Goal: Task Accomplishment & Management: Manage account settings

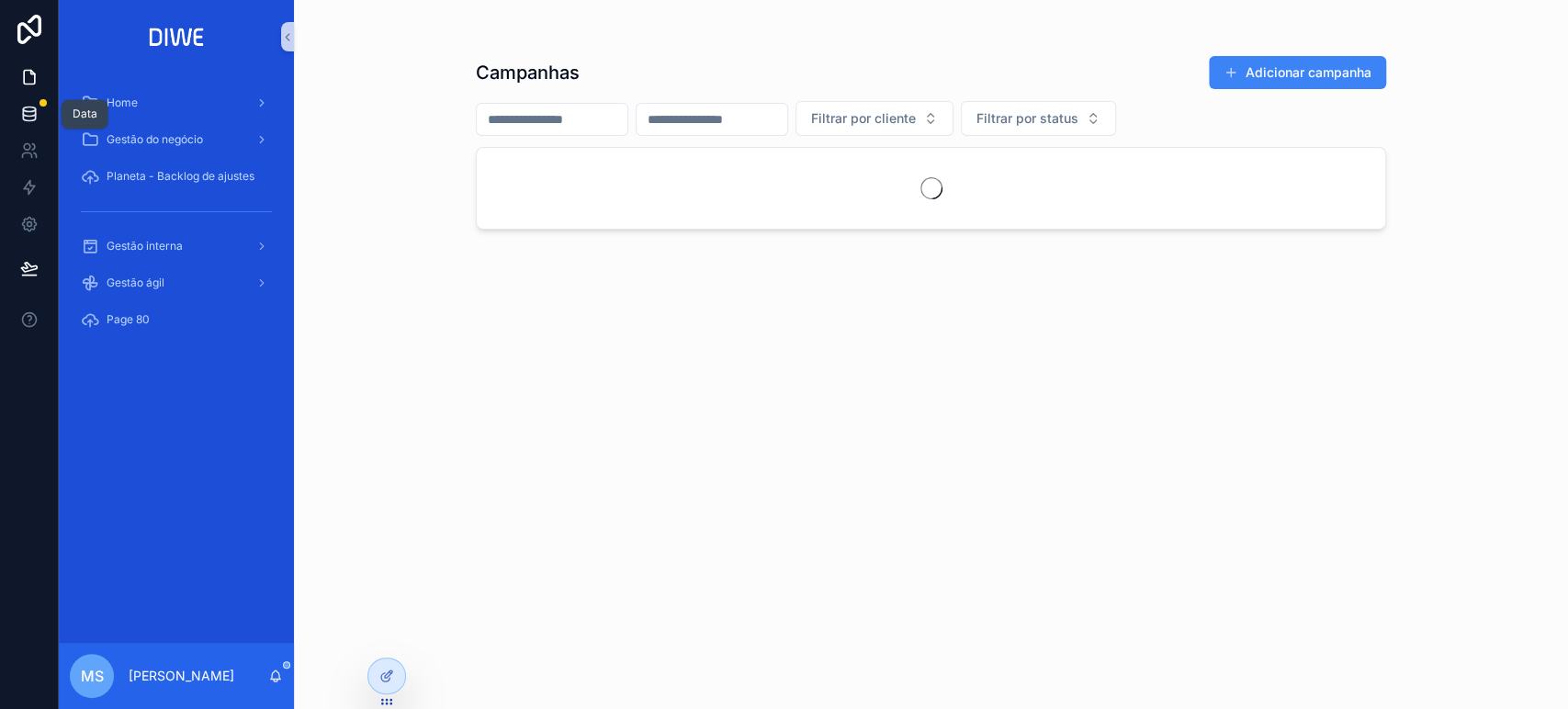
click at [21, 110] on icon at bounding box center [30, 115] width 19 height 19
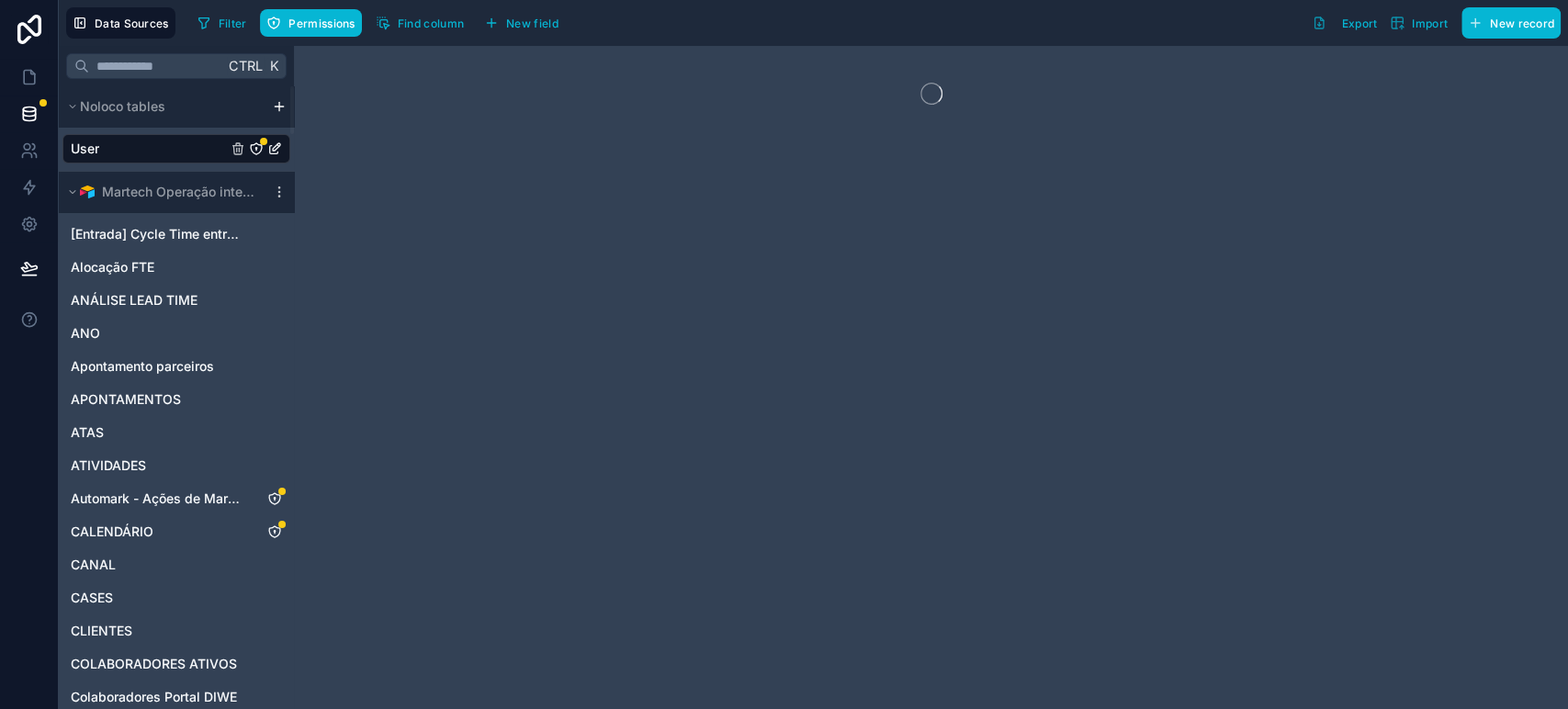
click at [137, 146] on link "User" at bounding box center [148, 149] width 156 height 19
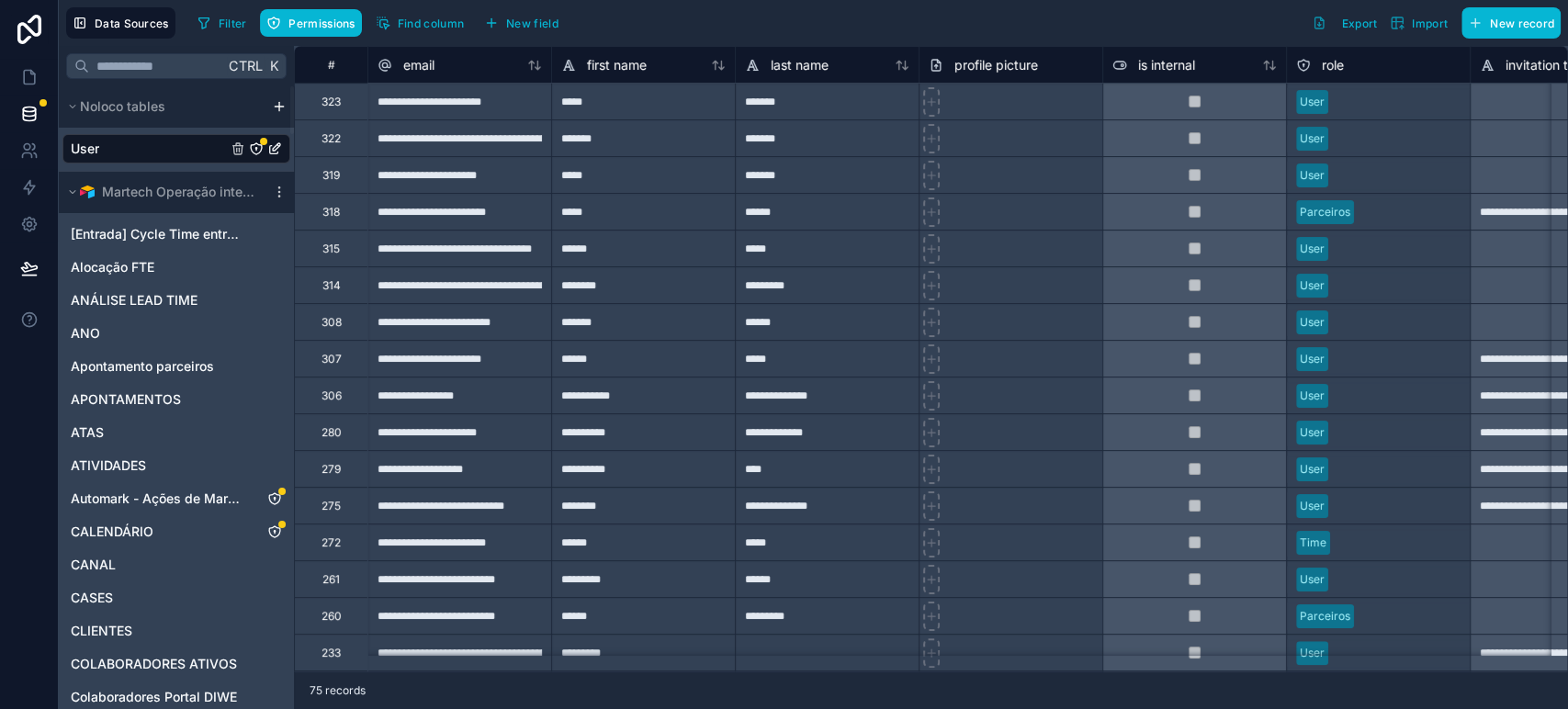
click at [254, 146] on icon "User" at bounding box center [256, 149] width 15 height 15
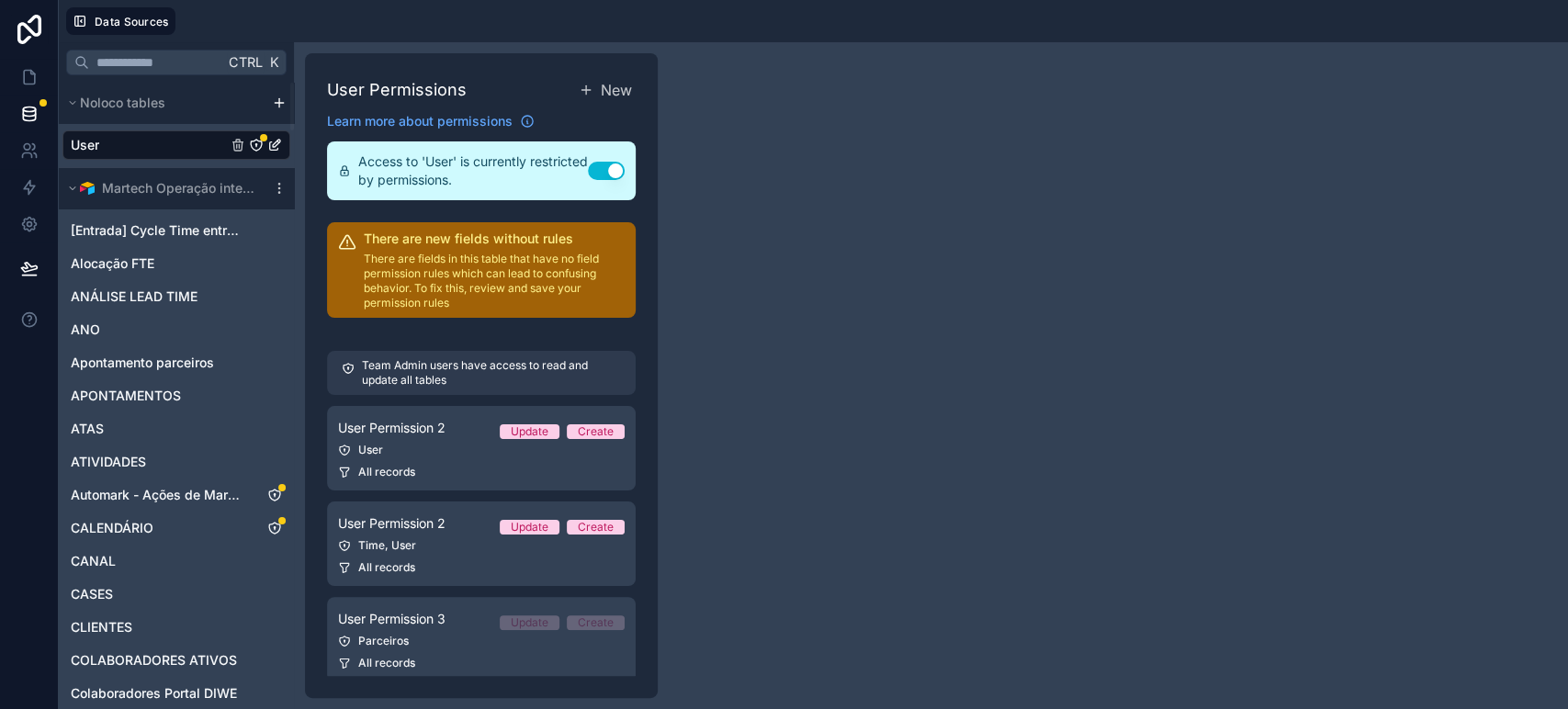
click at [146, 139] on link "User" at bounding box center [148, 146] width 156 height 19
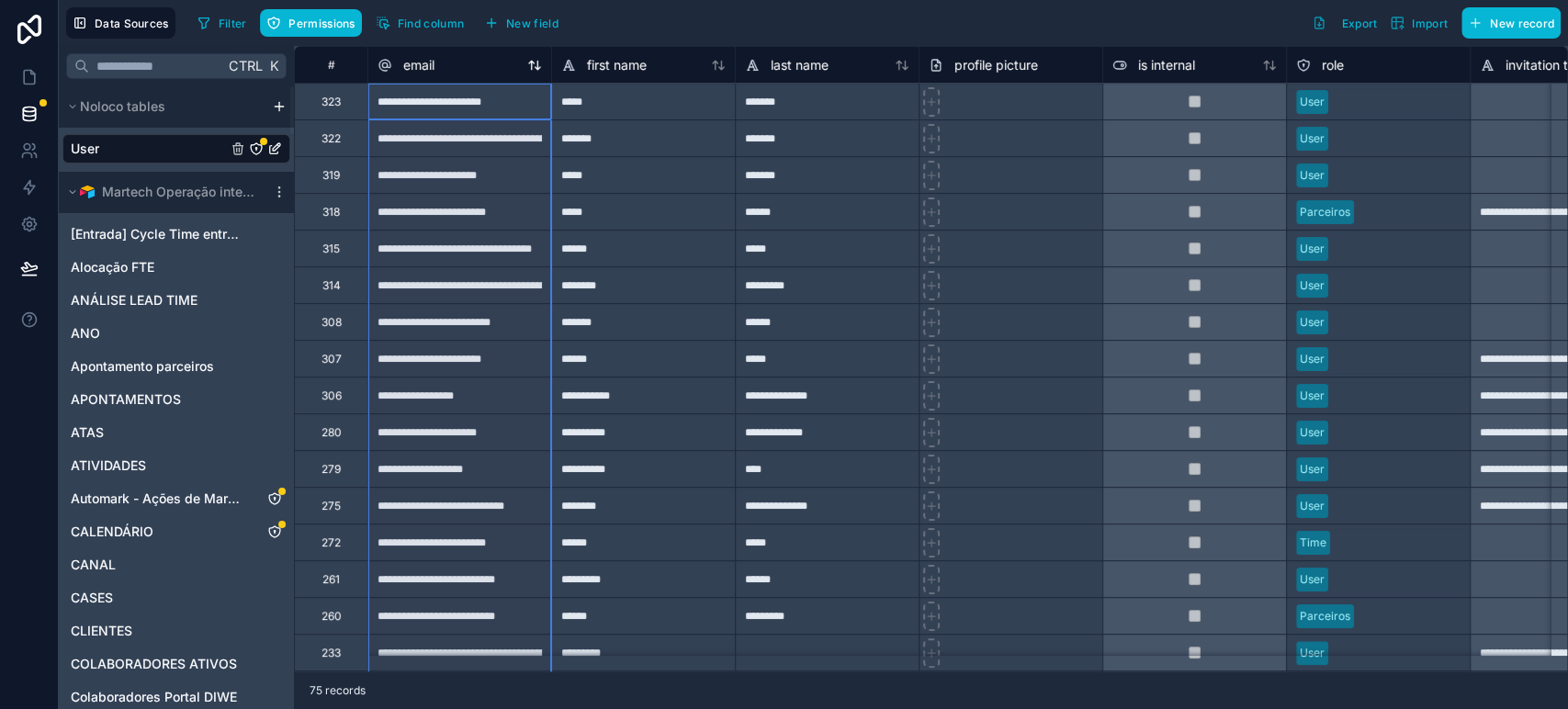
click at [524, 55] on div "email" at bounding box center [459, 65] width 164 height 22
click at [537, 64] on icon at bounding box center [537, 65] width 5 height 8
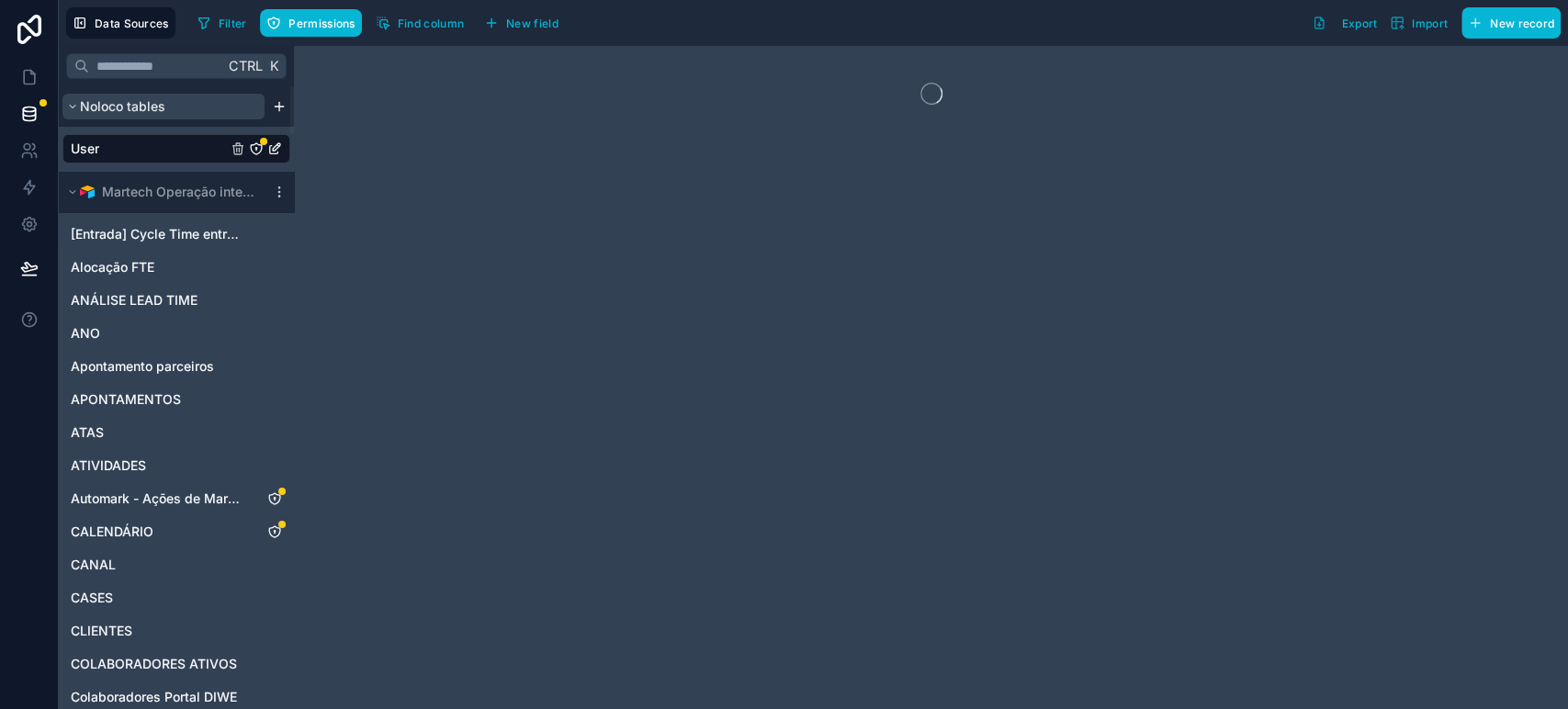
click at [171, 103] on button "Noloco tables" at bounding box center [163, 106] width 202 height 25
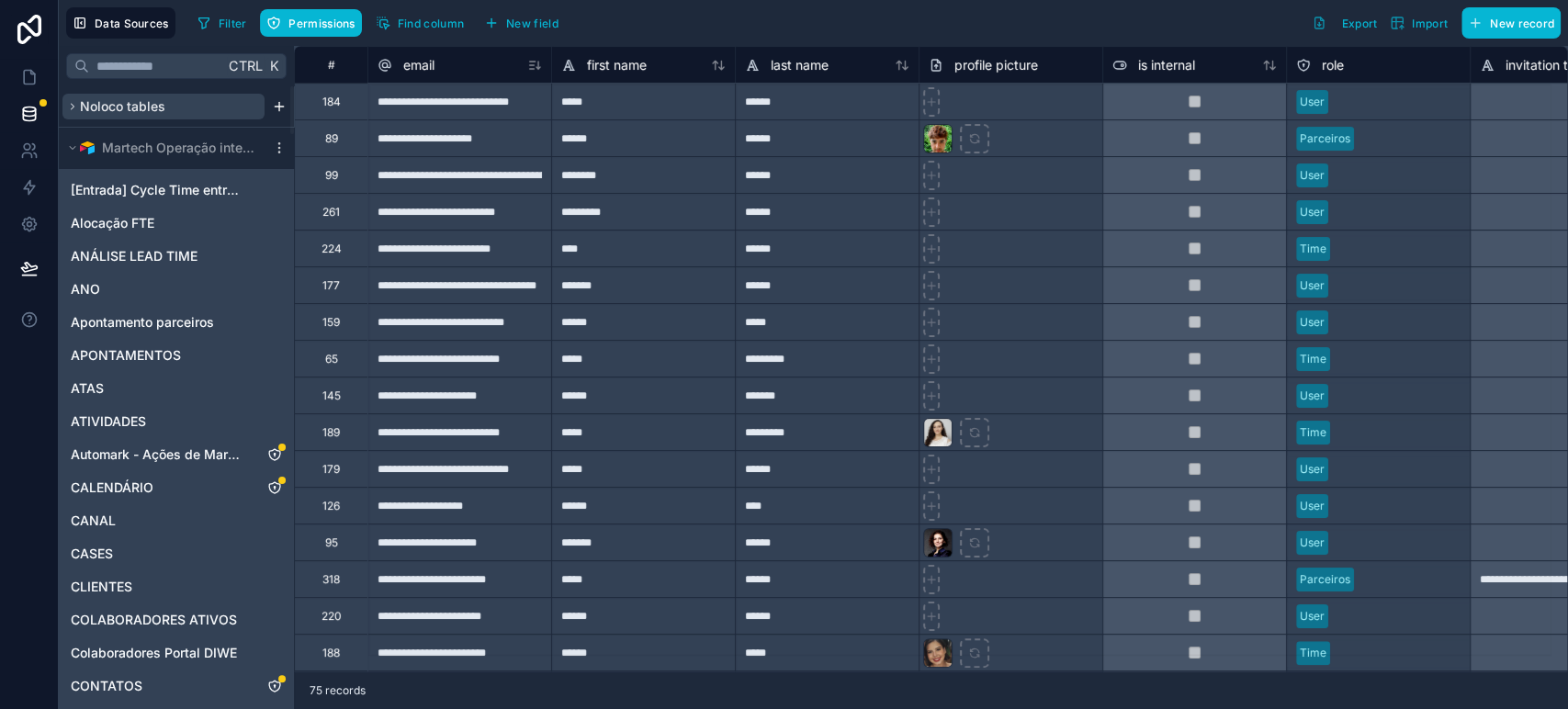
click at [171, 103] on button "Noloco tables" at bounding box center [163, 106] width 202 height 25
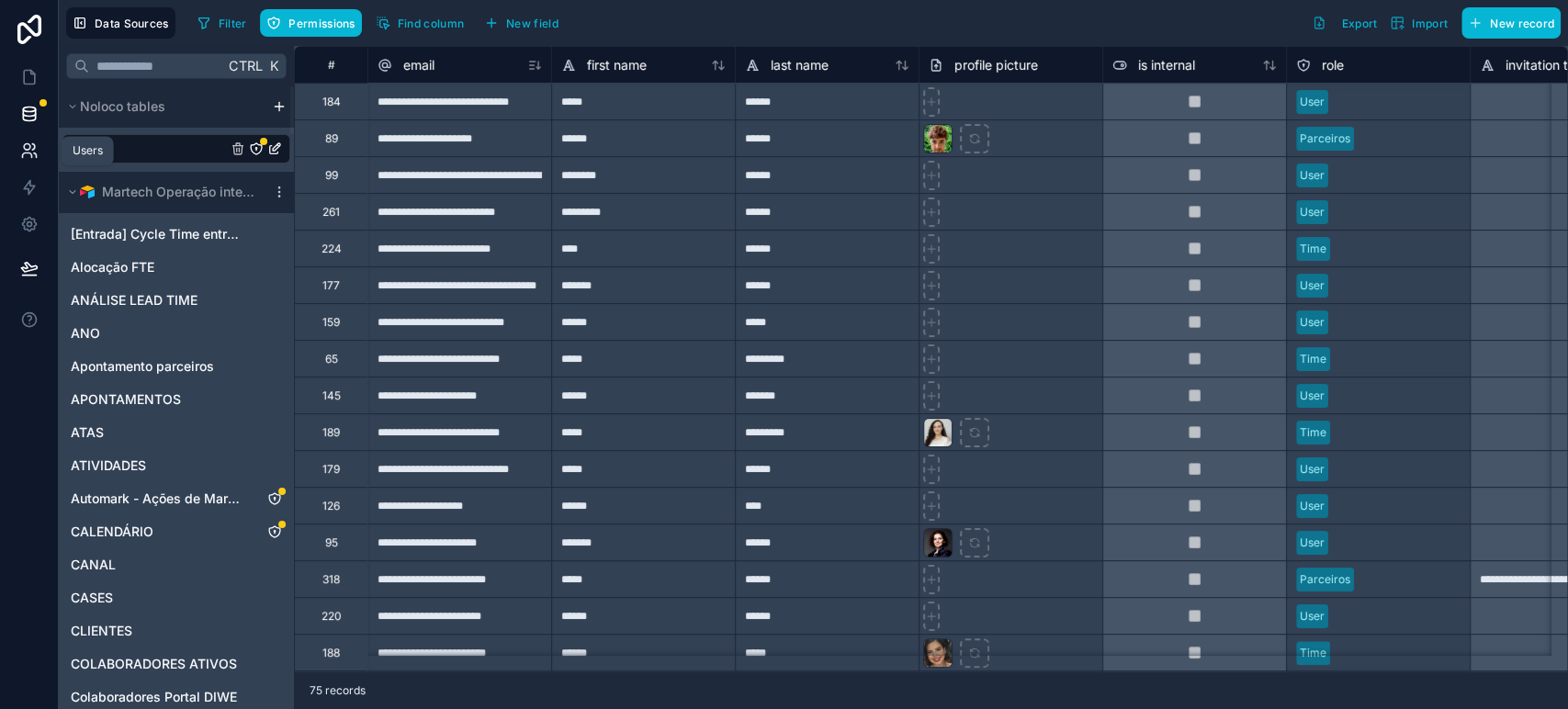
click at [25, 146] on icon at bounding box center [30, 151] width 19 height 19
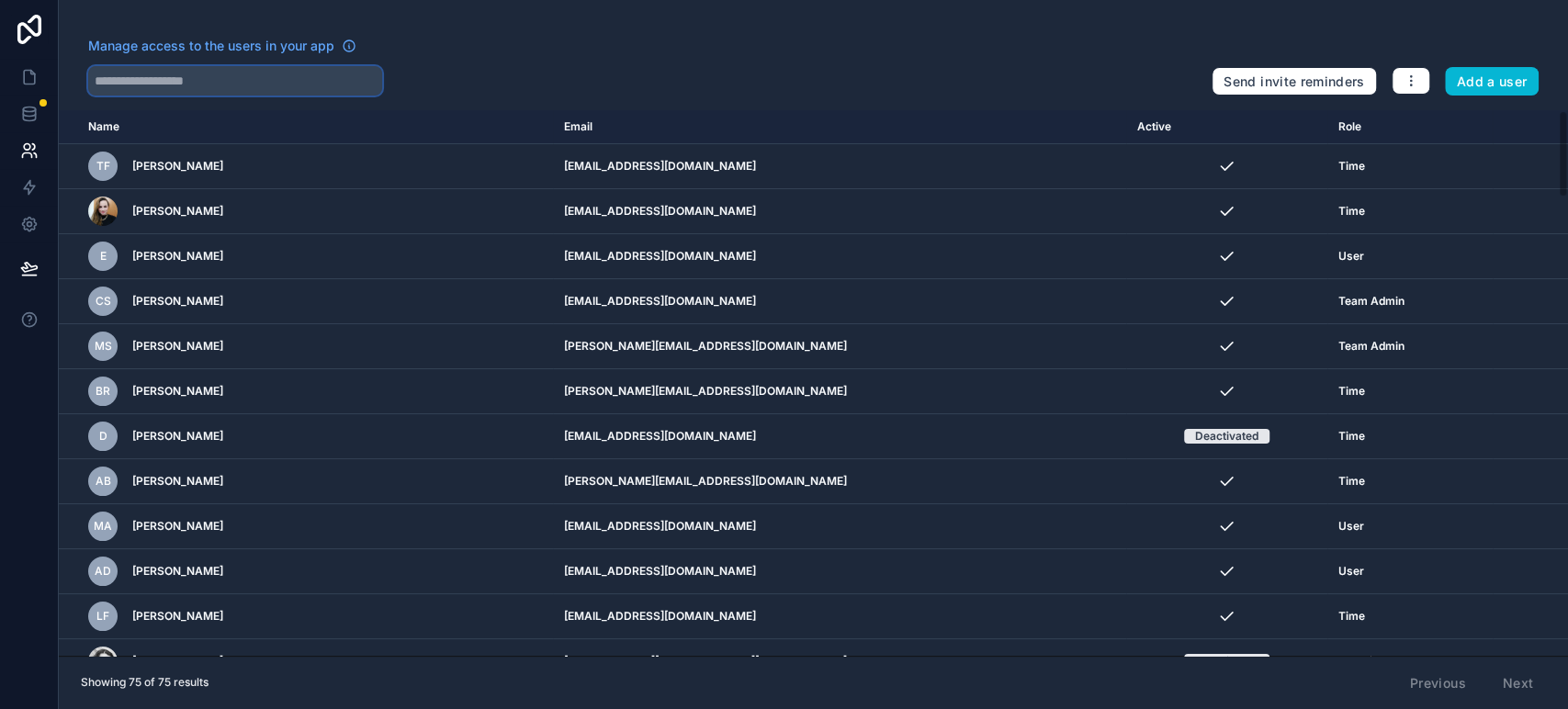
click at [280, 84] on input "text" at bounding box center [235, 80] width 294 height 29
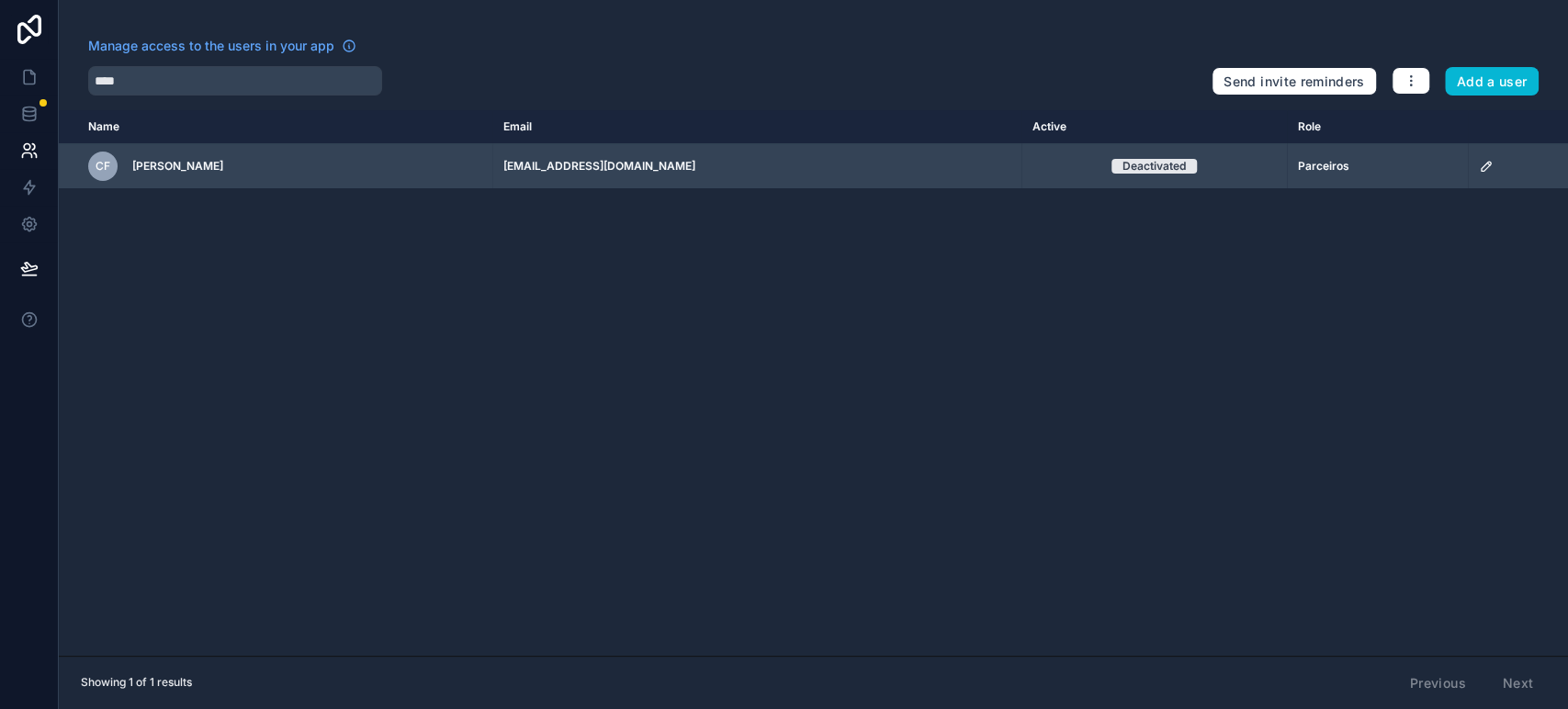
click at [1479, 160] on icon "scrollable content" at bounding box center [1486, 166] width 15 height 15
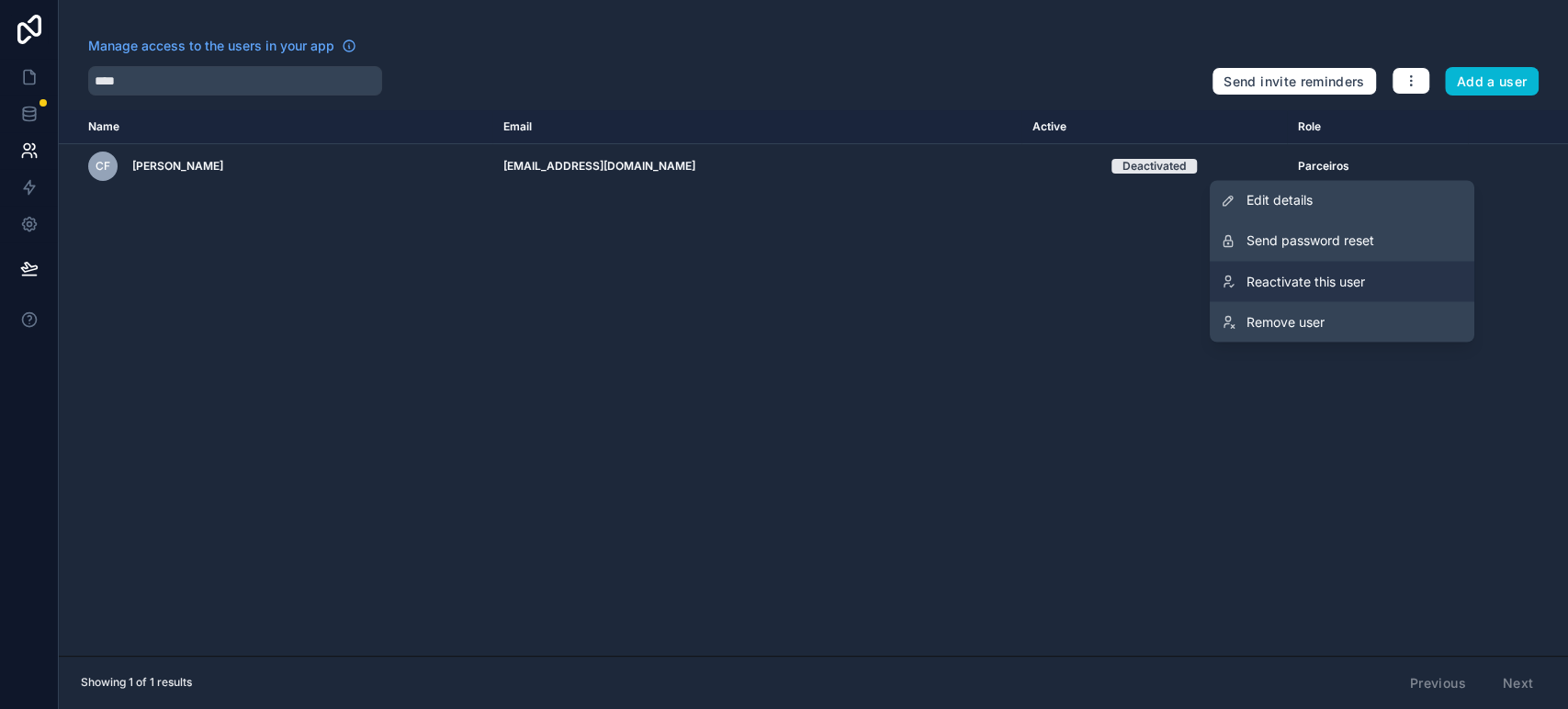
click at [1373, 279] on link "Reactivate this user" at bounding box center [1342, 281] width 265 height 40
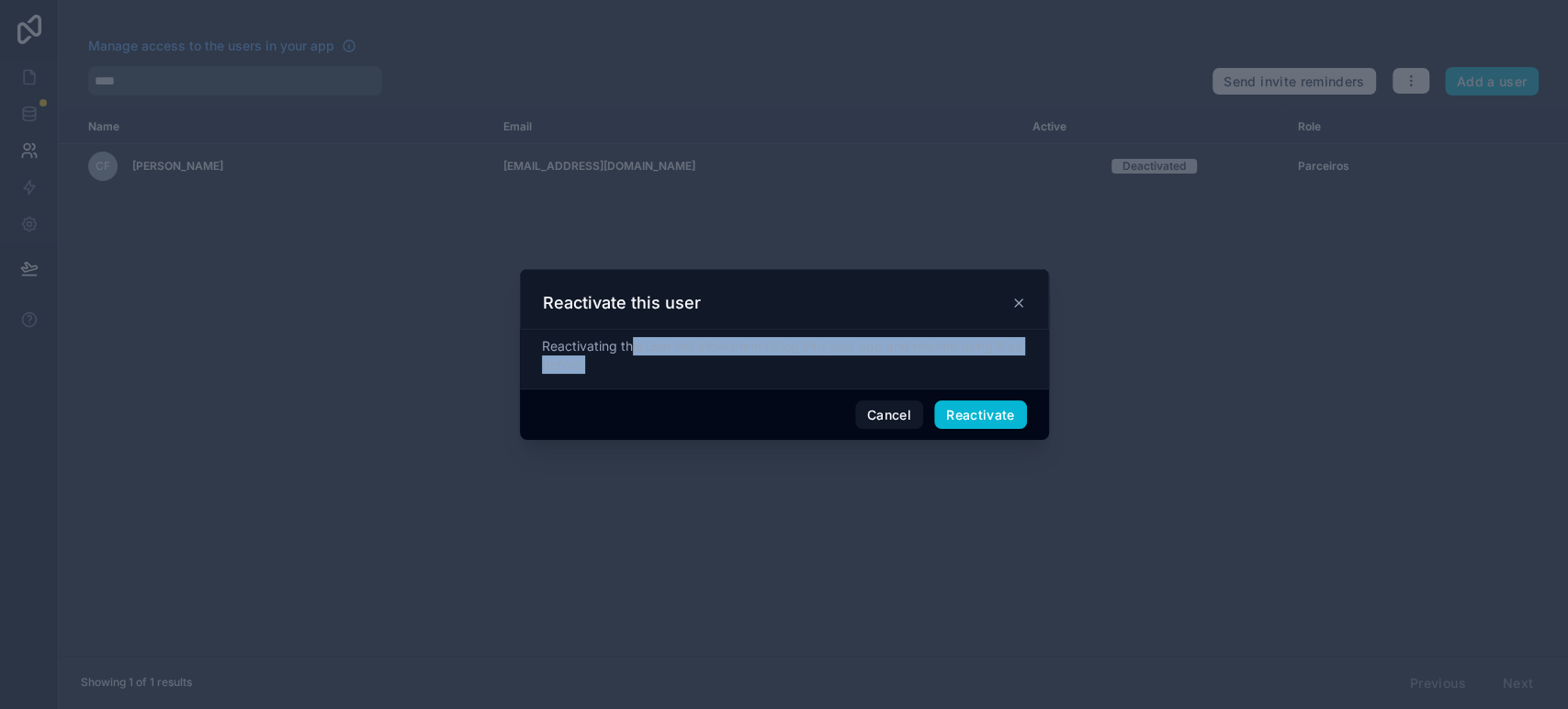
drag, startPoint x: 669, startPoint y: 347, endPoint x: 1029, endPoint y: 358, distance: 360.2
click at [1029, 358] on div "Reactivating this user will allow them to log into your app and resume using it…" at bounding box center [784, 359] width 529 height 59
click at [974, 358] on div "Reactivating this user will allow them to log into your app and resume using it…" at bounding box center [784, 355] width 484 height 37
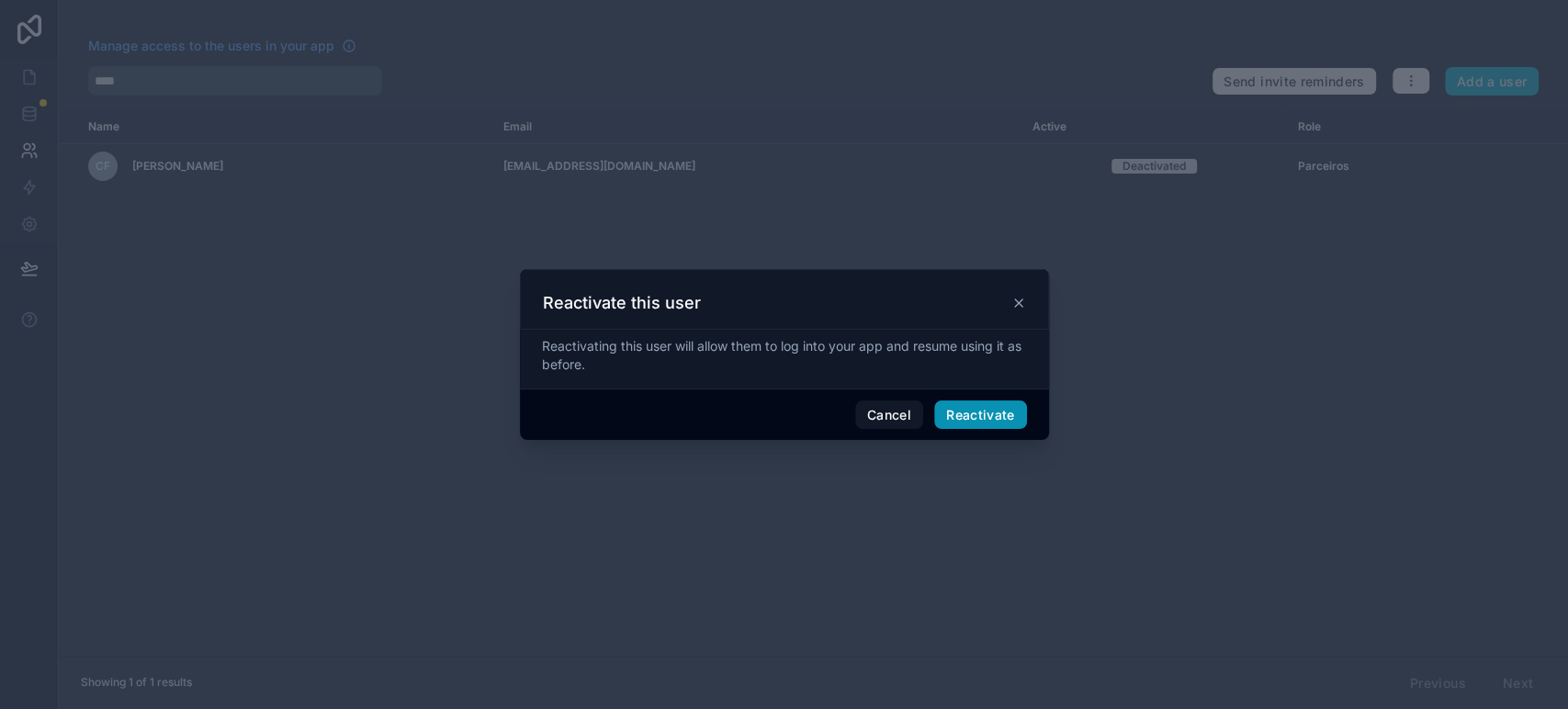
click at [985, 402] on button "Reactivate" at bounding box center [980, 414] width 93 height 29
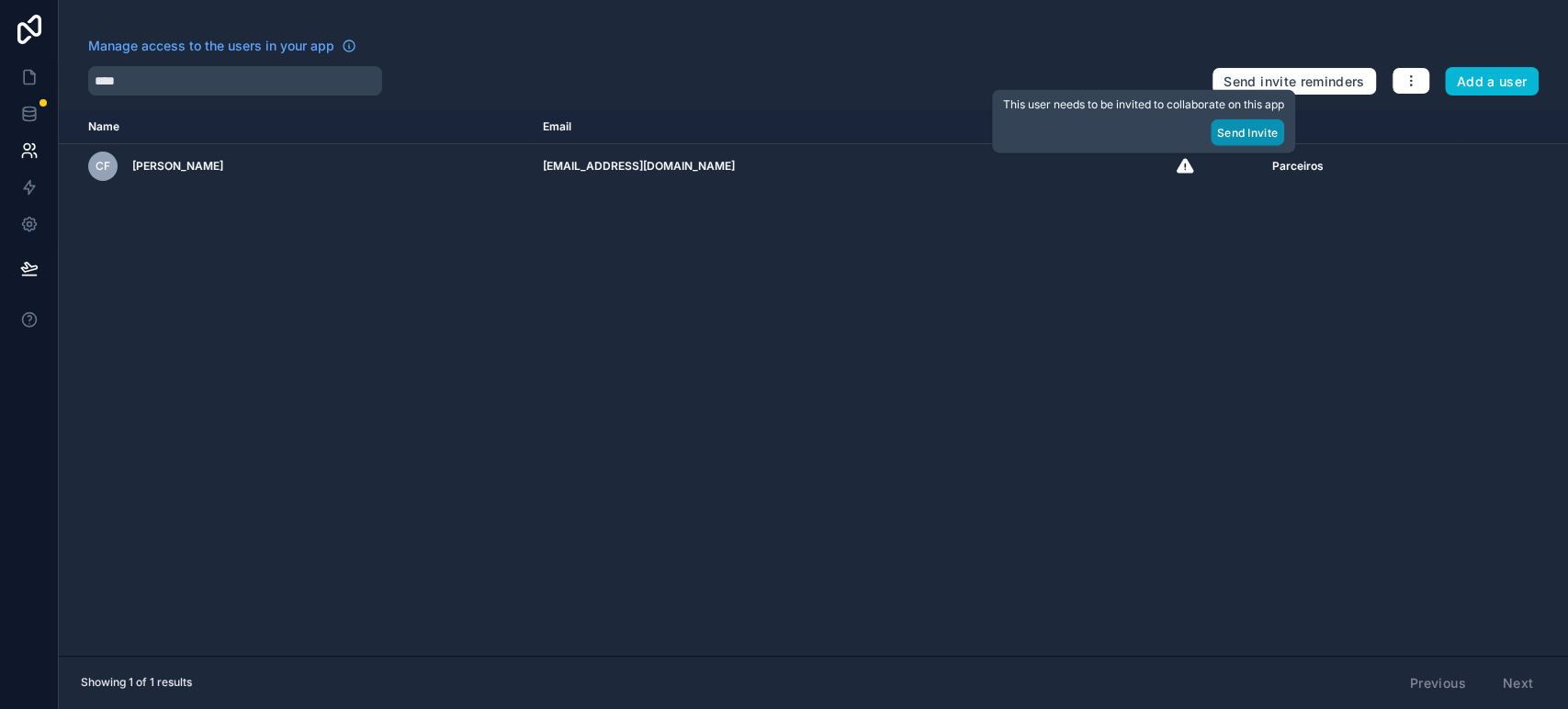
click at [1253, 132] on button "Send Invite" at bounding box center [1247, 132] width 73 height 26
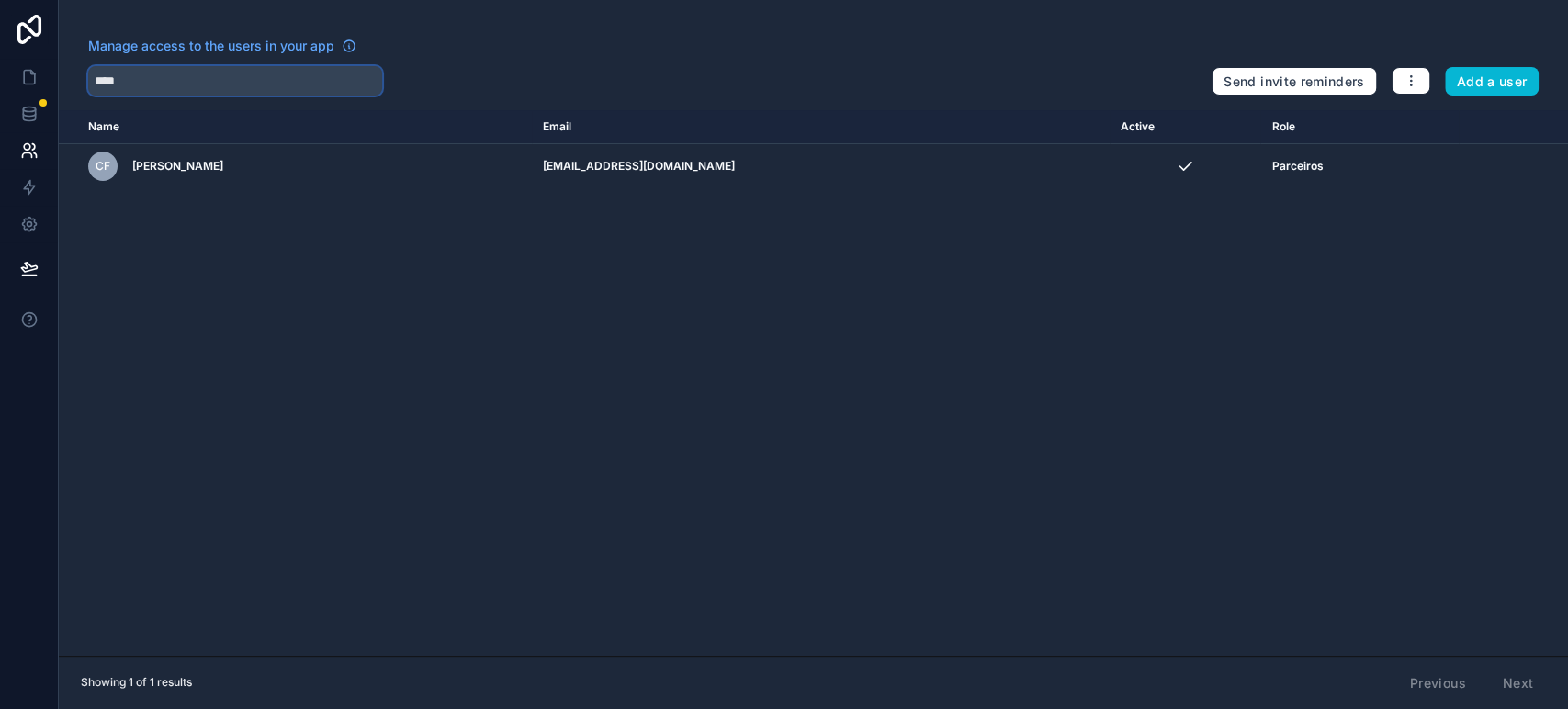
click at [241, 86] on input "****" at bounding box center [235, 80] width 294 height 29
type input "*"
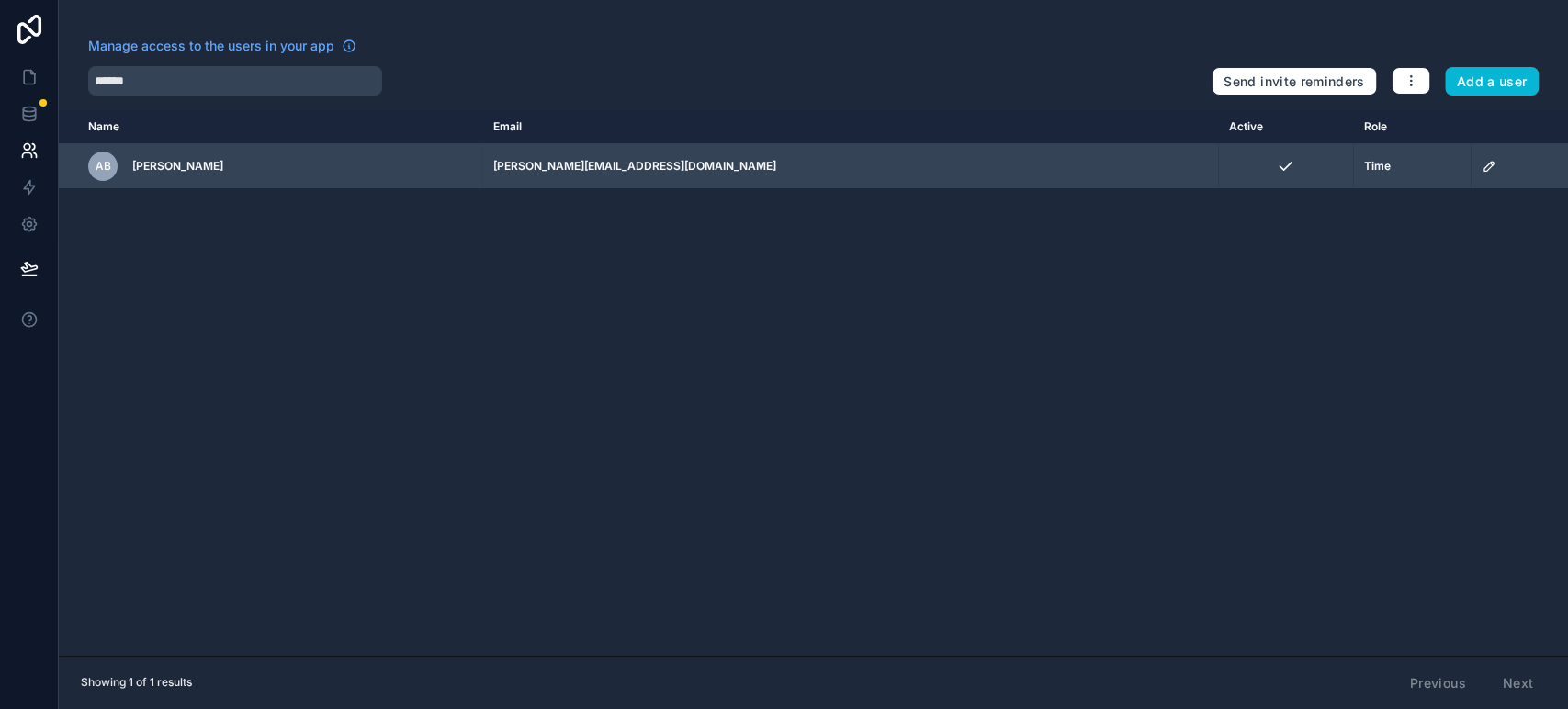
click at [1470, 164] on td "scrollable content" at bounding box center [1519, 167] width 98 height 45
click at [1482, 171] on icon "scrollable content" at bounding box center [1489, 166] width 15 height 15
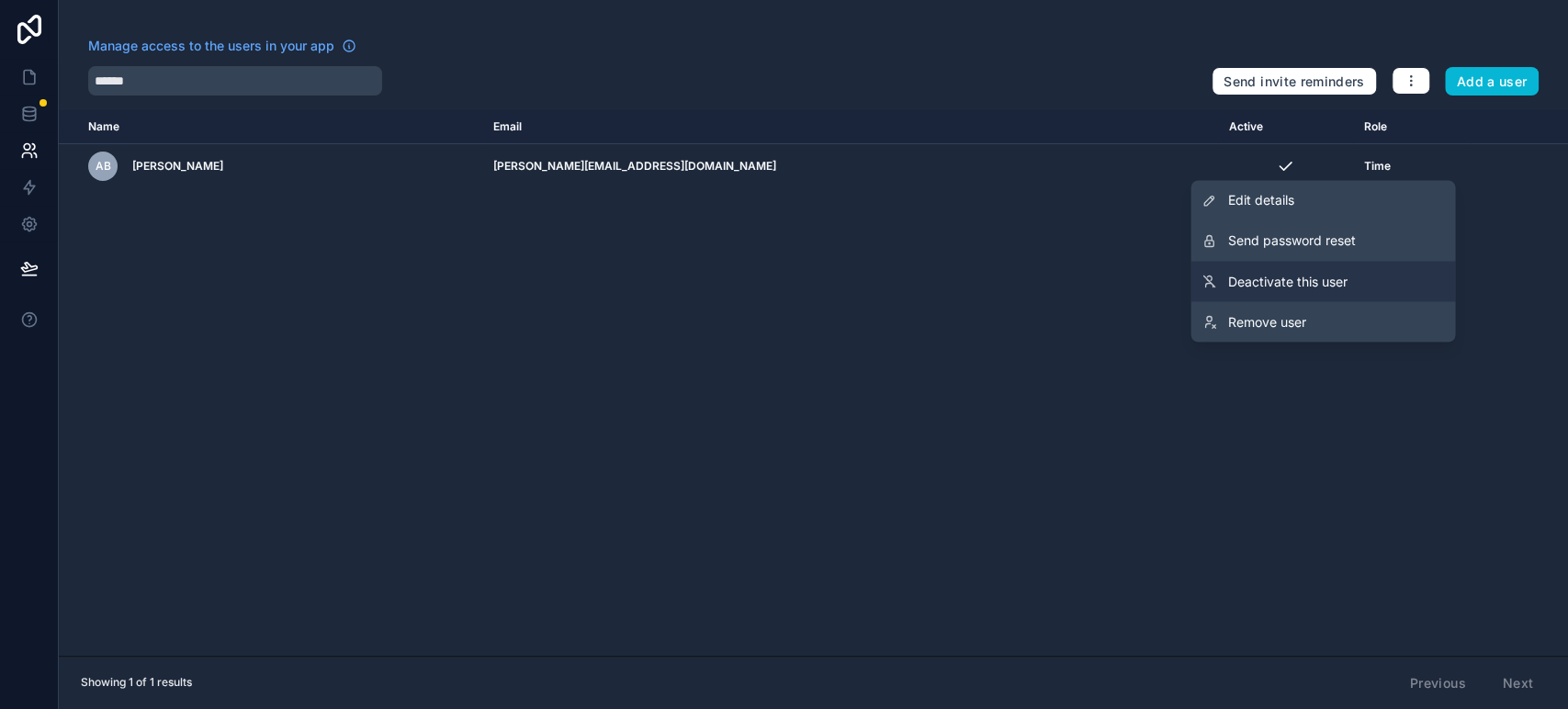
click at [1309, 278] on span "Deactivate this user" at bounding box center [1286, 282] width 119 height 19
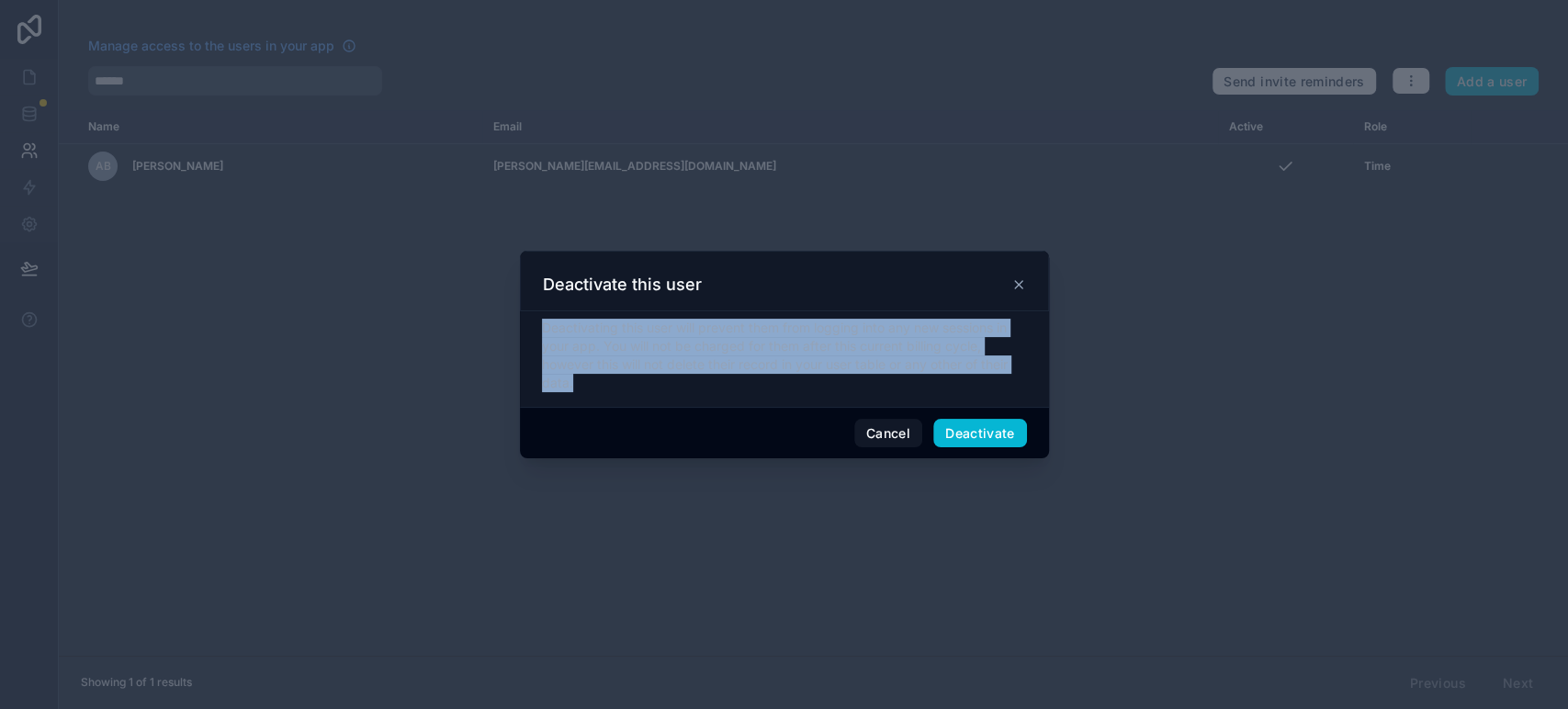
drag, startPoint x: 594, startPoint y: 364, endPoint x: 623, endPoint y: 391, distance: 39.6
click at [623, 391] on div "Deactivating this user will prevent them from logging into any new sessions in …" at bounding box center [784, 360] width 529 height 96
copy div "Deactivating this user will prevent them from logging into any new sessions in …"
click at [970, 431] on button "Deactivate" at bounding box center [980, 433] width 94 height 29
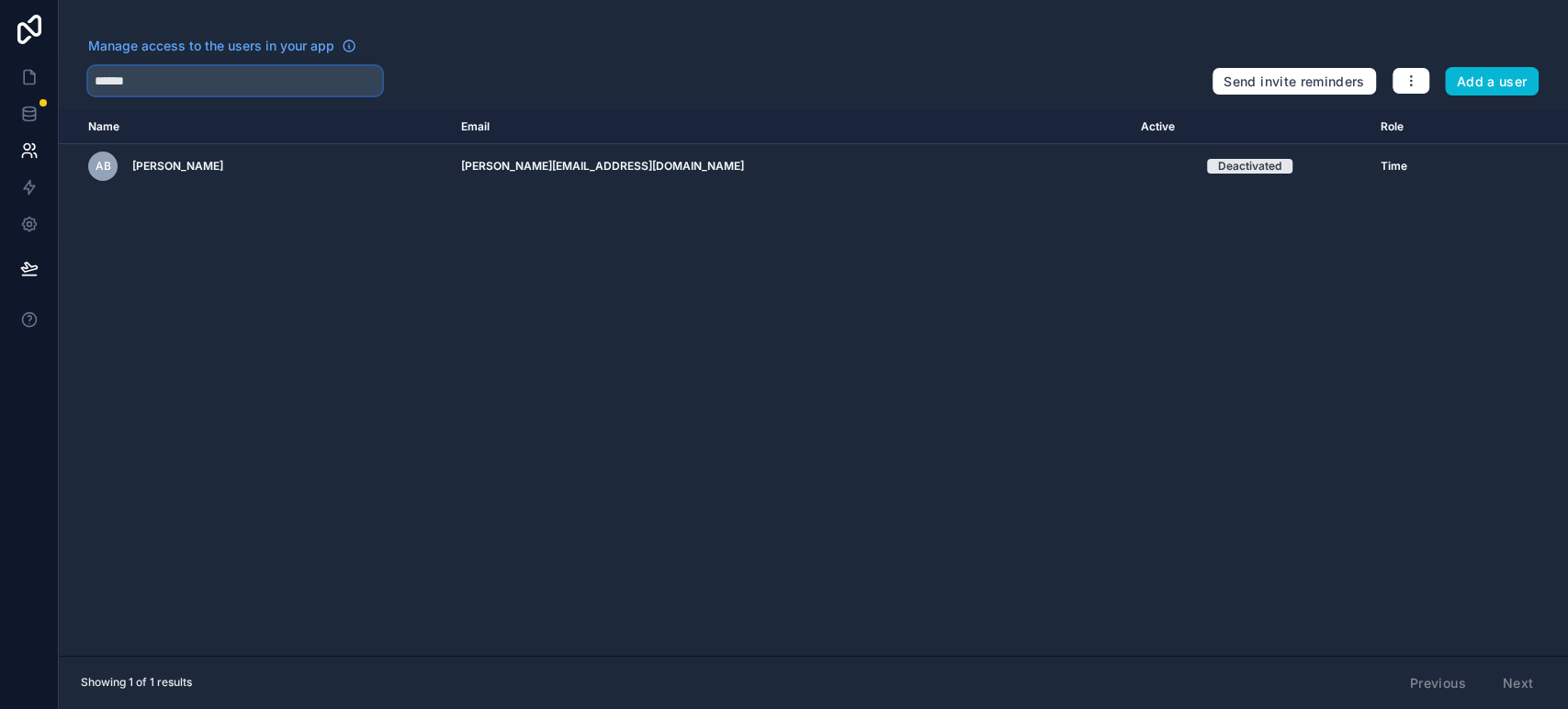
click at [273, 85] on input "******" at bounding box center [235, 80] width 294 height 29
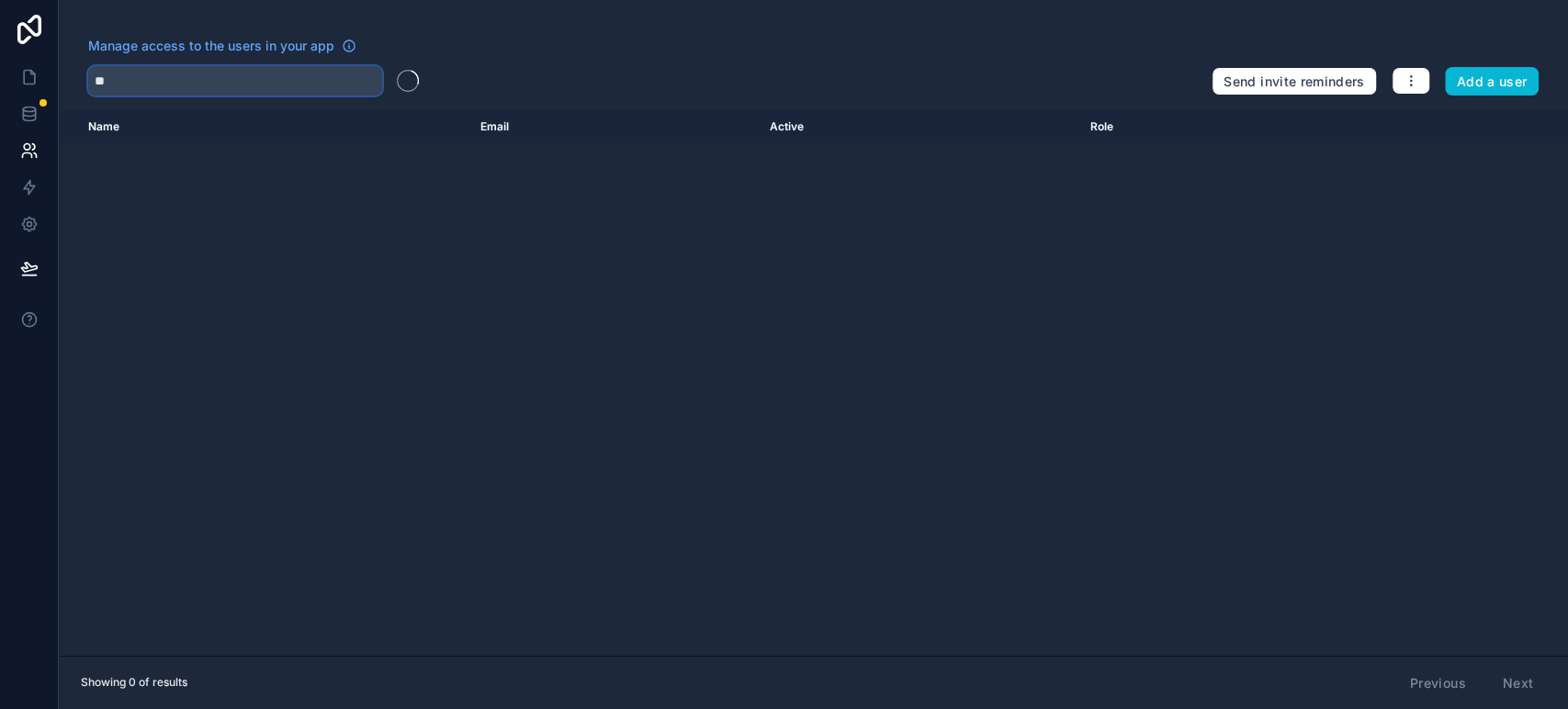
type input "*"
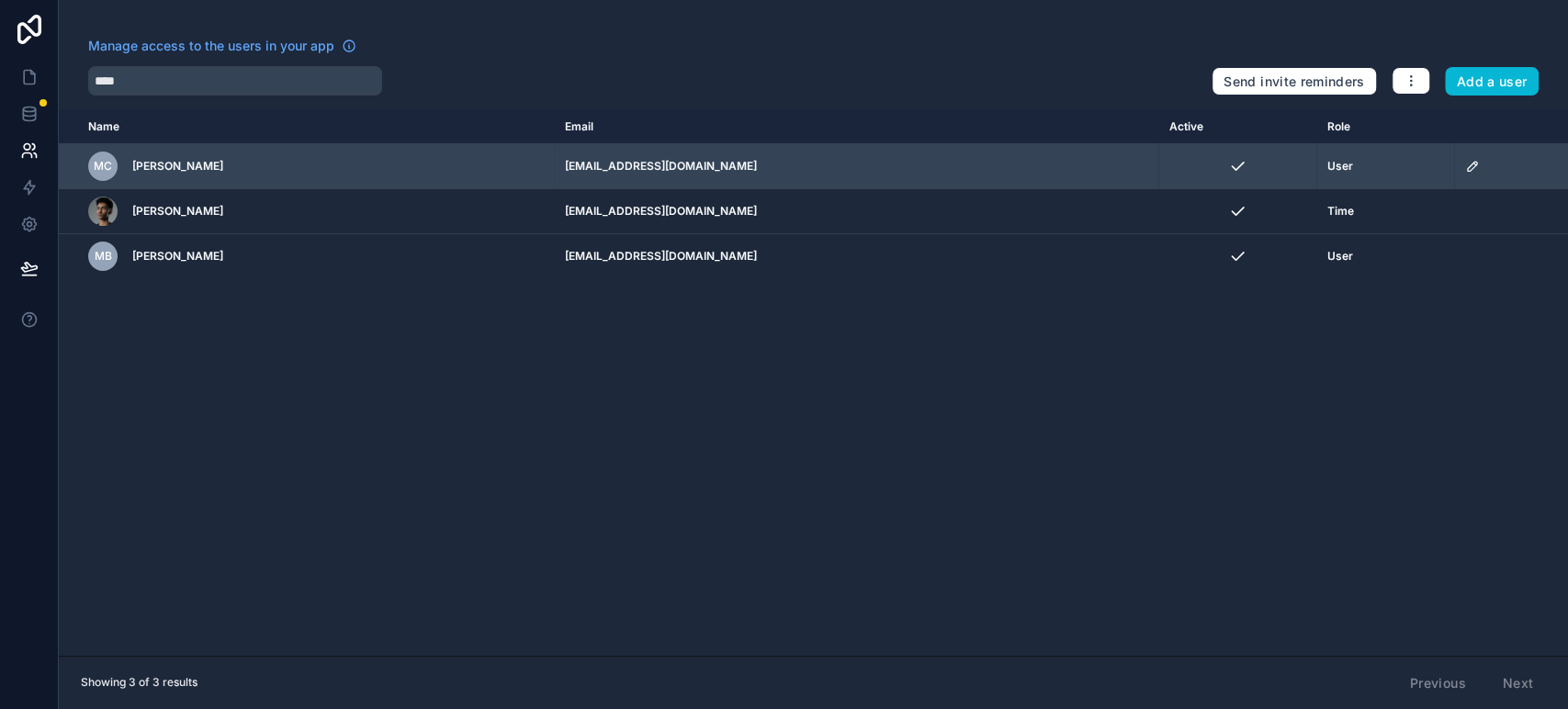
click at [1480, 168] on icon "scrollable content" at bounding box center [1472, 166] width 15 height 15
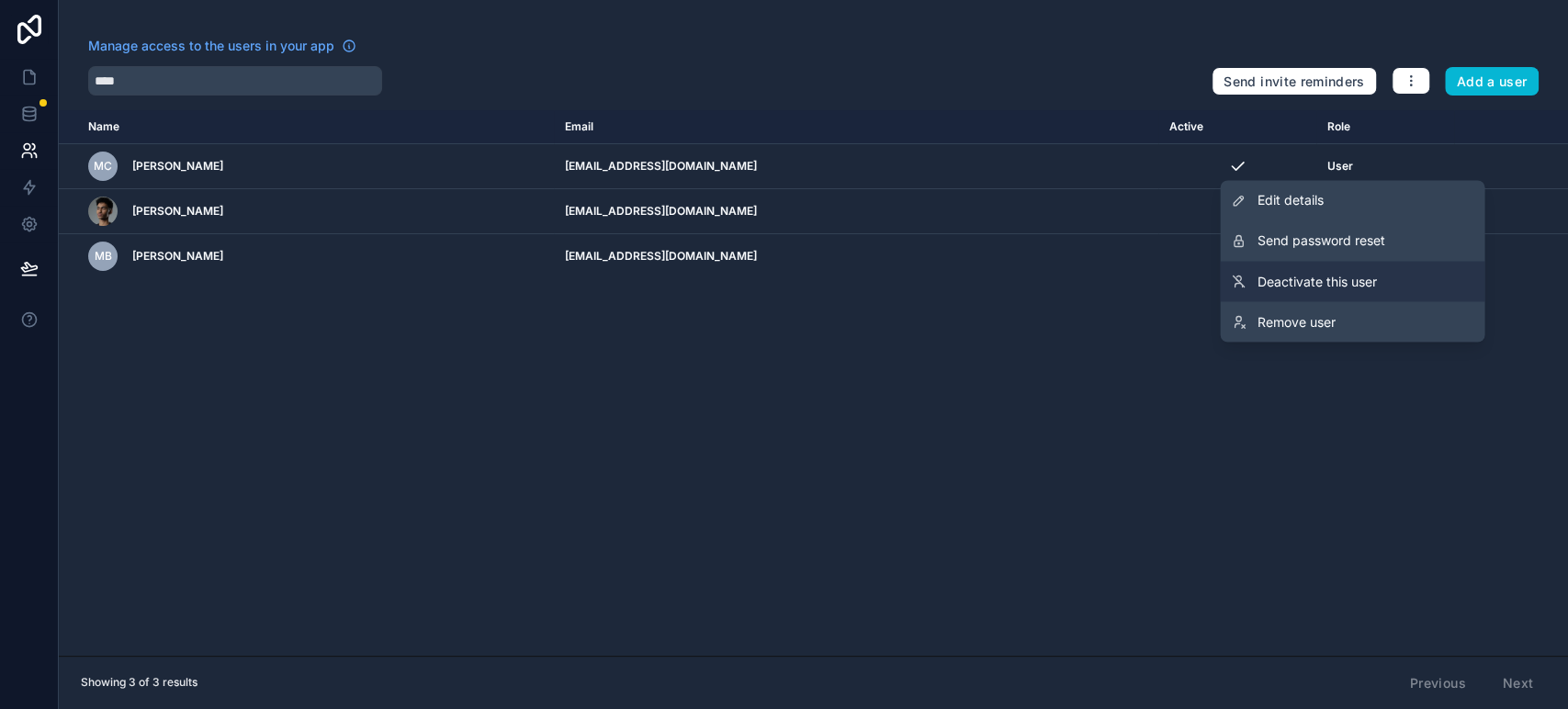
click at [1360, 280] on span "Deactivate this user" at bounding box center [1315, 282] width 119 height 19
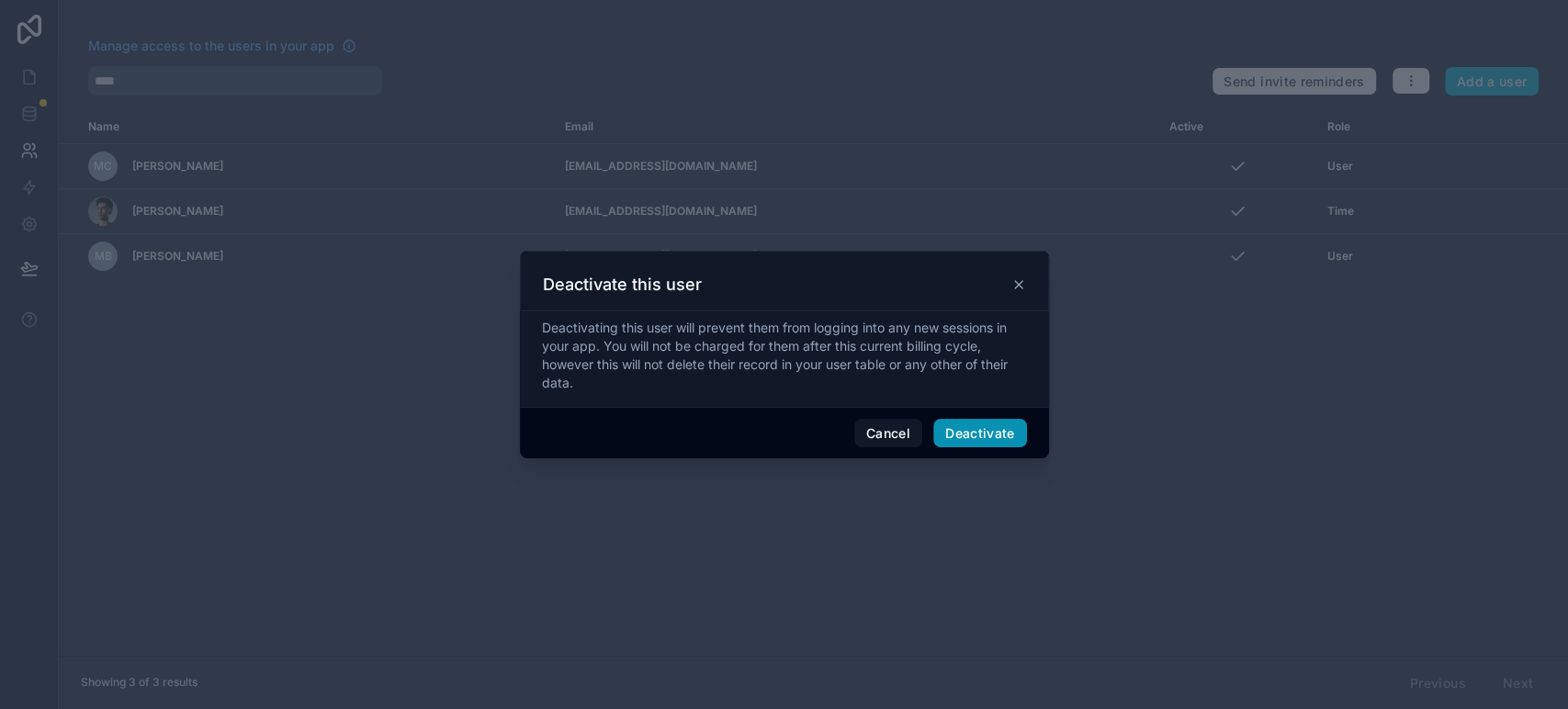
click at [985, 439] on button "Deactivate" at bounding box center [980, 433] width 94 height 29
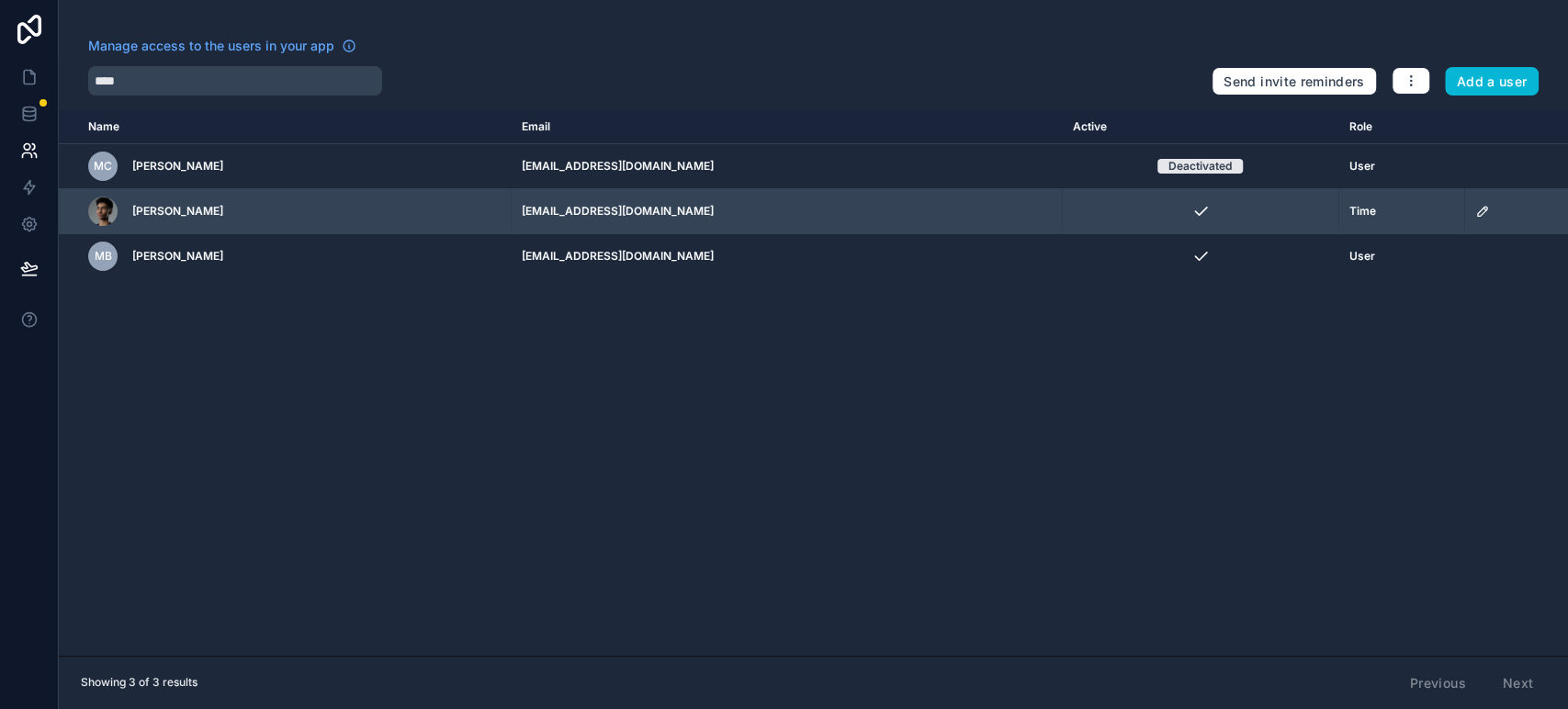
click at [1486, 215] on icon "scrollable content" at bounding box center [1483, 211] width 15 height 15
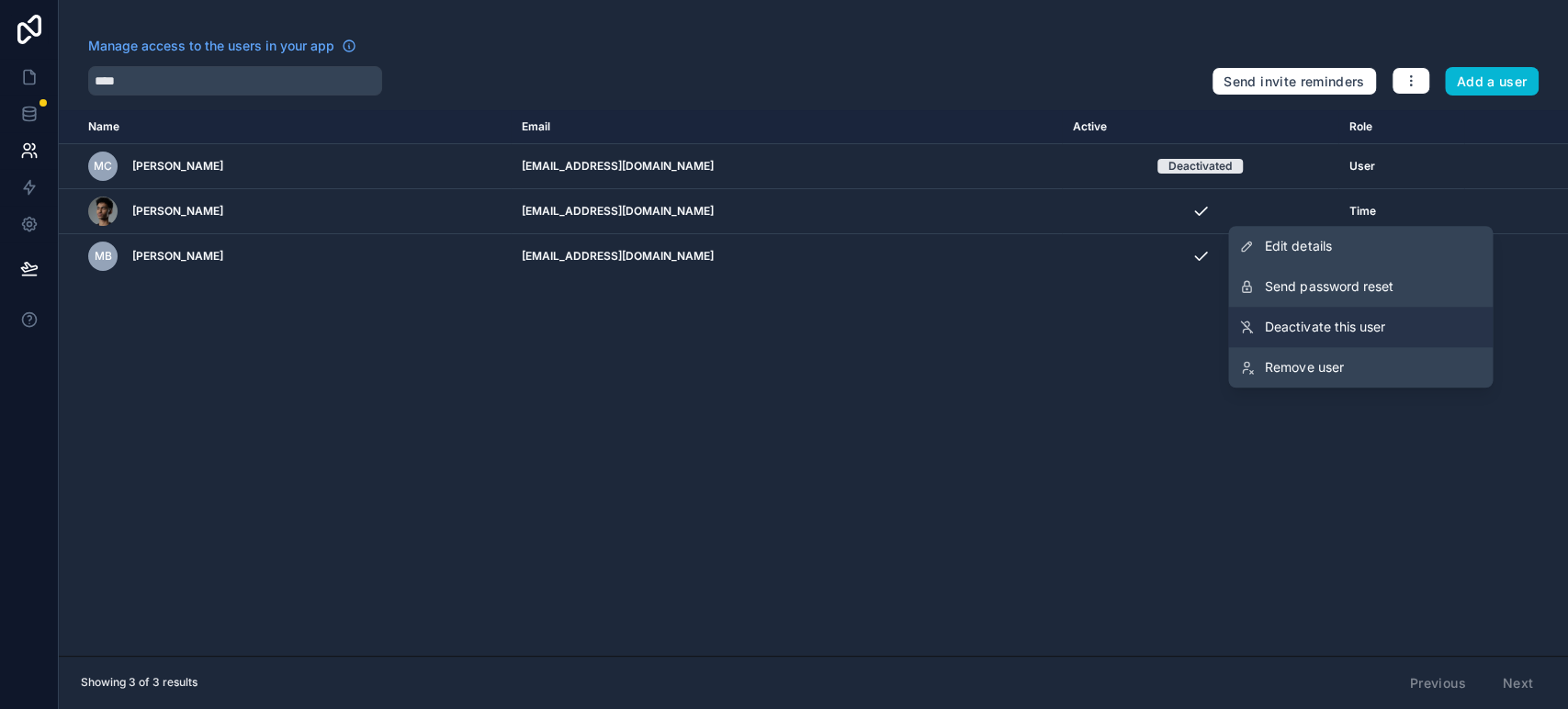
click at [1372, 319] on span "Deactivate this user" at bounding box center [1324, 327] width 119 height 19
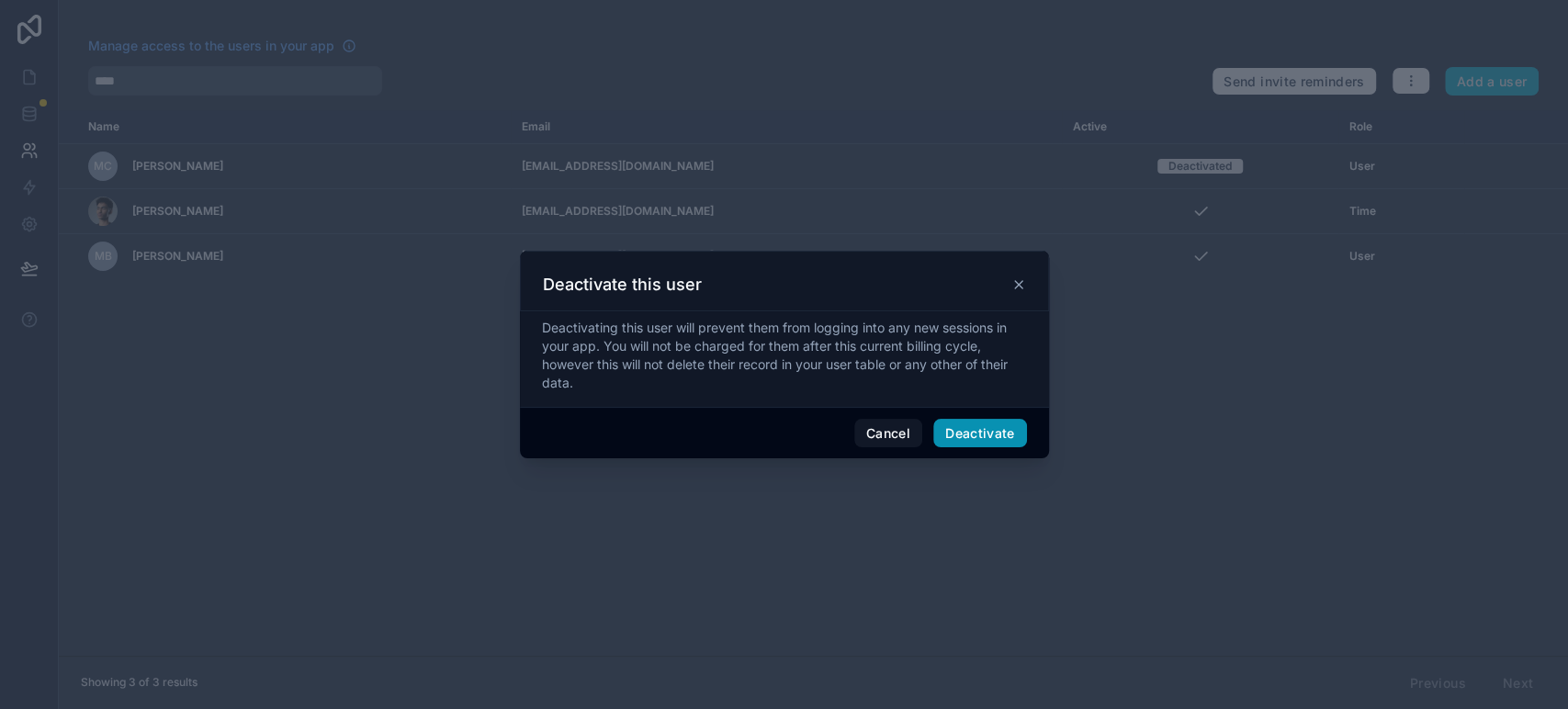
click at [992, 439] on button "Deactivate" at bounding box center [980, 433] width 94 height 29
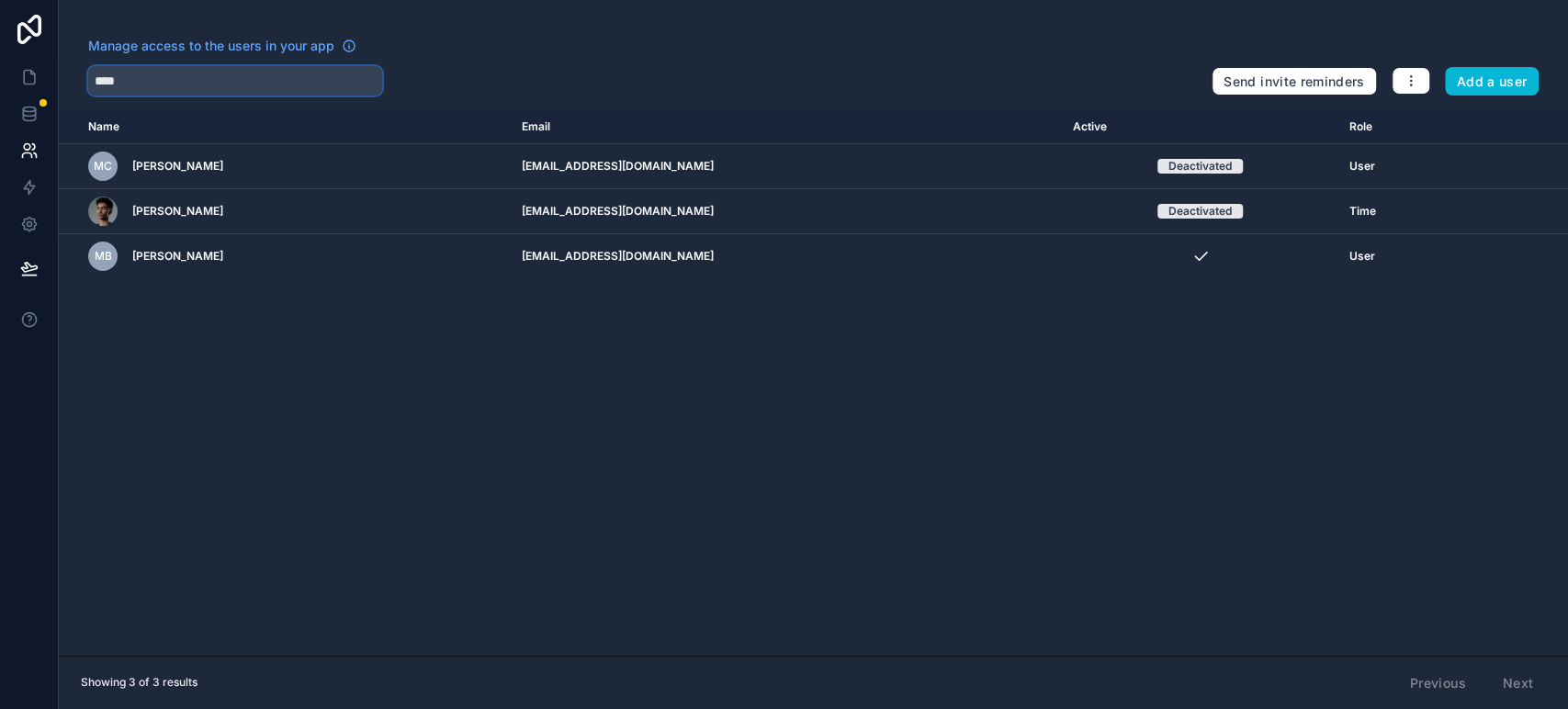
click at [254, 85] on input "****" at bounding box center [235, 80] width 294 height 29
type input "*"
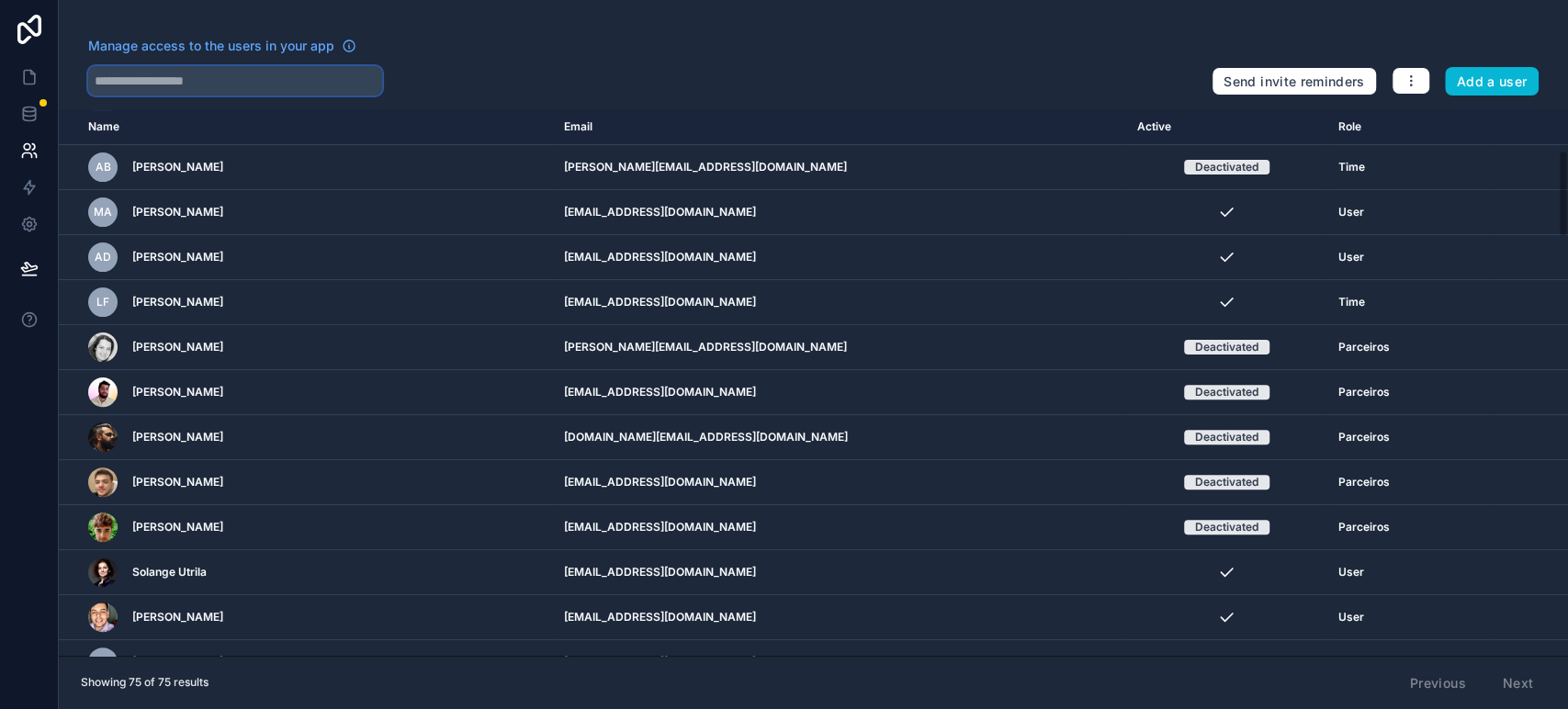
scroll to position [331, 0]
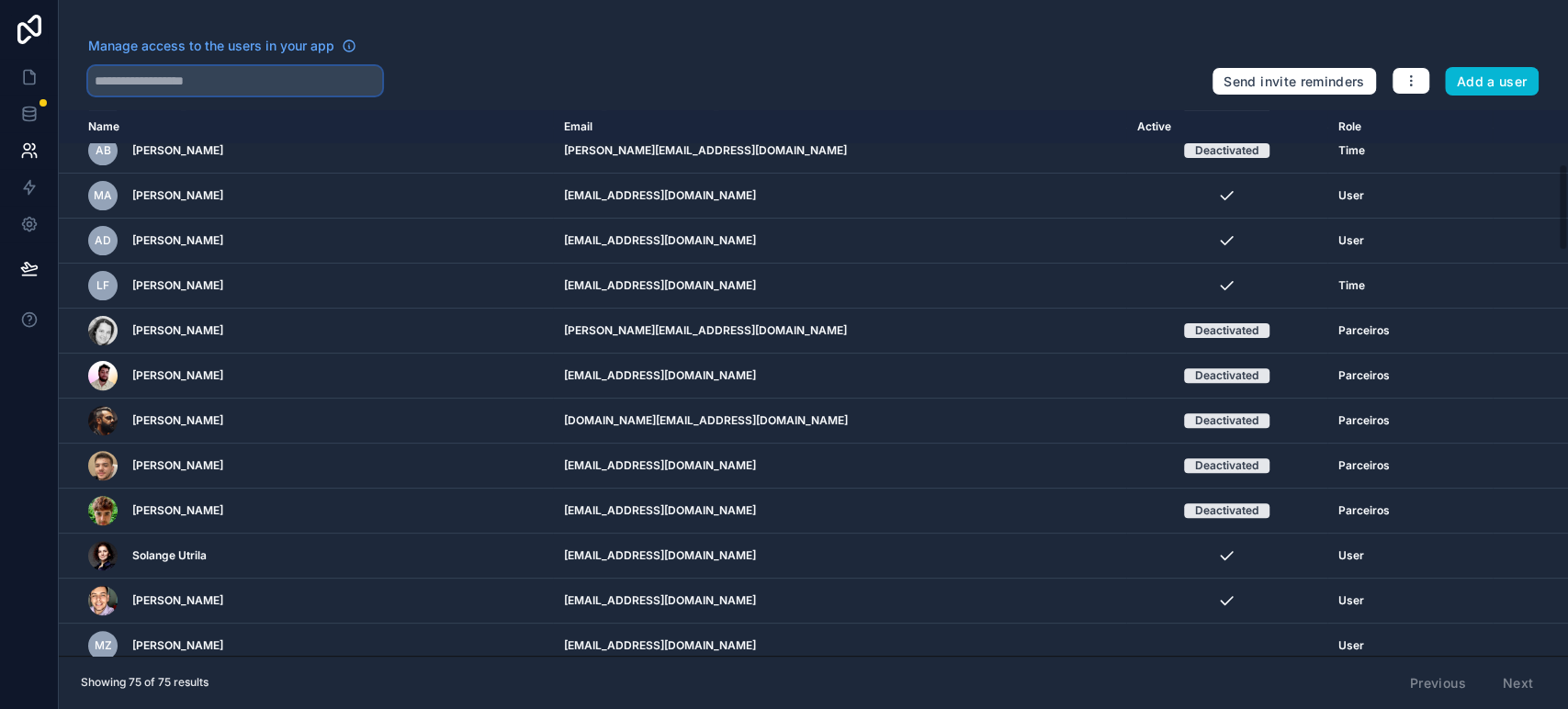
drag, startPoint x: 1560, startPoint y: 271, endPoint x: 1566, endPoint y: 239, distance: 32.6
click at [1566, 239] on div "Name Email Active Role [DOMAIN_NAME] TF [PERSON_NAME] [EMAIL_ADDRESS][DOMAIN_NA…" at bounding box center [813, 382] width 1509 height 546
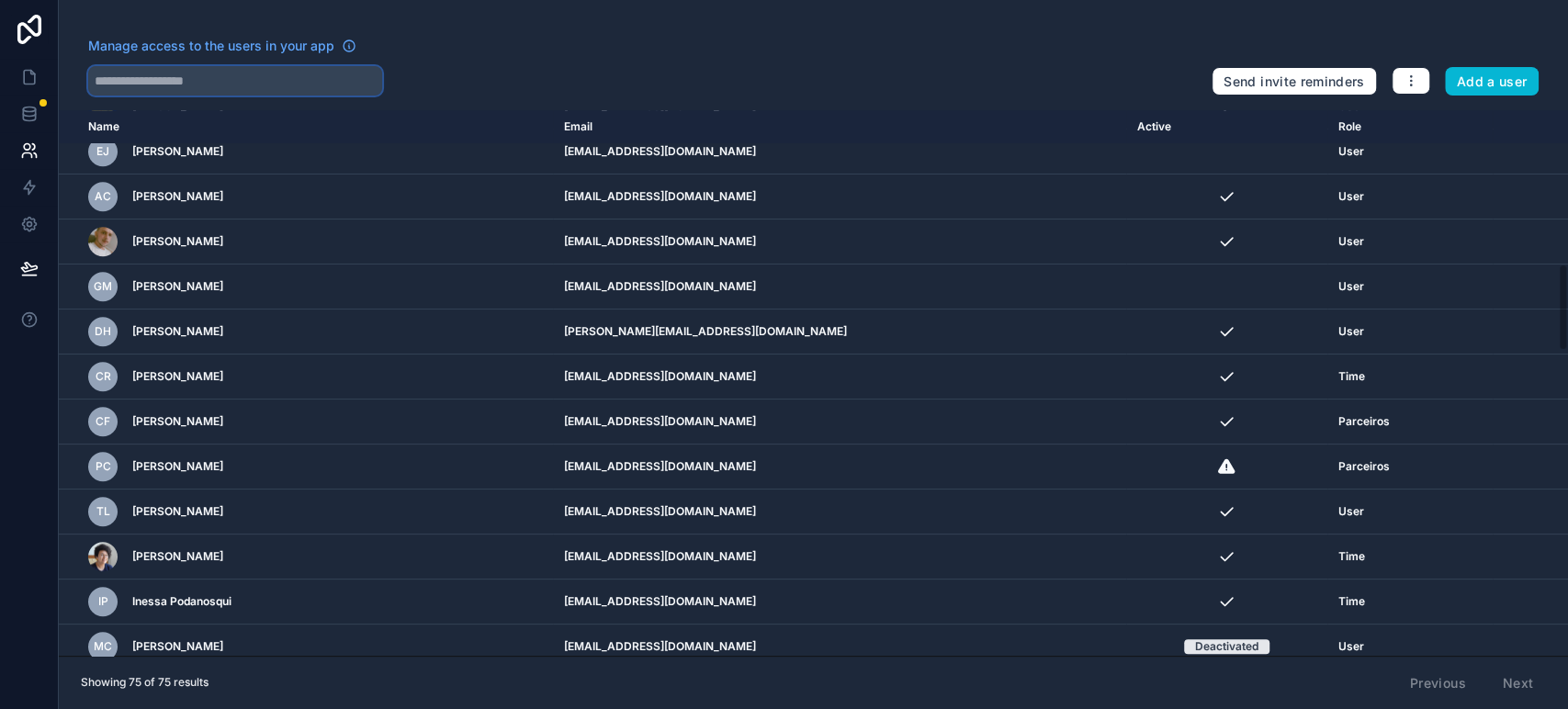
scroll to position [971, 0]
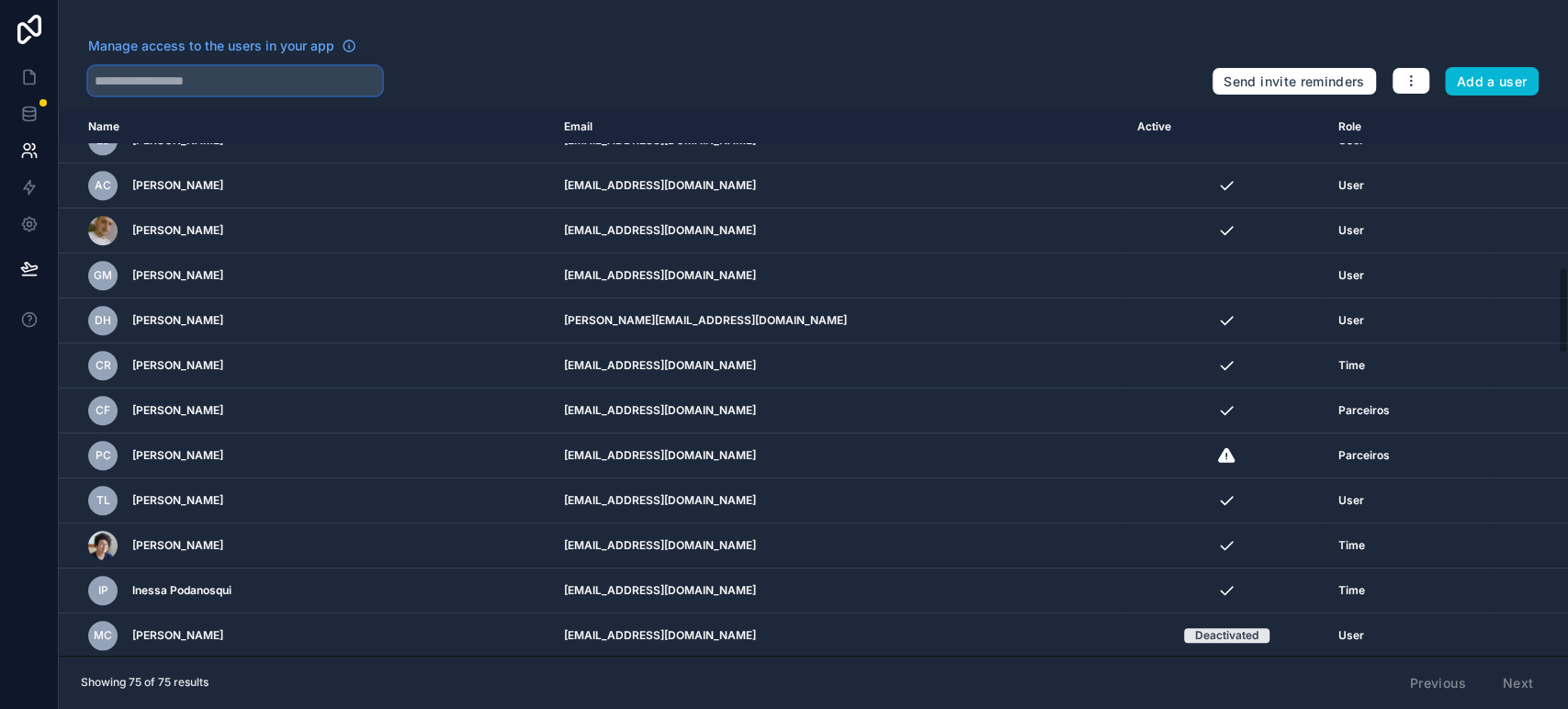
drag, startPoint x: 1560, startPoint y: 222, endPoint x: 1566, endPoint y: 324, distance: 102.2
click at [1566, 324] on div "Name Email Active Role [DOMAIN_NAME] TF [PERSON_NAME] [EMAIL_ADDRESS][DOMAIN_NA…" at bounding box center [813, 382] width 1509 height 546
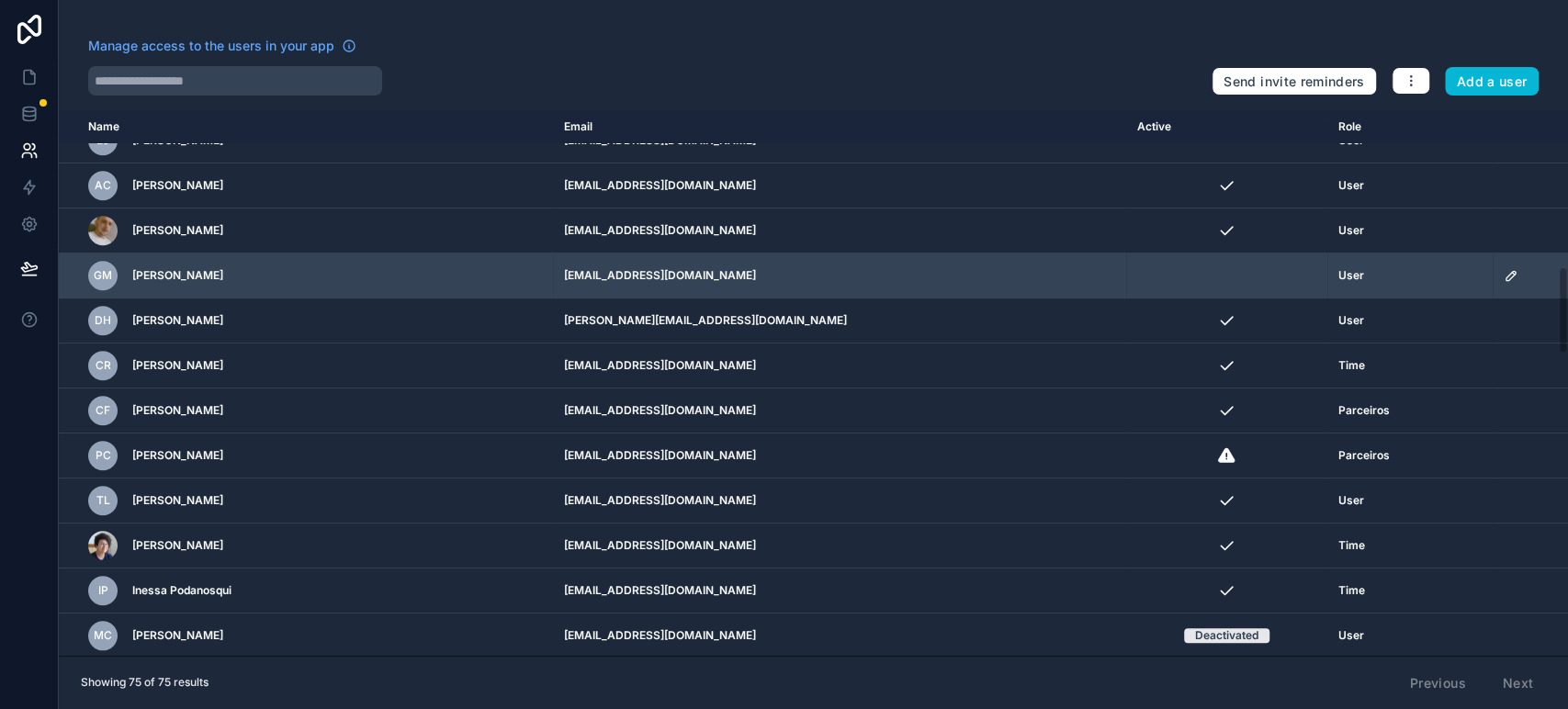
click at [1496, 272] on td "scrollable content" at bounding box center [1530, 276] width 75 height 45
click at [1503, 273] on icon "scrollable content" at bounding box center [1511, 276] width 15 height 15
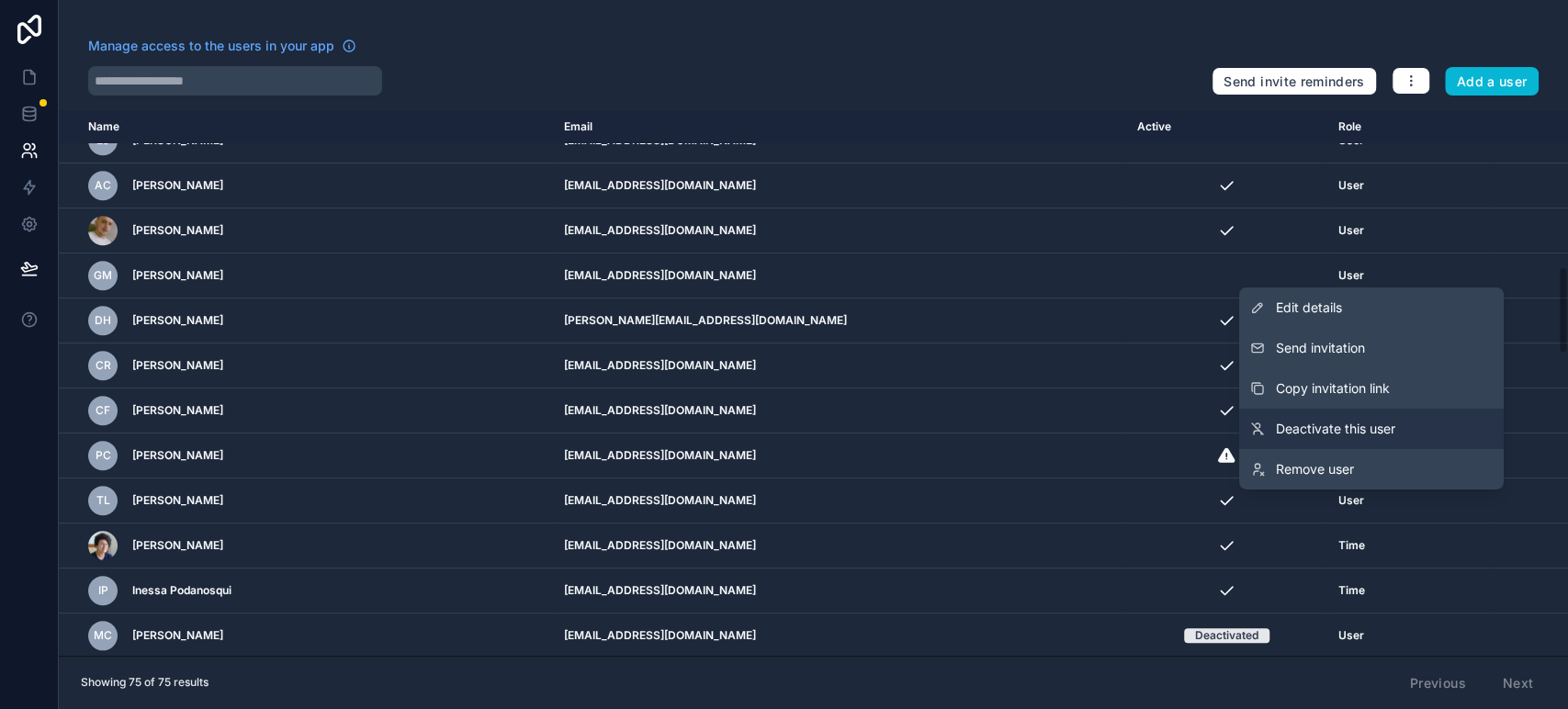
click at [1355, 423] on span "Deactivate this user" at bounding box center [1335, 429] width 119 height 19
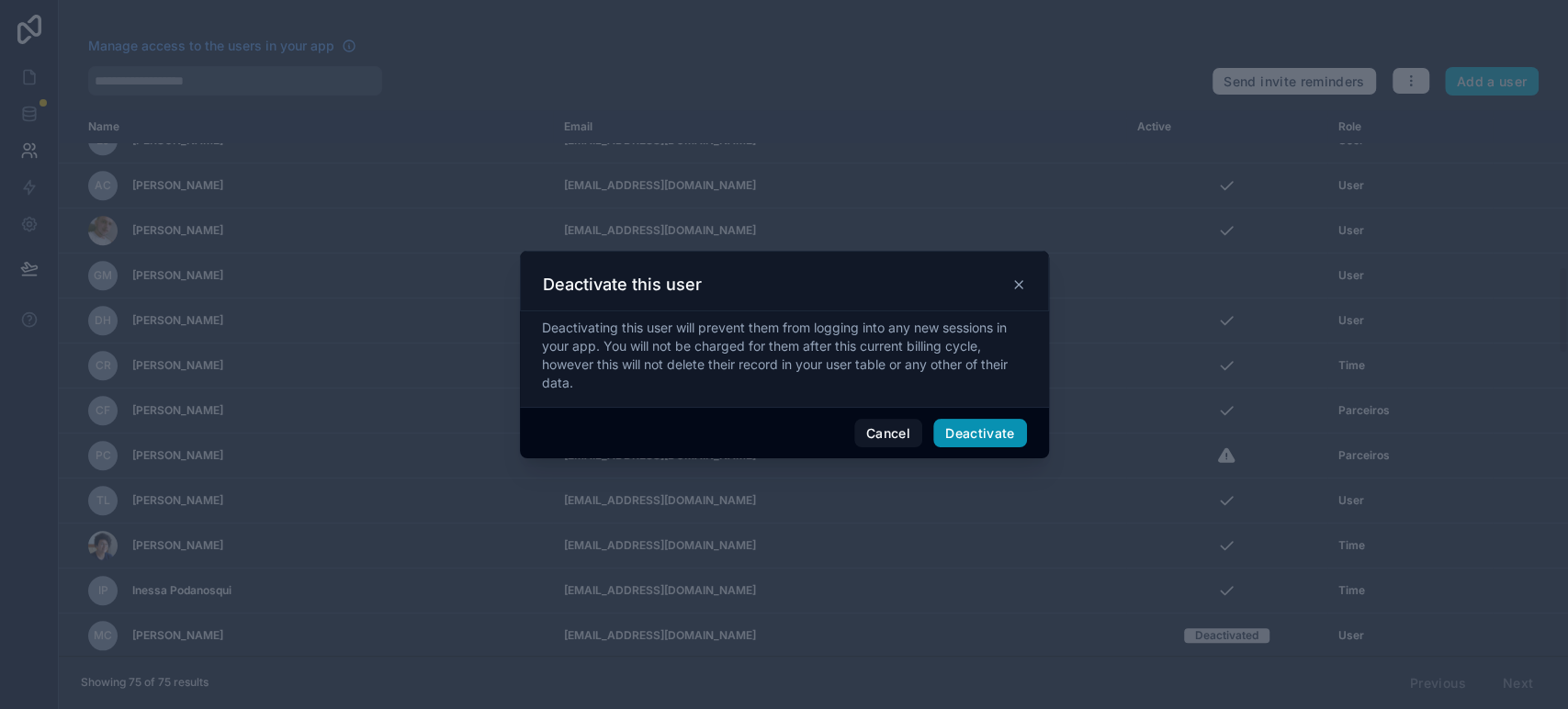
click at [991, 422] on button "Deactivate" at bounding box center [980, 433] width 94 height 29
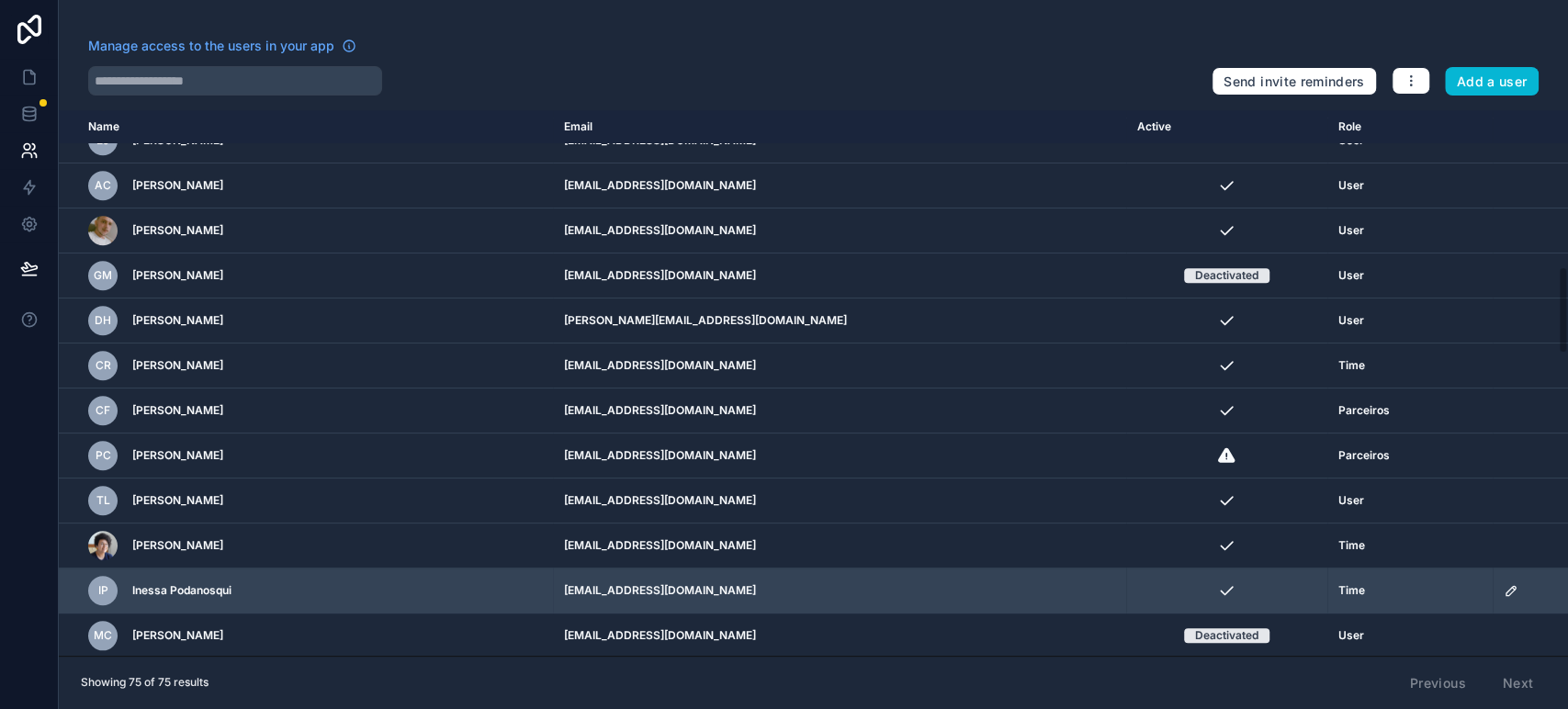
click at [1506, 593] on icon "scrollable content" at bounding box center [1511, 591] width 15 height 15
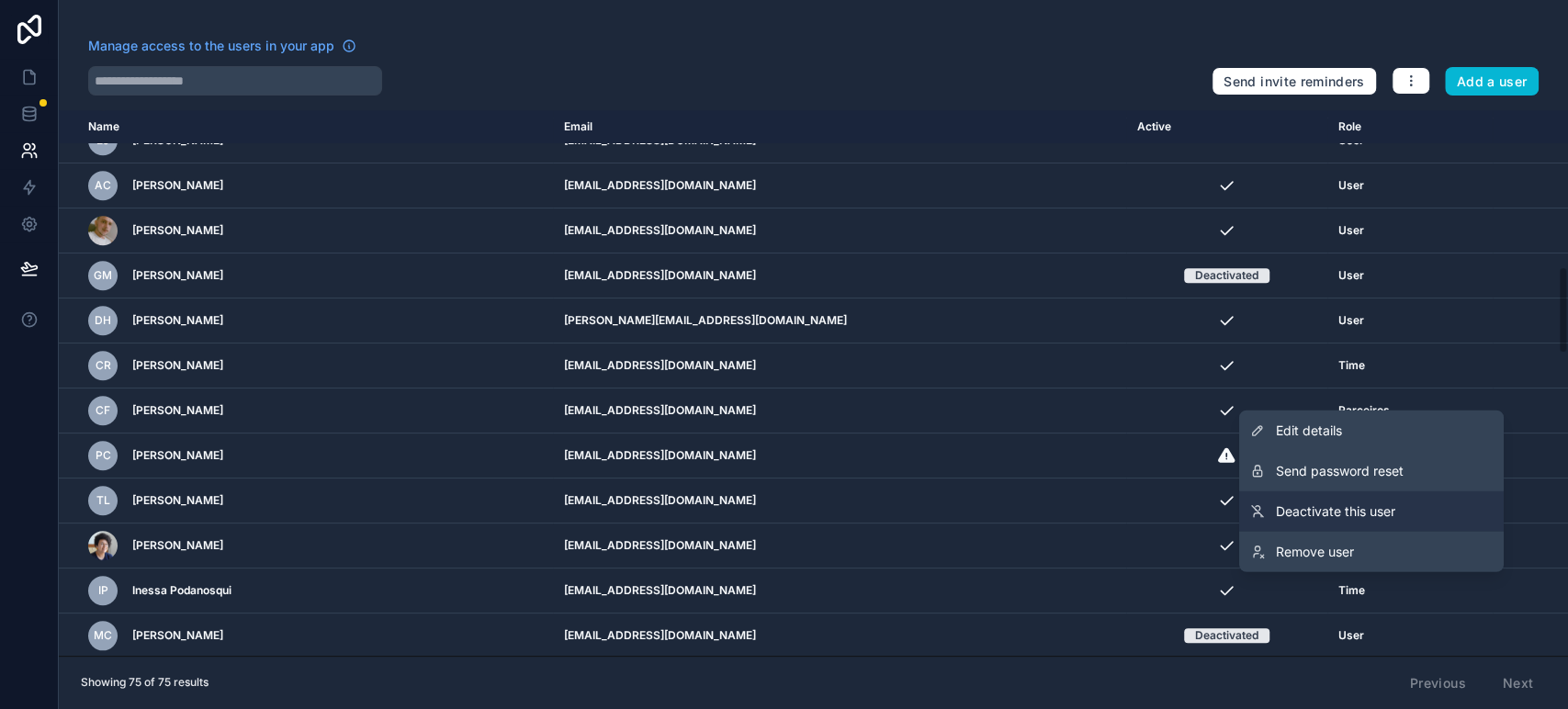
click at [1376, 517] on span "Deactivate this user" at bounding box center [1335, 512] width 119 height 19
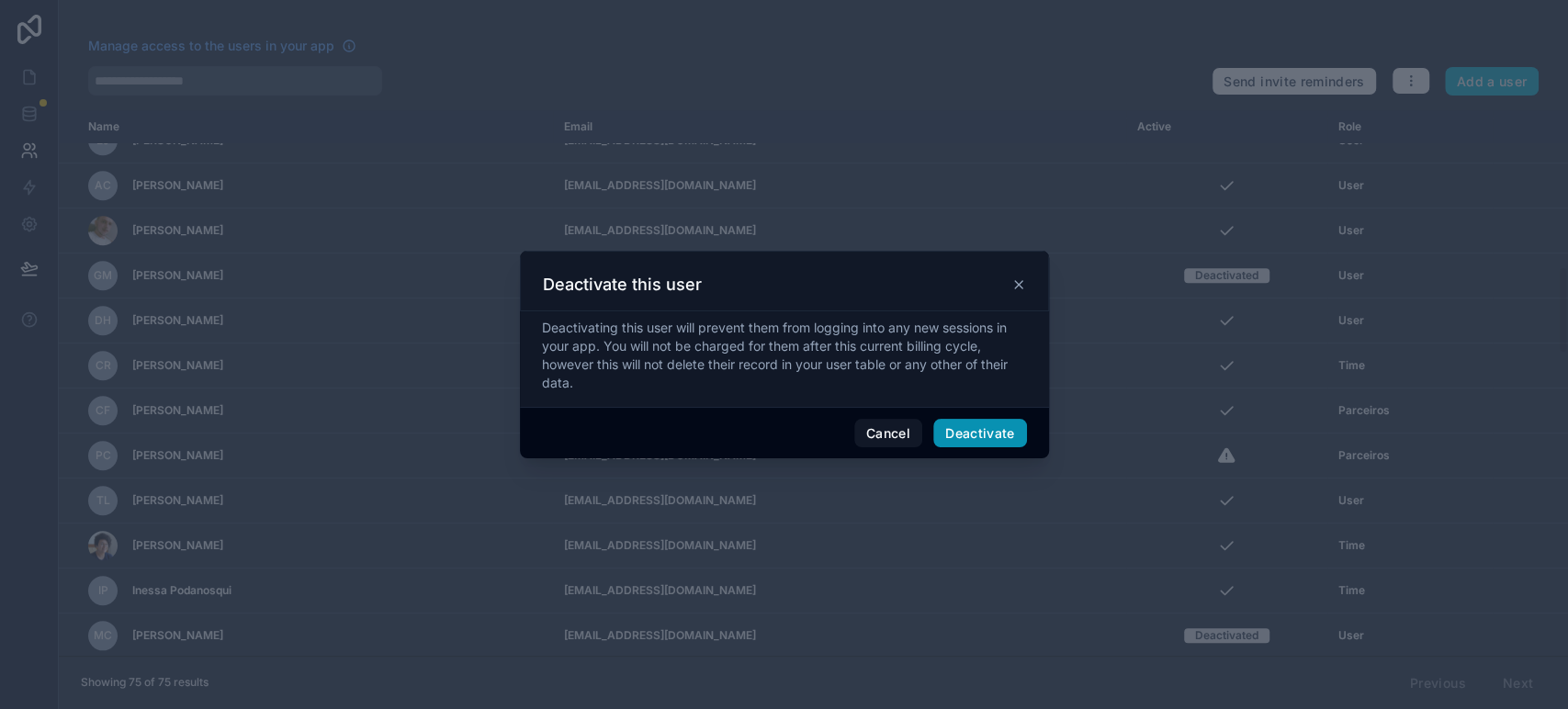
click at [1004, 424] on button "Deactivate" at bounding box center [980, 433] width 94 height 29
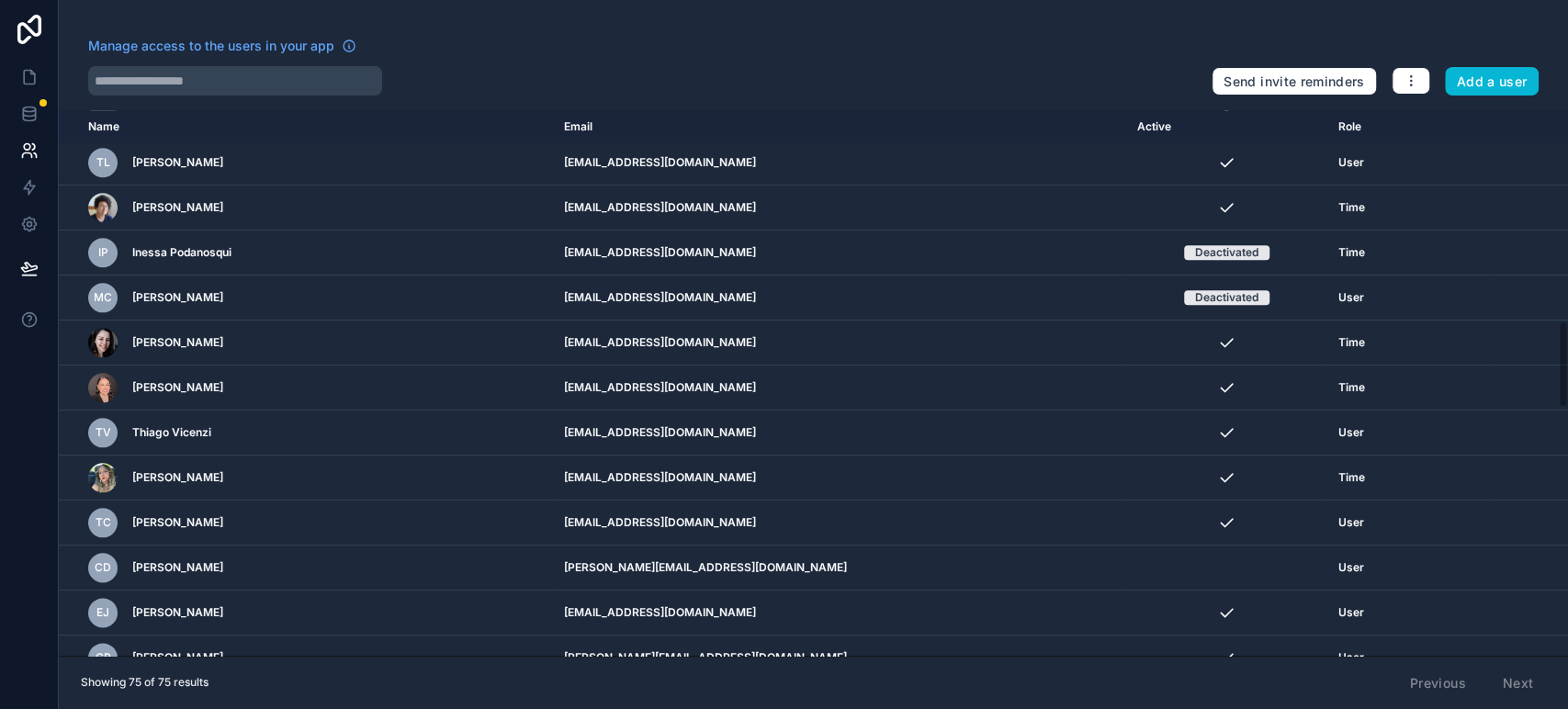
scroll to position [1344, 0]
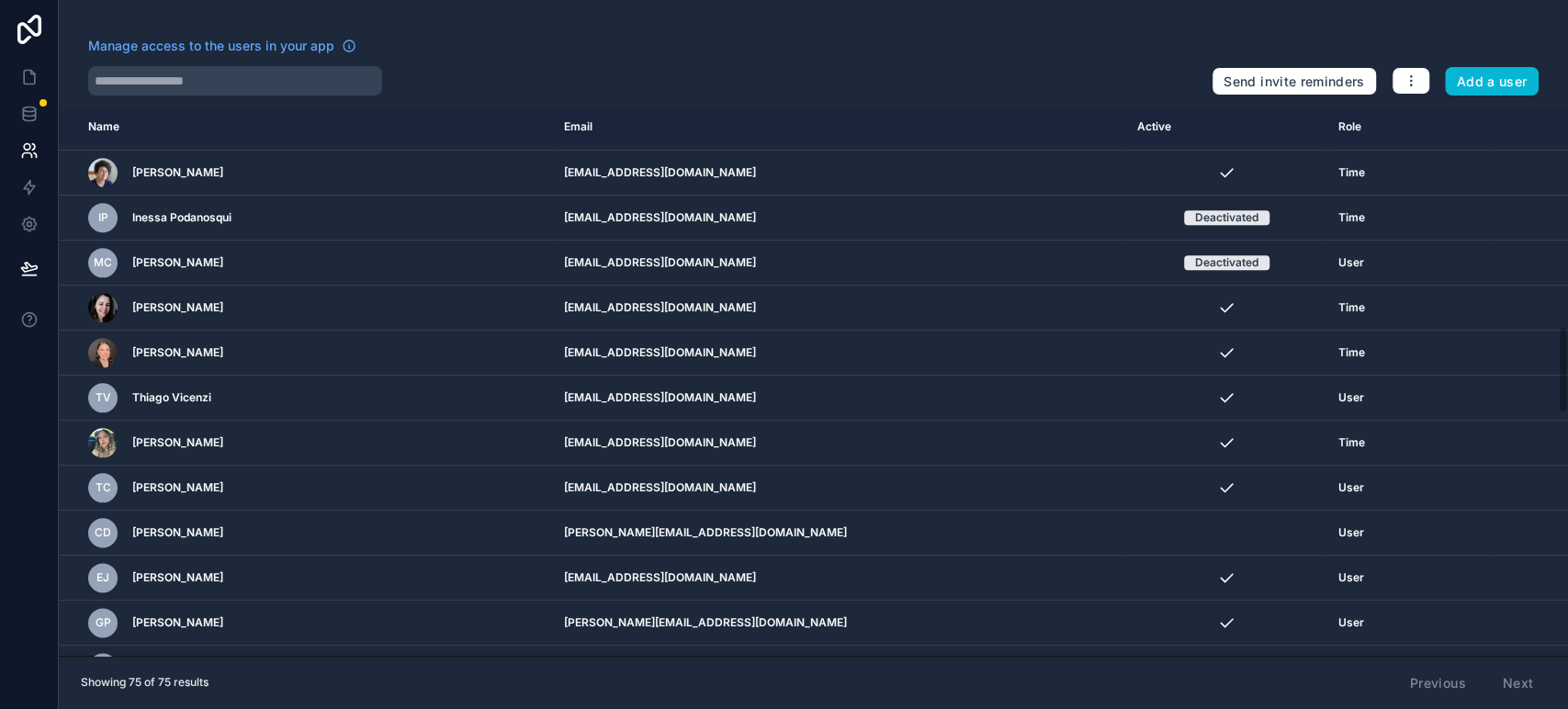
drag, startPoint x: 1559, startPoint y: 300, endPoint x: 1563, endPoint y: 358, distance: 58.1
click at [1563, 358] on div "Name Email Active Role [DOMAIN_NAME] TF [PERSON_NAME] [EMAIL_ADDRESS][DOMAIN_NA…" at bounding box center [813, 382] width 1509 height 546
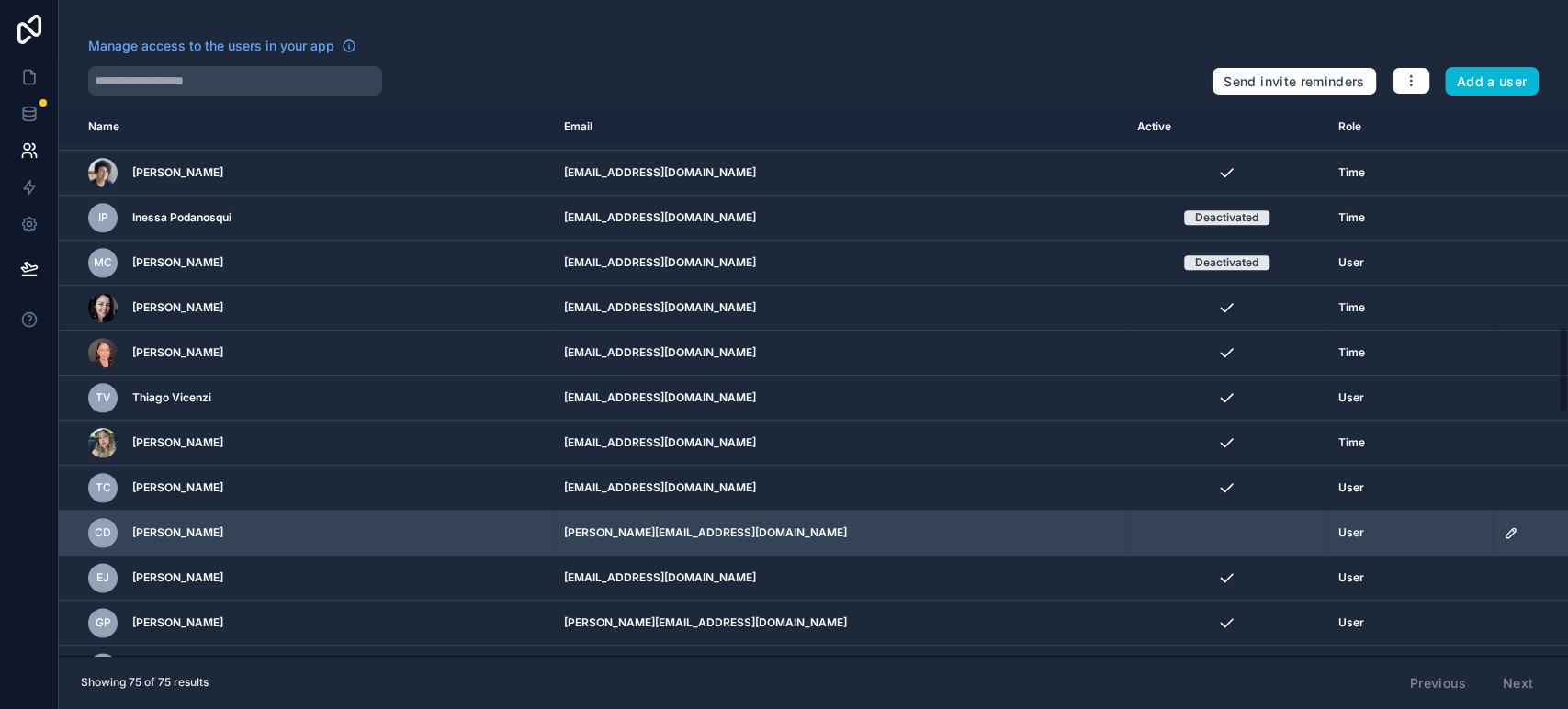
click at [1506, 537] on td "scrollable content" at bounding box center [1530, 533] width 75 height 45
click at [1495, 523] on td "scrollable content" at bounding box center [1530, 533] width 75 height 45
click at [1510, 528] on icon "scrollable content" at bounding box center [1511, 532] width 15 height 15
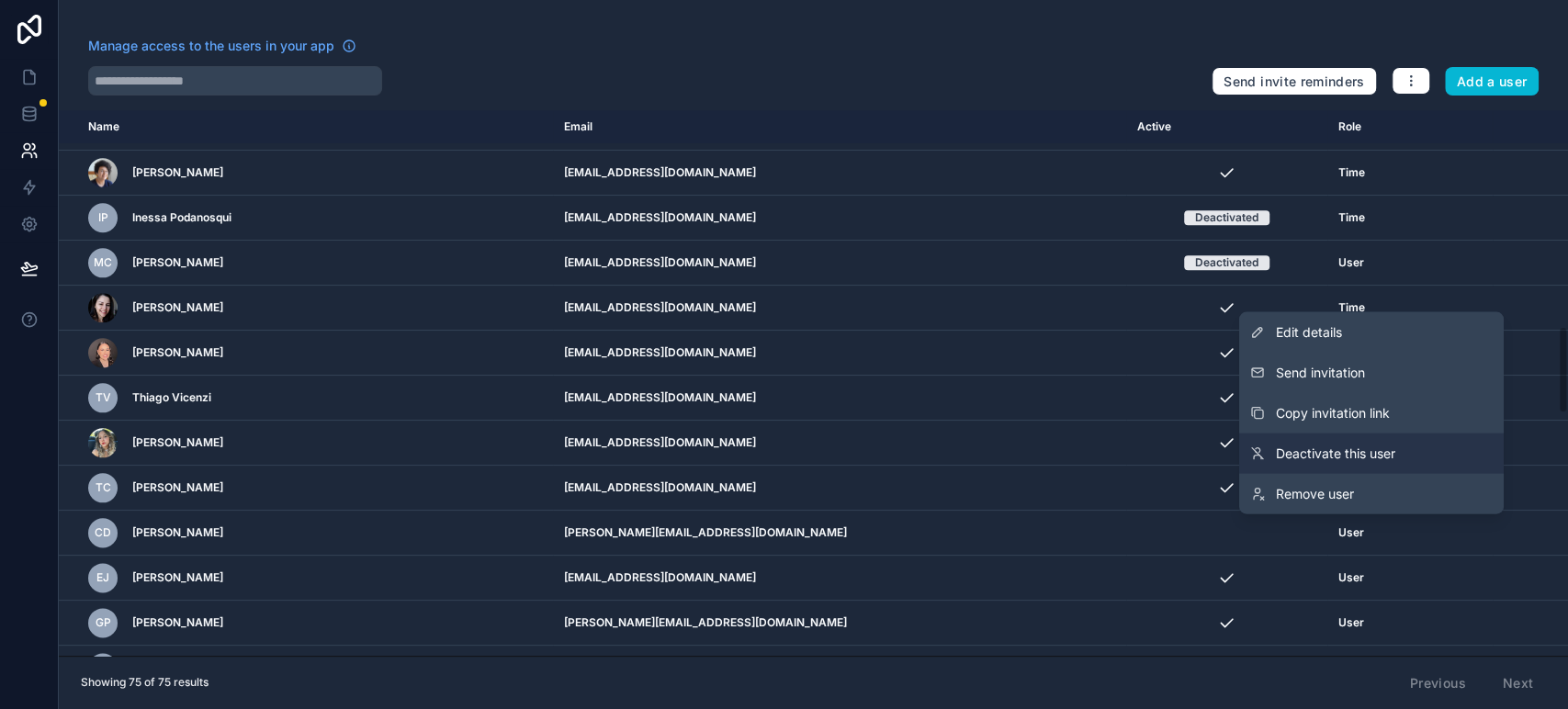
click at [1389, 455] on span "Deactivate this user" at bounding box center [1335, 454] width 119 height 19
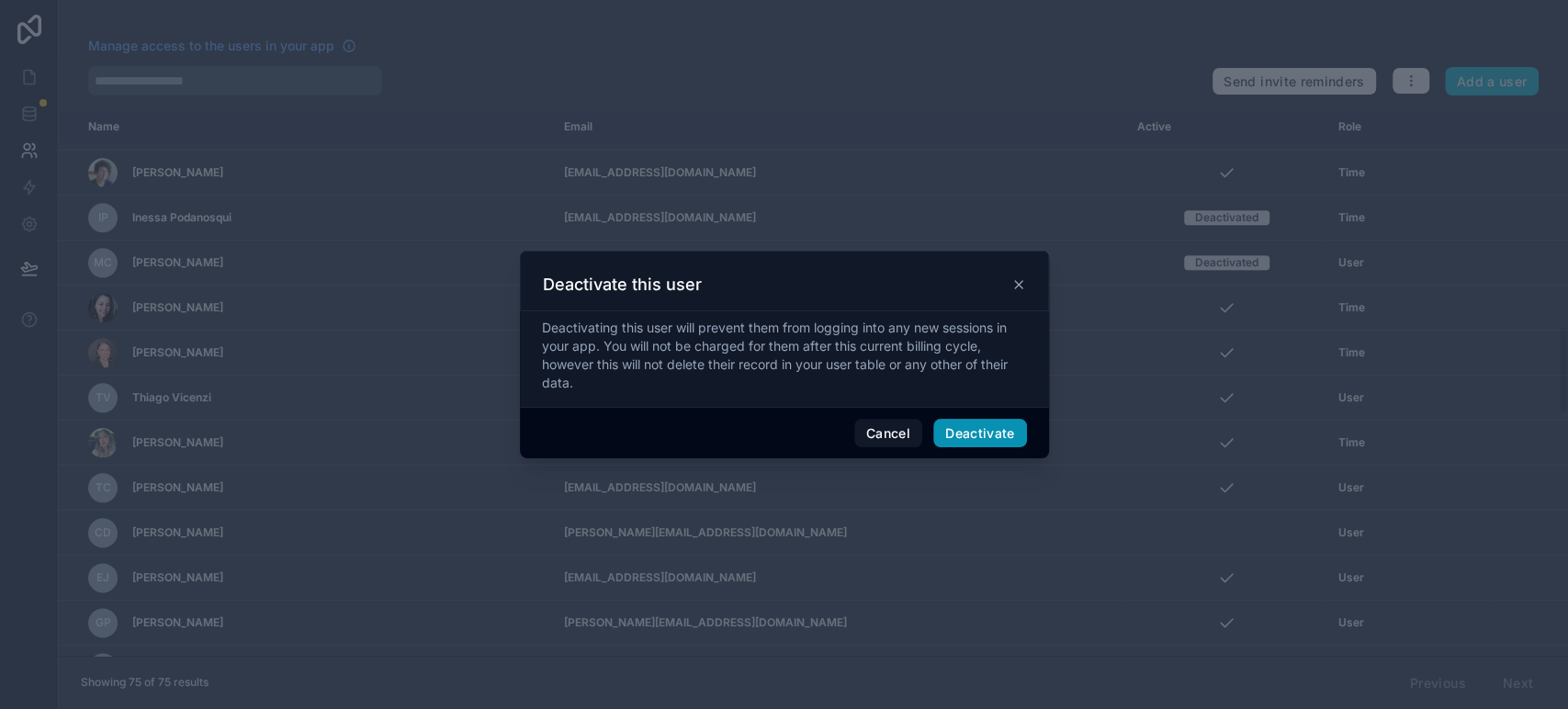
click at [991, 435] on button "Deactivate" at bounding box center [980, 433] width 94 height 29
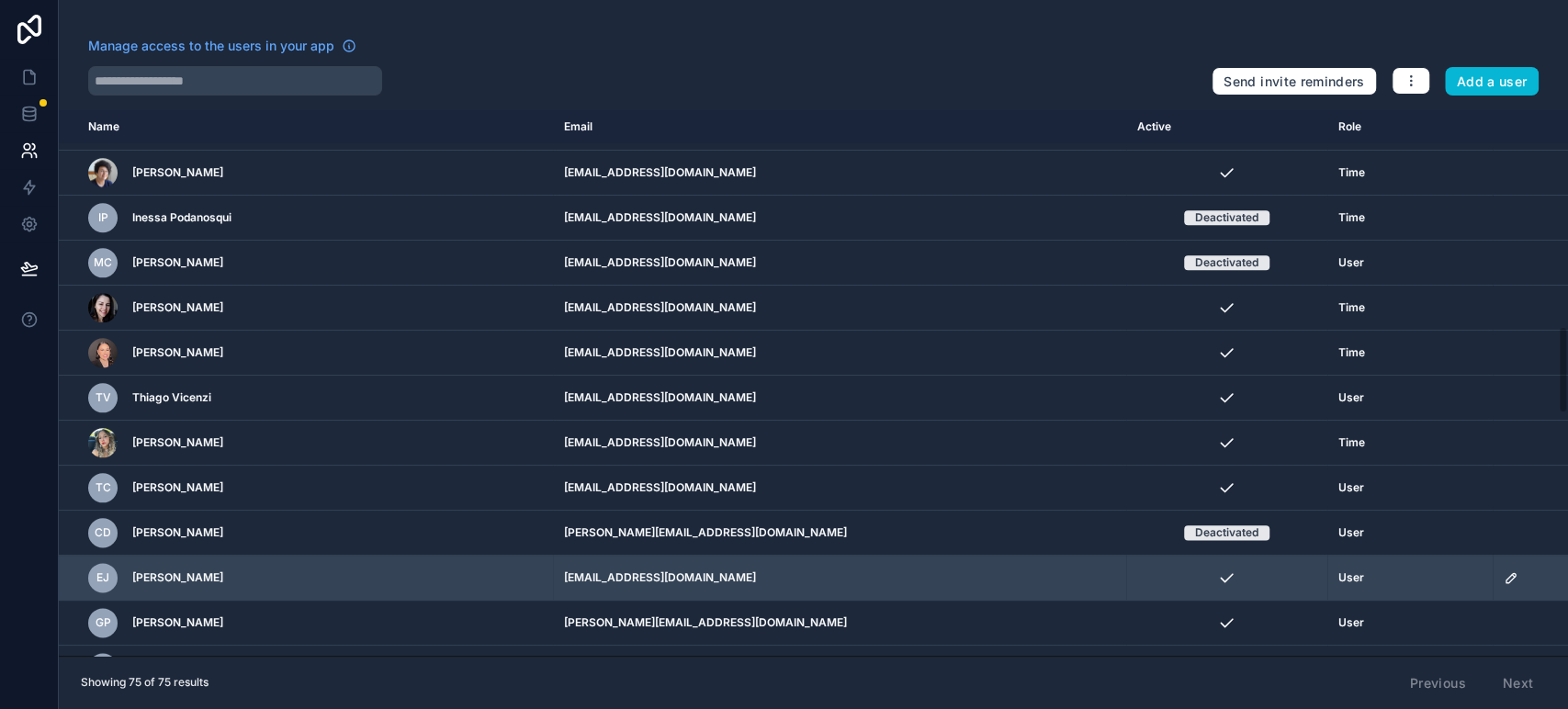
click at [1495, 580] on td "scrollable content" at bounding box center [1530, 578] width 75 height 45
click at [1505, 575] on icon "scrollable content" at bounding box center [1510, 578] width 9 height 9
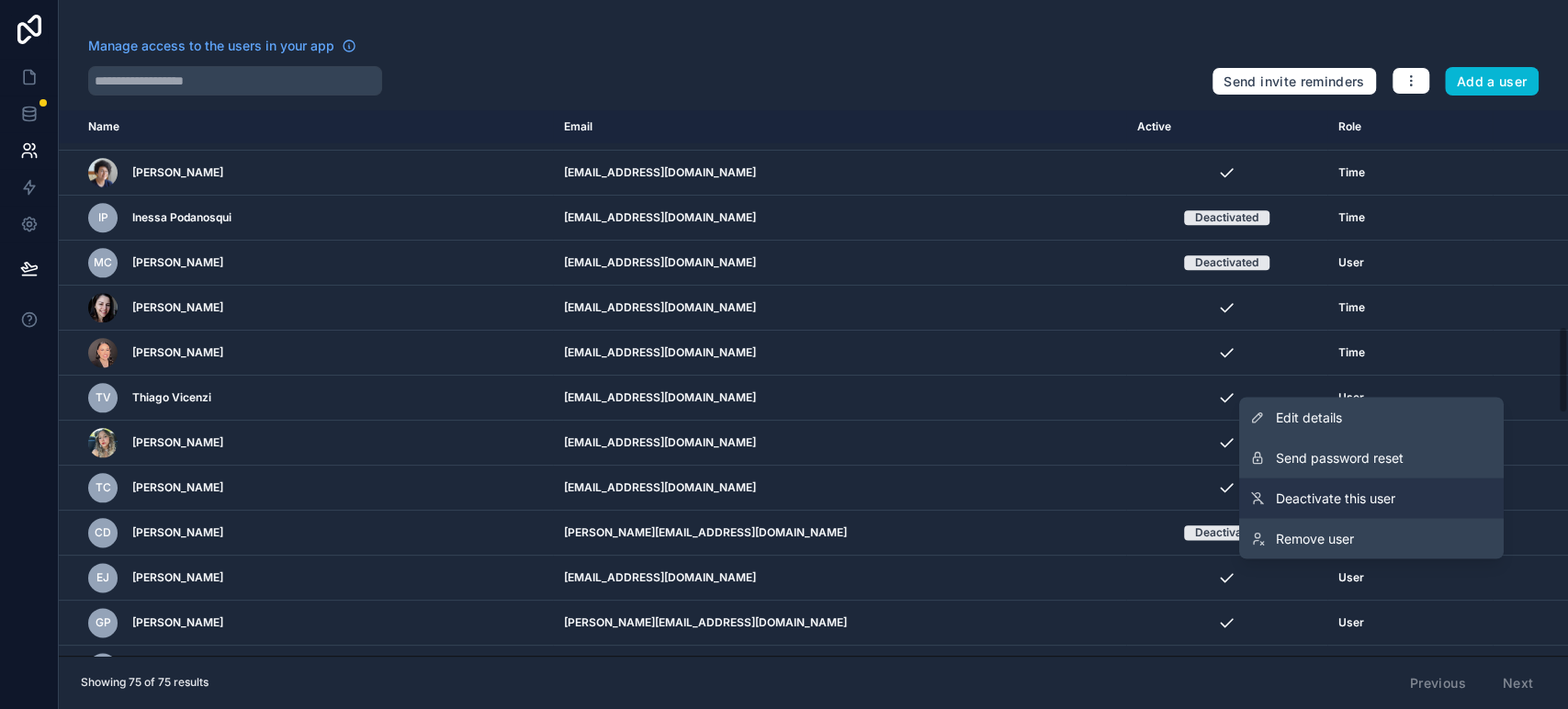
click at [1368, 498] on span "Deactivate this user" at bounding box center [1335, 498] width 119 height 19
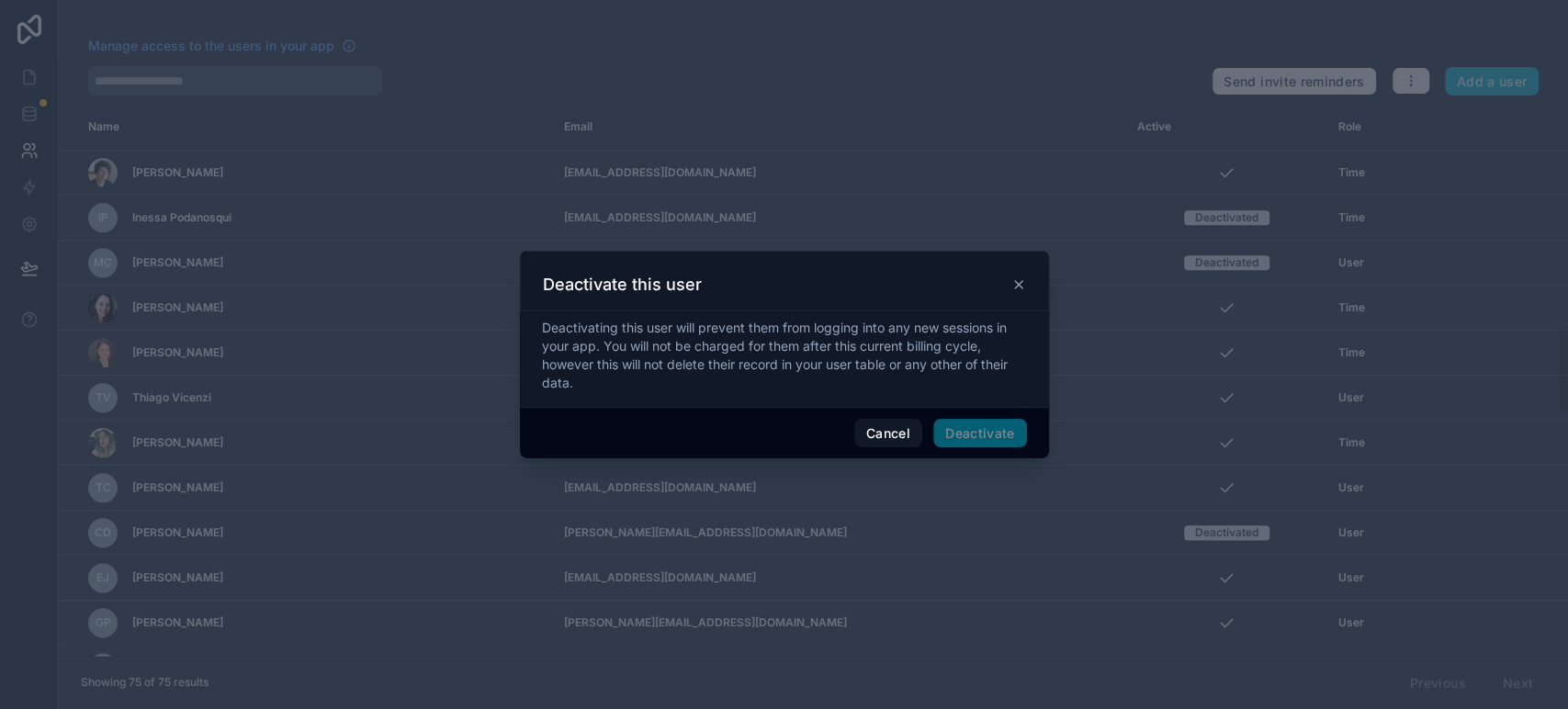
click at [955, 424] on span "Deactivate" at bounding box center [980, 433] width 94 height 29
click at [966, 432] on span "Deactivate" at bounding box center [980, 433] width 94 height 29
drag, startPoint x: 983, startPoint y: 434, endPoint x: 970, endPoint y: 432, distance: 13.2
click at [982, 434] on span "Deactivate" at bounding box center [980, 433] width 94 height 29
click at [996, 432] on button "Deactivate" at bounding box center [980, 433] width 94 height 29
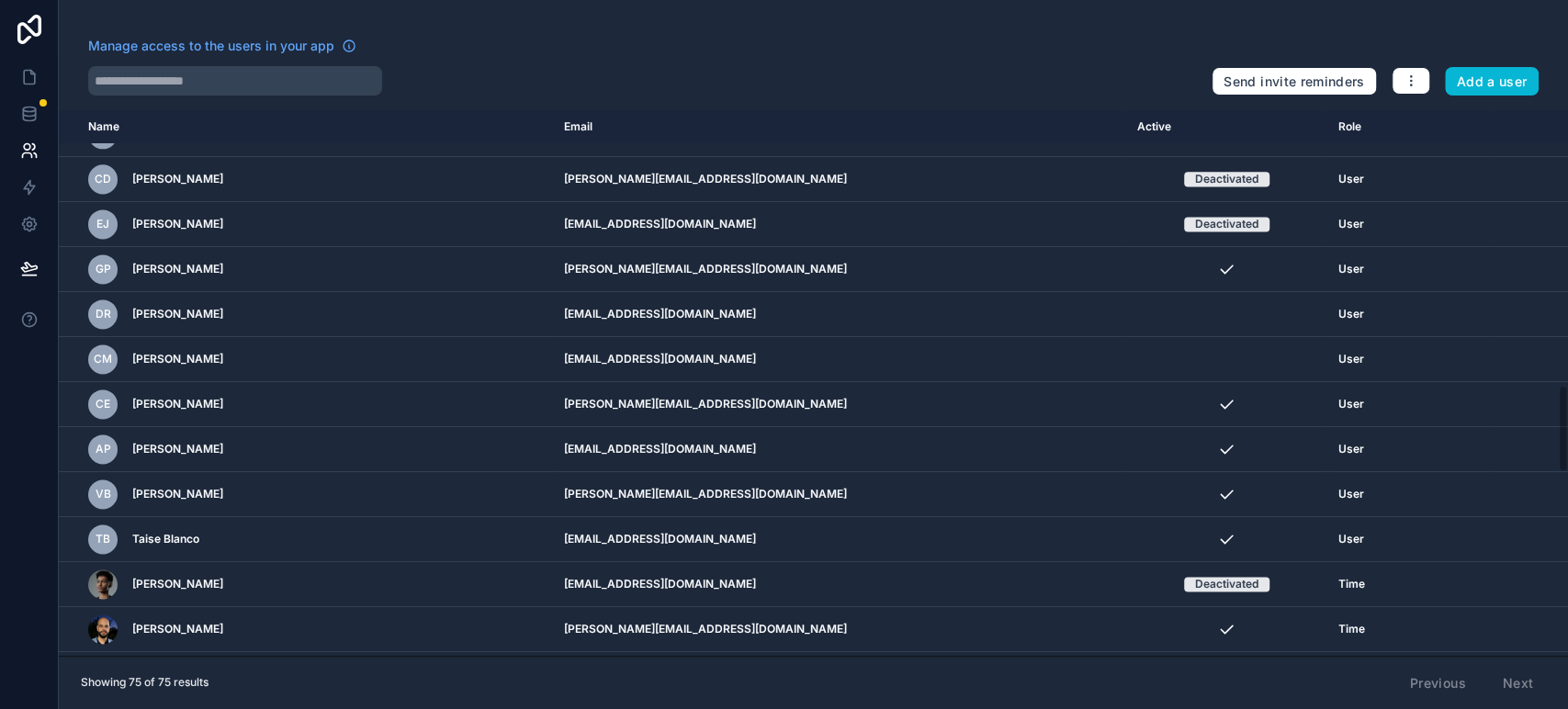
scroll to position [1709, 0]
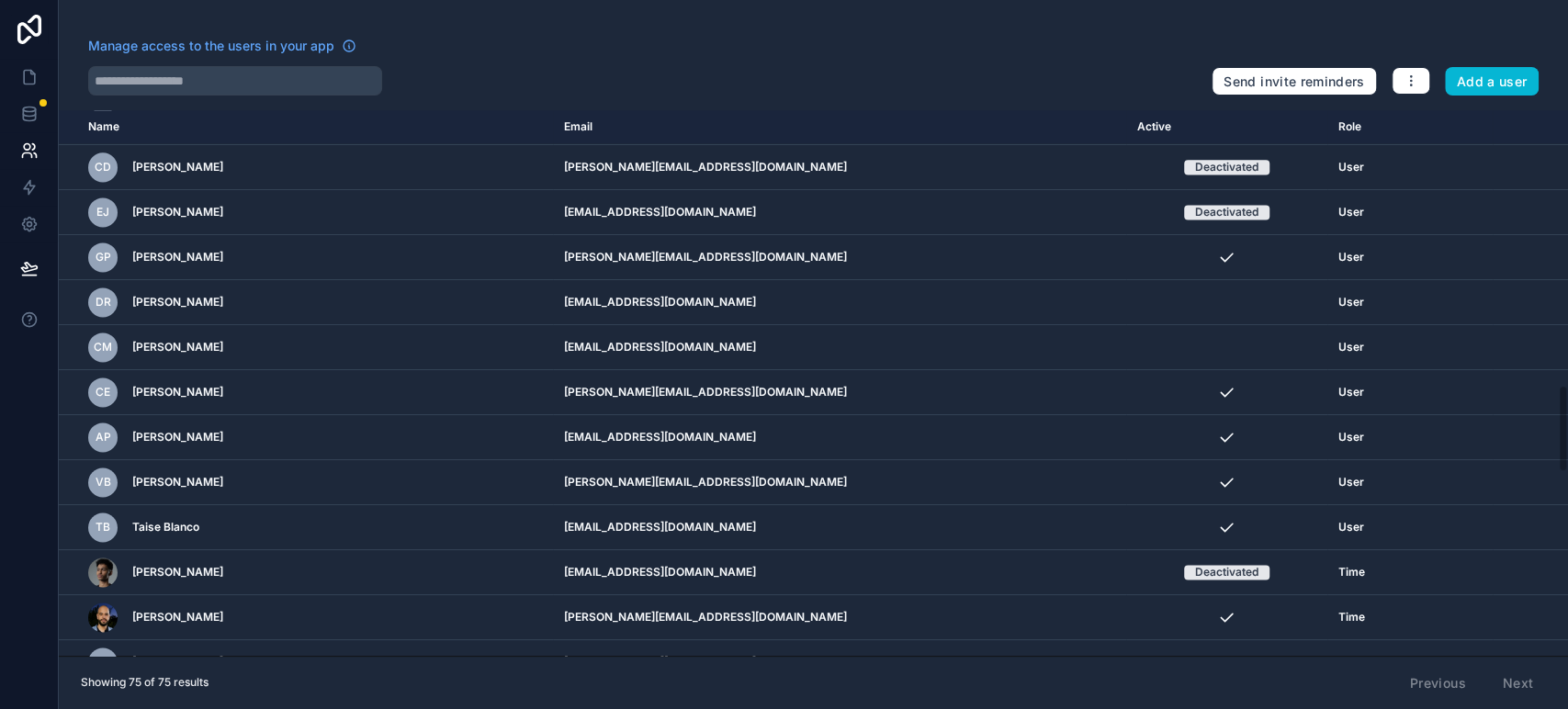
drag, startPoint x: 1565, startPoint y: 373, endPoint x: 1566, endPoint y: 432, distance: 59.0
click at [1566, 432] on div "Name Email Active Role [DOMAIN_NAME] TF [PERSON_NAME] [EMAIL_ADDRESS][DOMAIN_NA…" at bounding box center [813, 382] width 1509 height 546
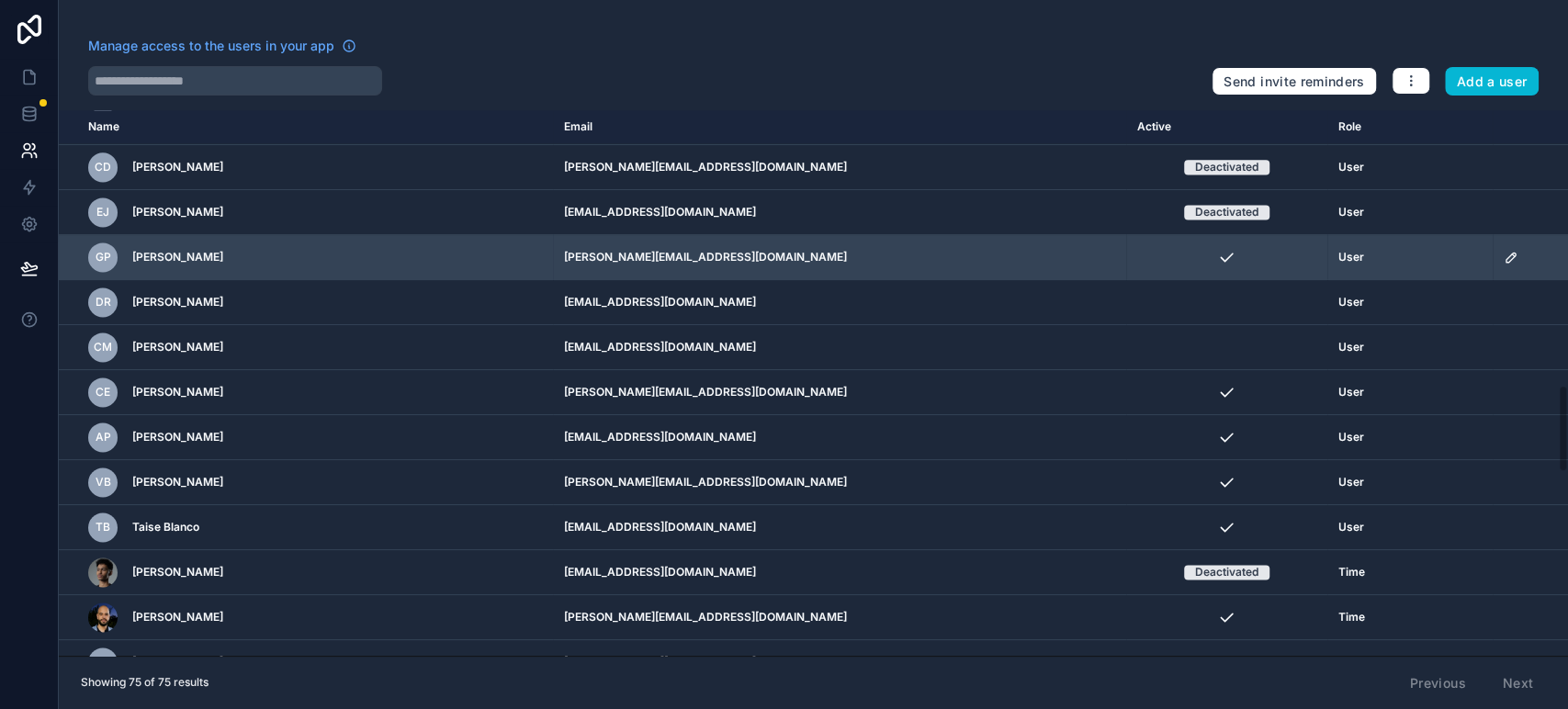
click at [1503, 257] on icon "scrollable content" at bounding box center [1511, 257] width 15 height 15
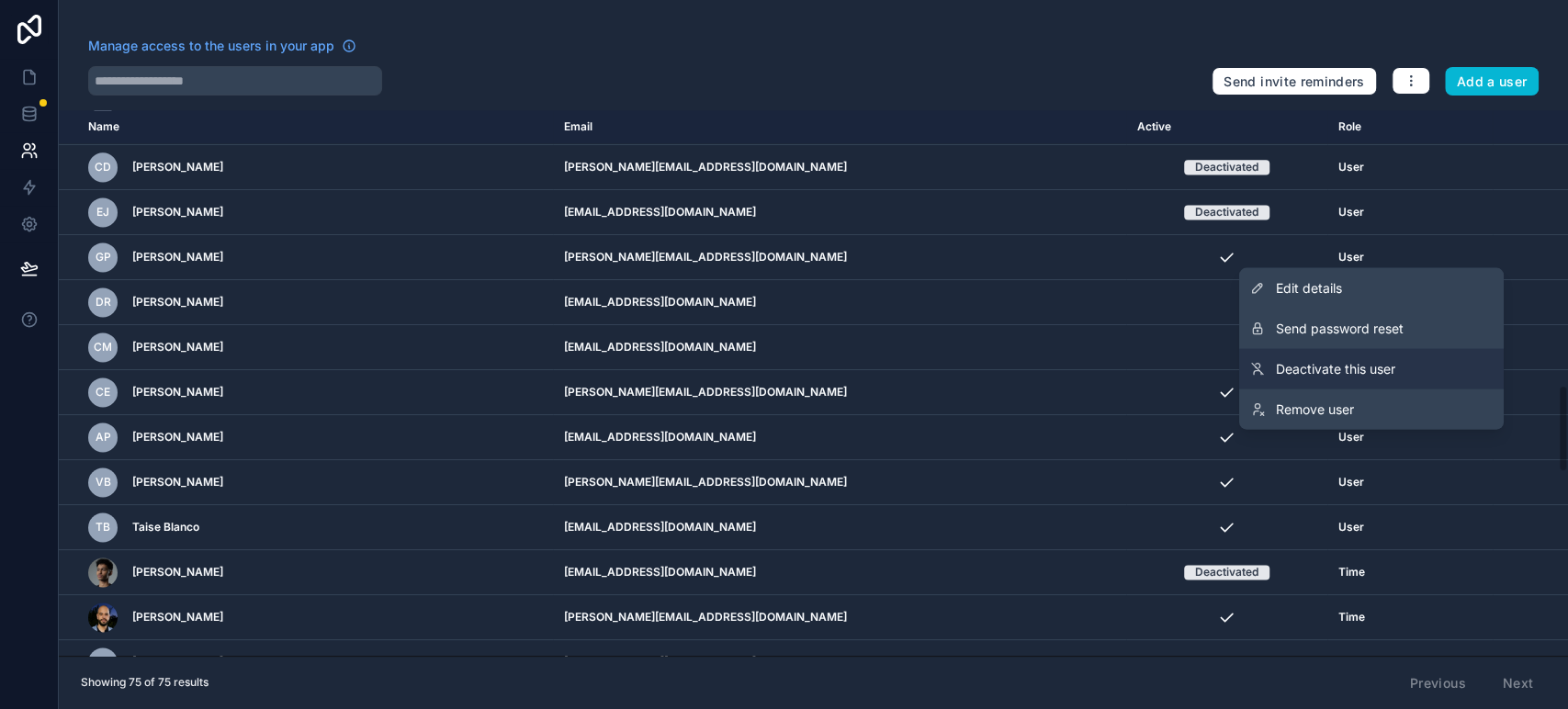
click at [1353, 365] on span "Deactivate this user" at bounding box center [1335, 369] width 119 height 19
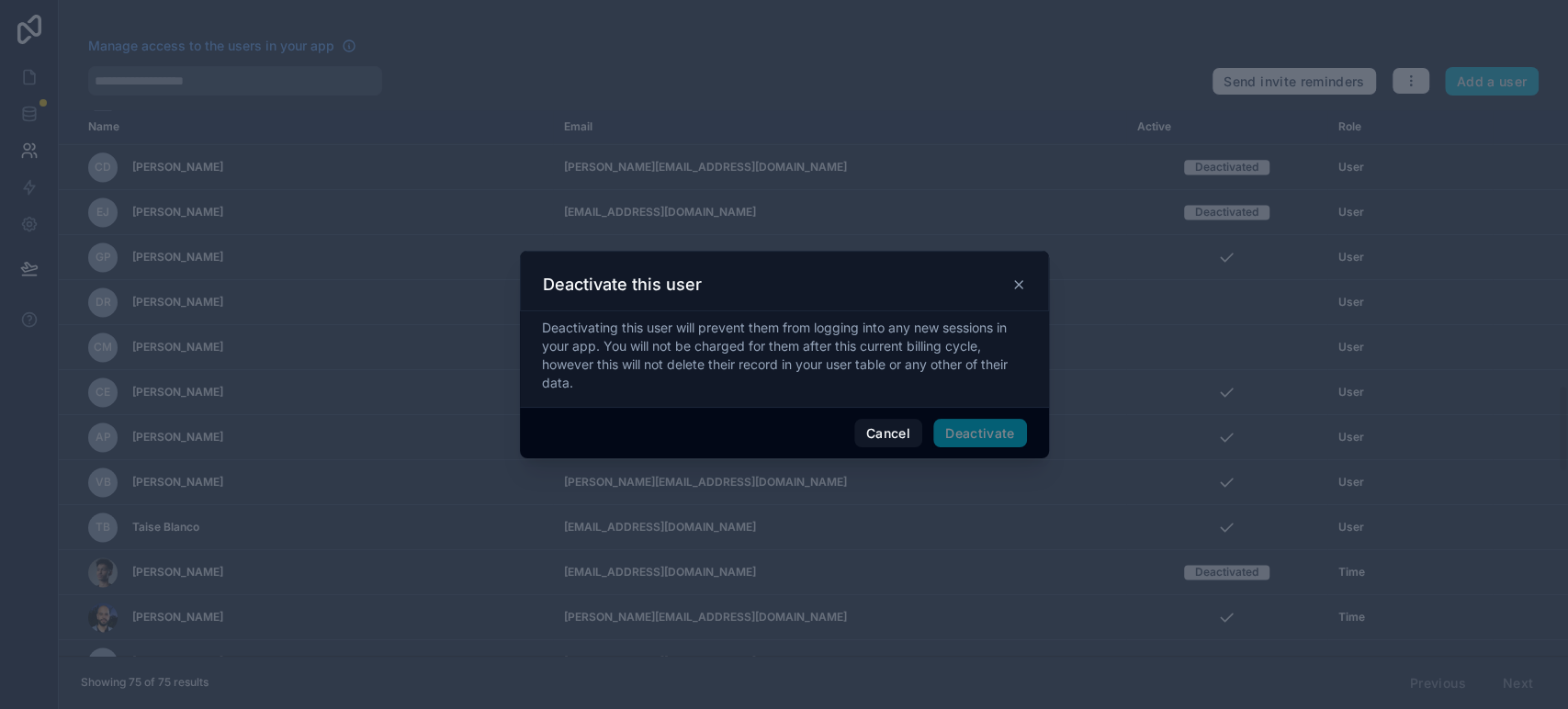
click at [977, 430] on span "Deactivate" at bounding box center [980, 433] width 94 height 29
click at [973, 435] on span "Deactivate" at bounding box center [980, 433] width 94 height 29
click at [982, 429] on span "Deactivate" at bounding box center [980, 433] width 94 height 29
click at [968, 440] on button "Deactivate" at bounding box center [980, 433] width 94 height 29
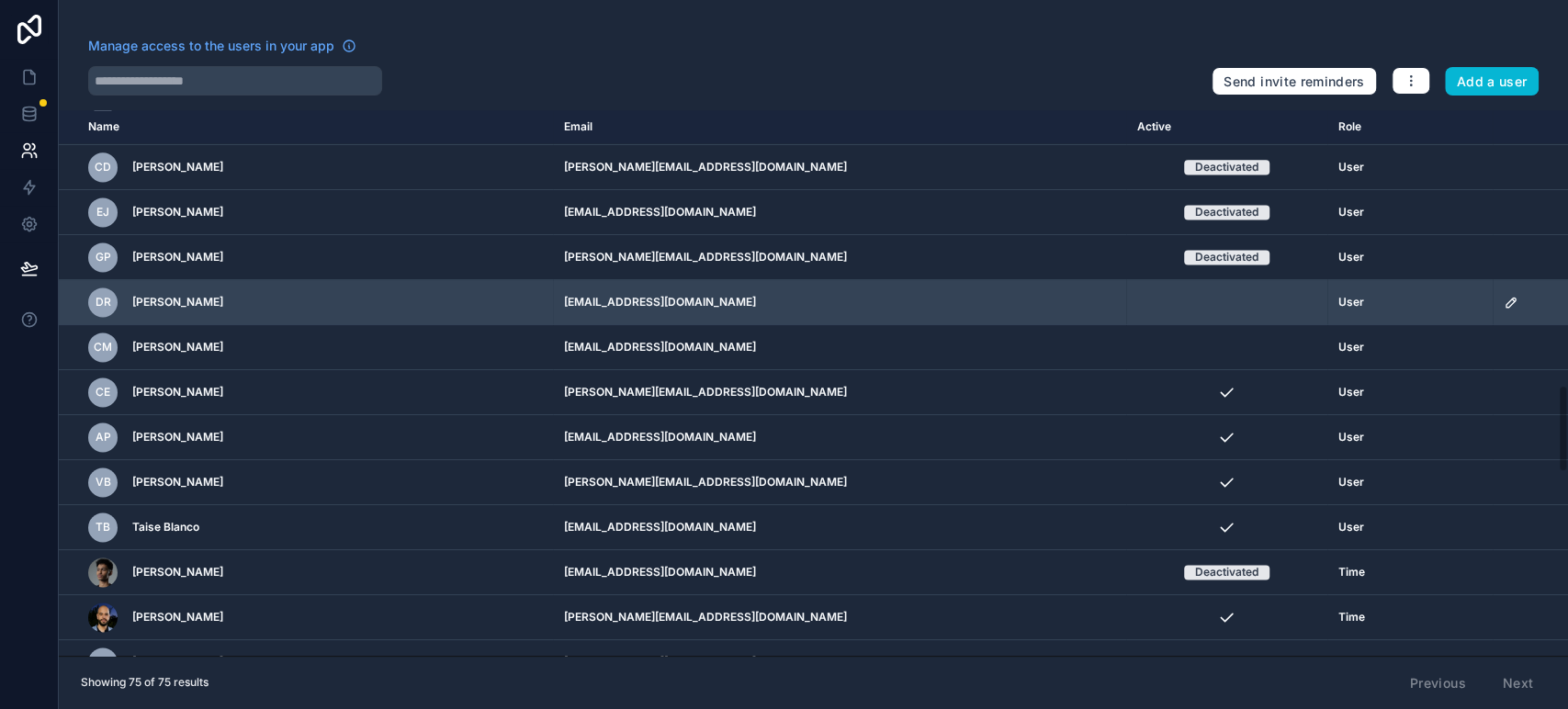
click at [1510, 298] on icon "scrollable content" at bounding box center [1511, 302] width 15 height 15
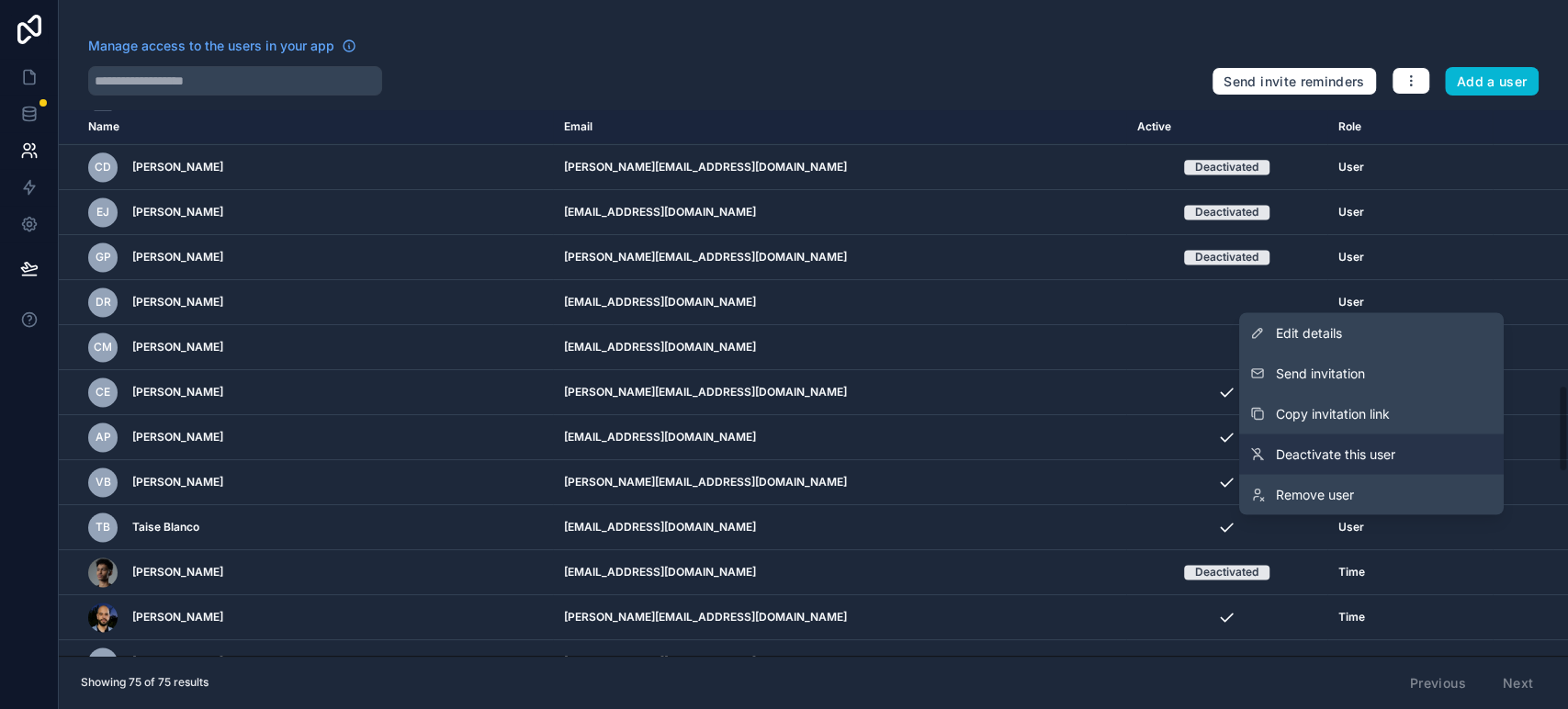
click at [1381, 451] on span "Deactivate this user" at bounding box center [1335, 454] width 119 height 19
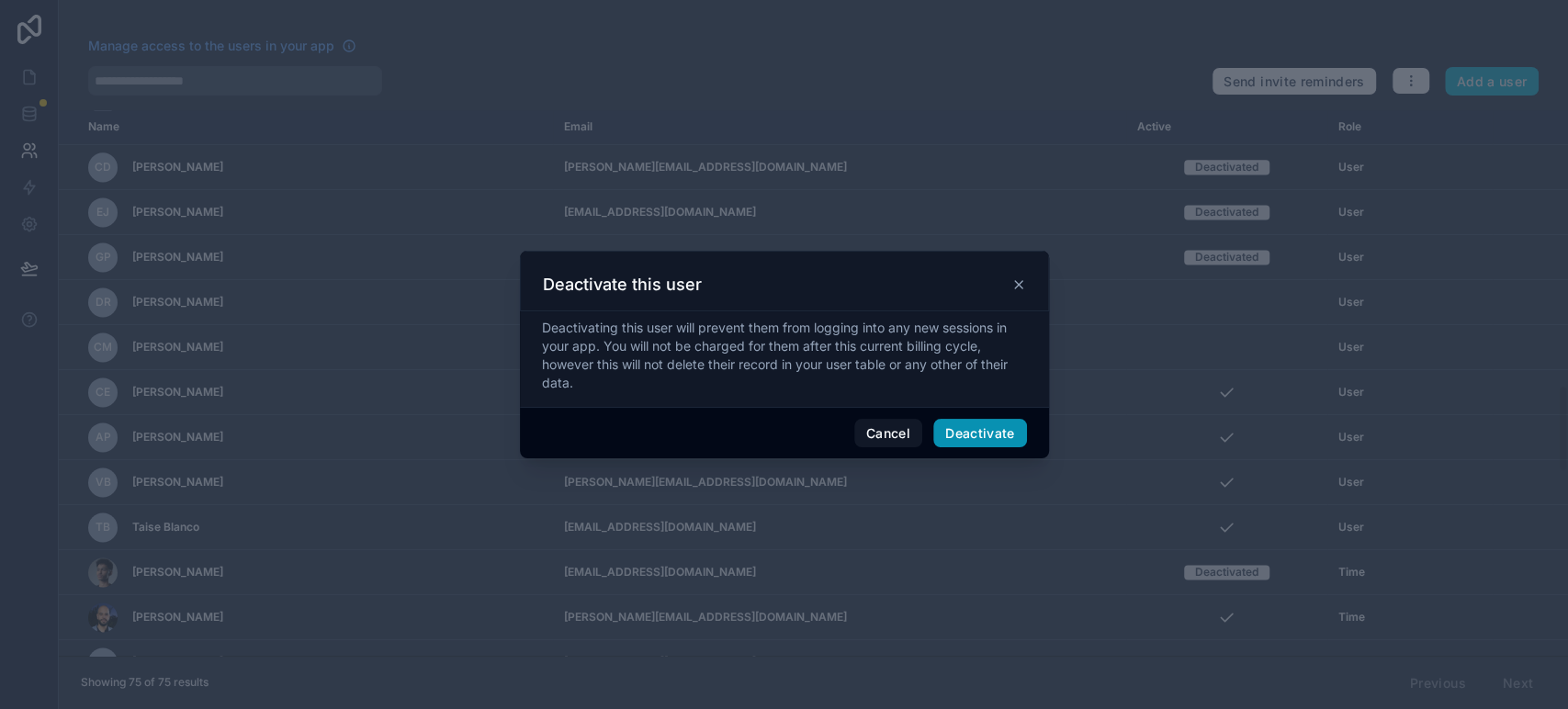
click at [1009, 432] on button "Deactivate" at bounding box center [980, 433] width 94 height 29
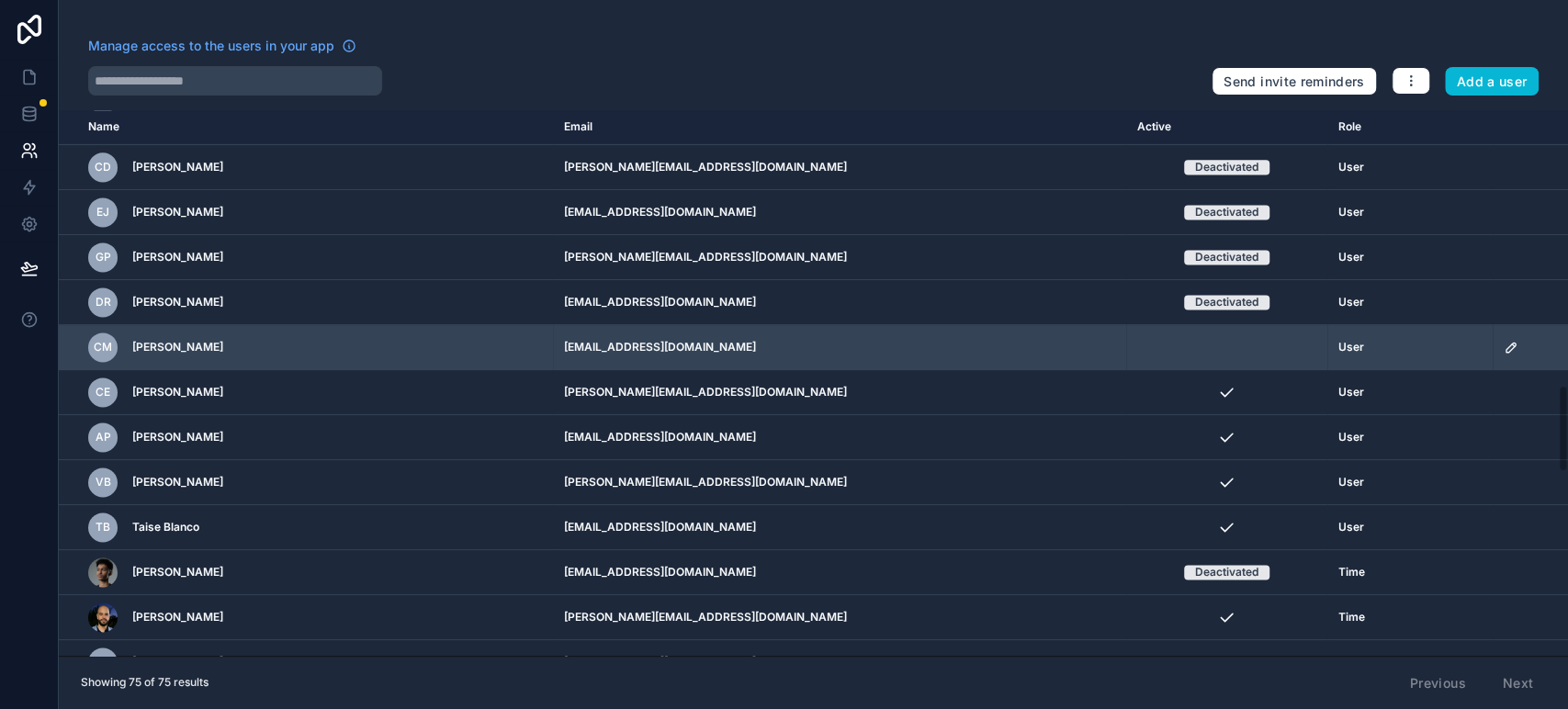
click at [1493, 347] on td "scrollable content" at bounding box center [1530, 347] width 75 height 45
click at [1505, 347] on icon "scrollable content" at bounding box center [1510, 347] width 9 height 9
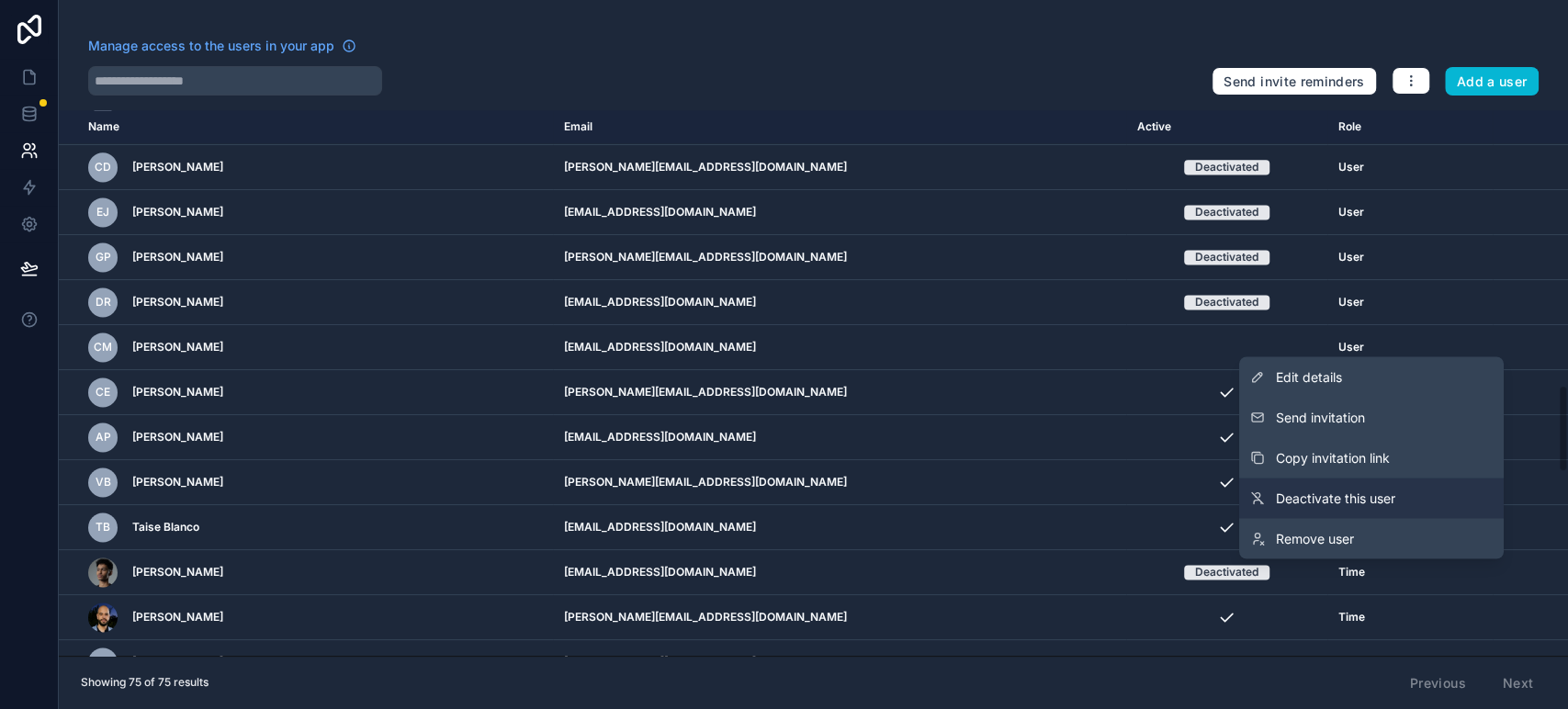
click at [1364, 501] on span "Deactivate this user" at bounding box center [1335, 498] width 119 height 19
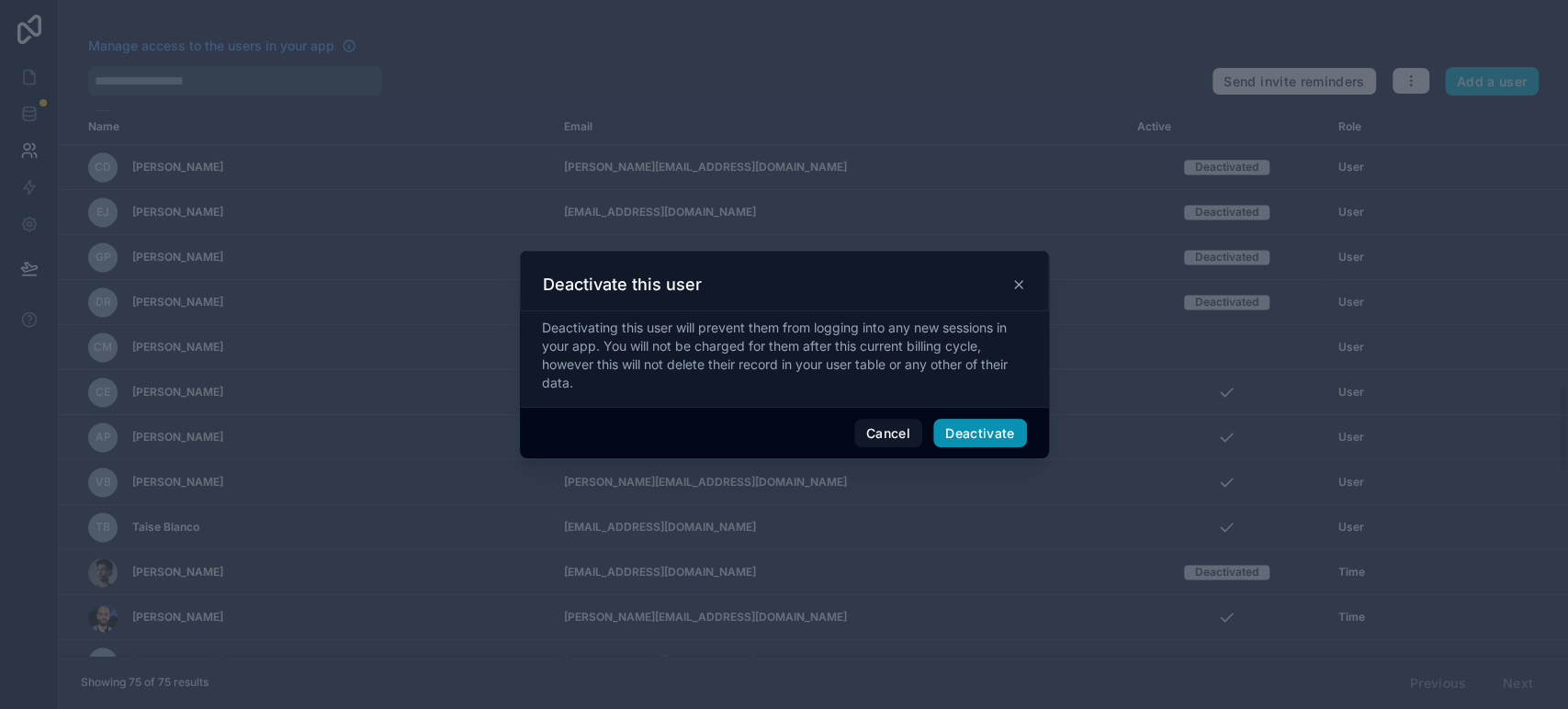
click at [985, 430] on button "Deactivate" at bounding box center [980, 433] width 94 height 29
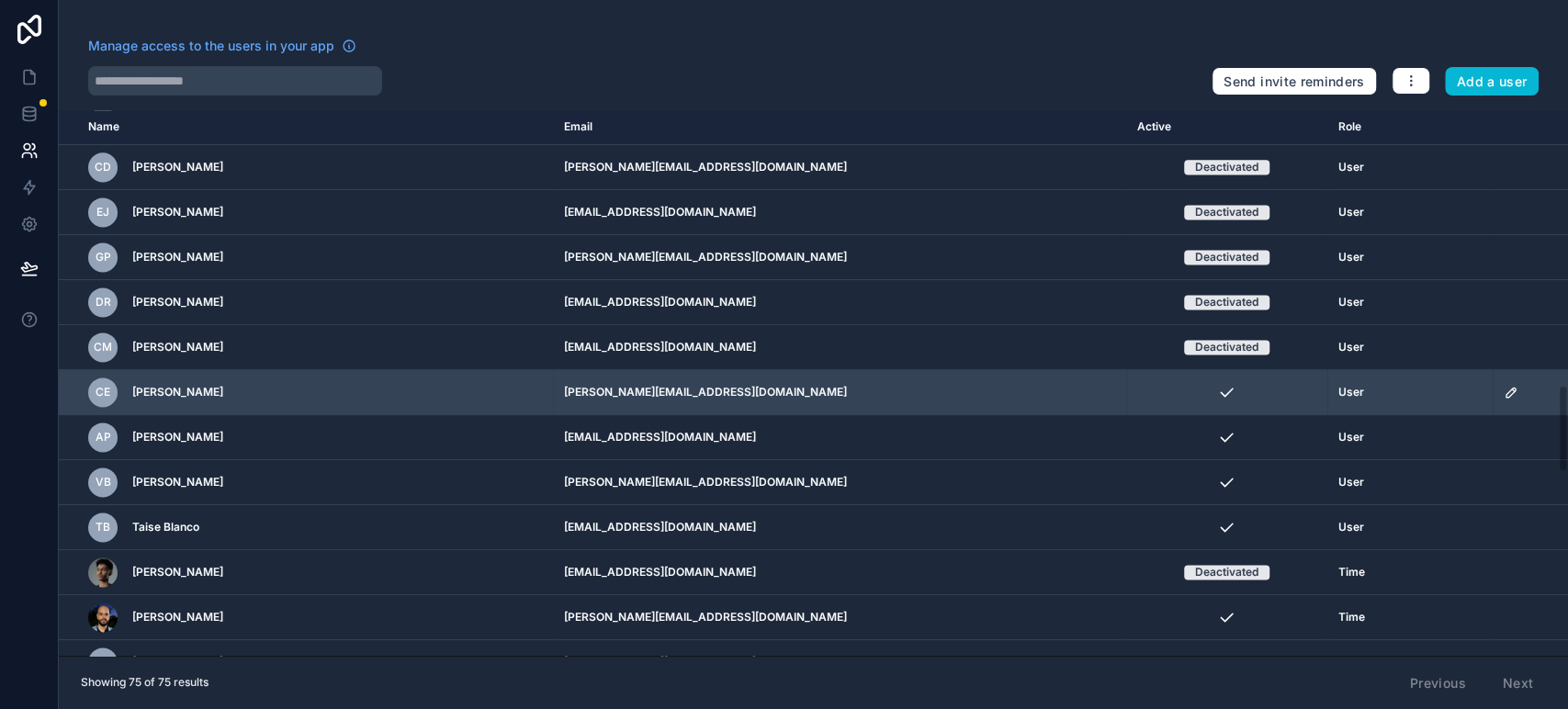
click at [1503, 385] on icon "scrollable content" at bounding box center [1511, 393] width 15 height 15
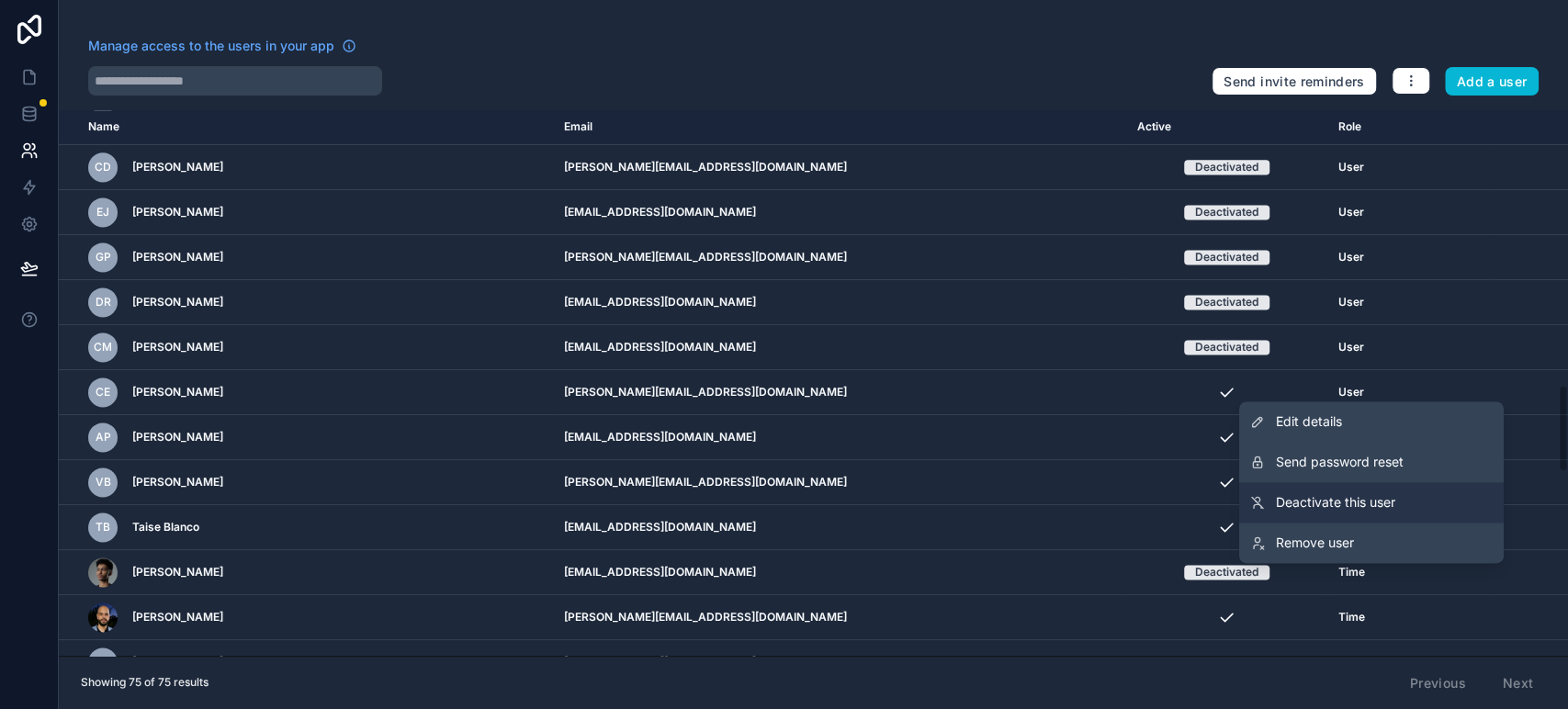
click at [1345, 507] on span "Deactivate this user" at bounding box center [1335, 502] width 119 height 19
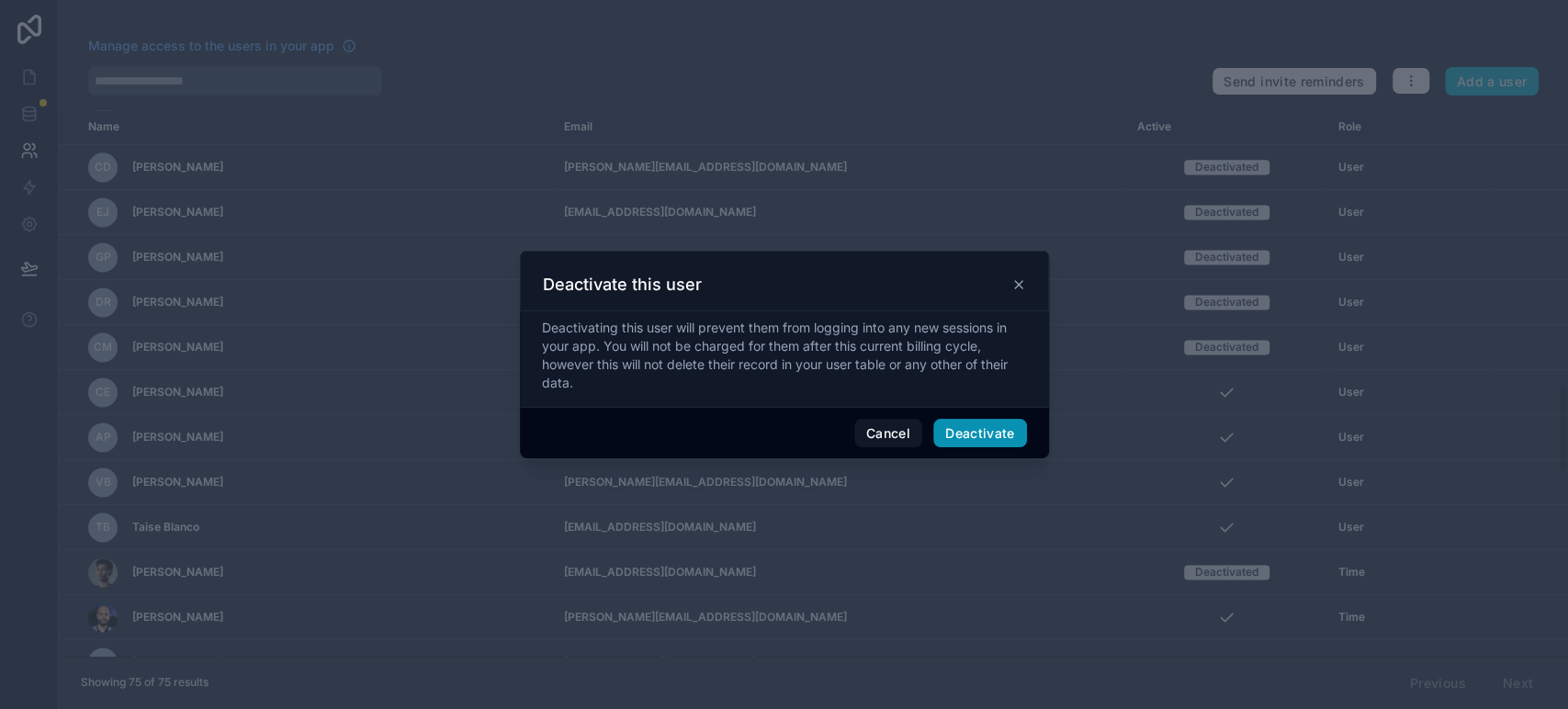
click at [1005, 427] on button "Deactivate" at bounding box center [980, 433] width 94 height 29
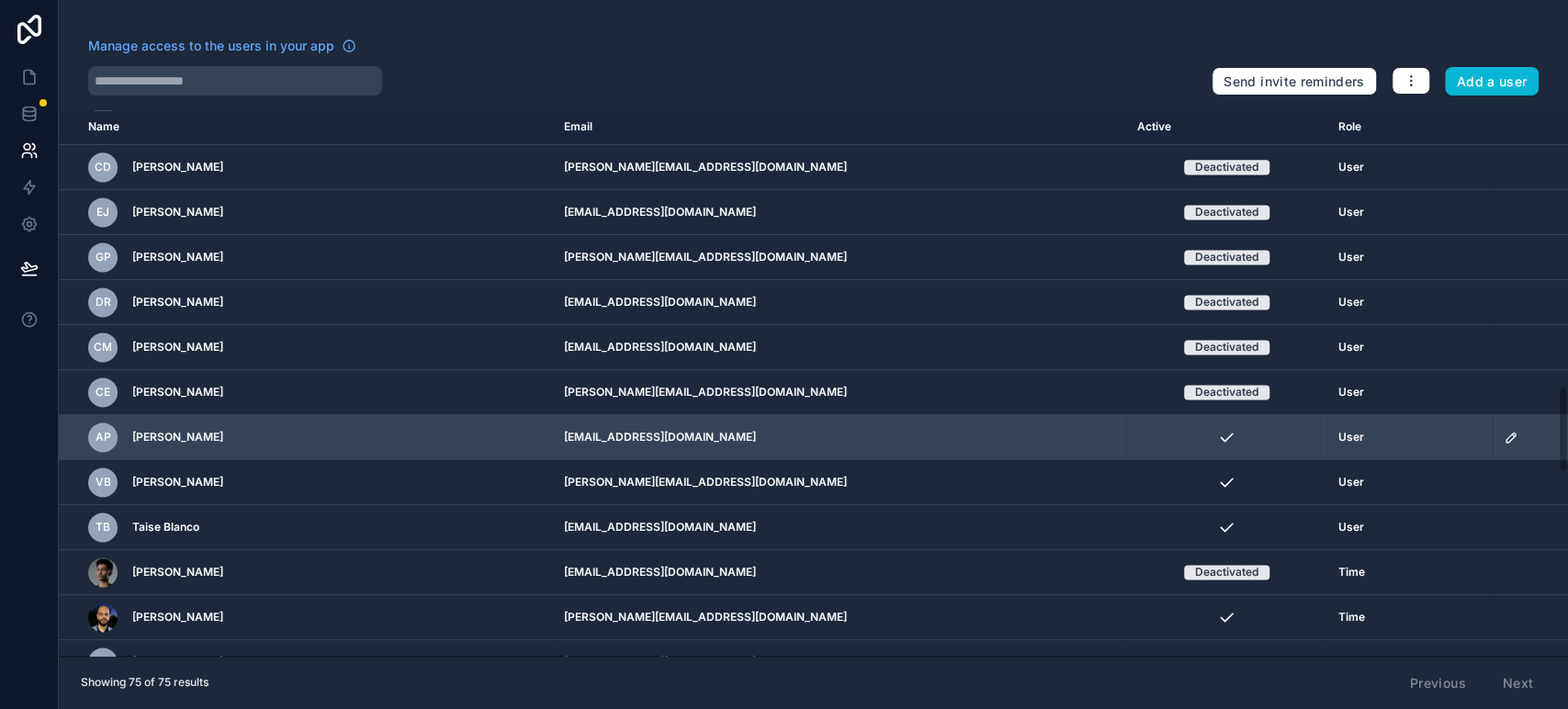
click at [1503, 433] on icon "scrollable content" at bounding box center [1511, 438] width 15 height 15
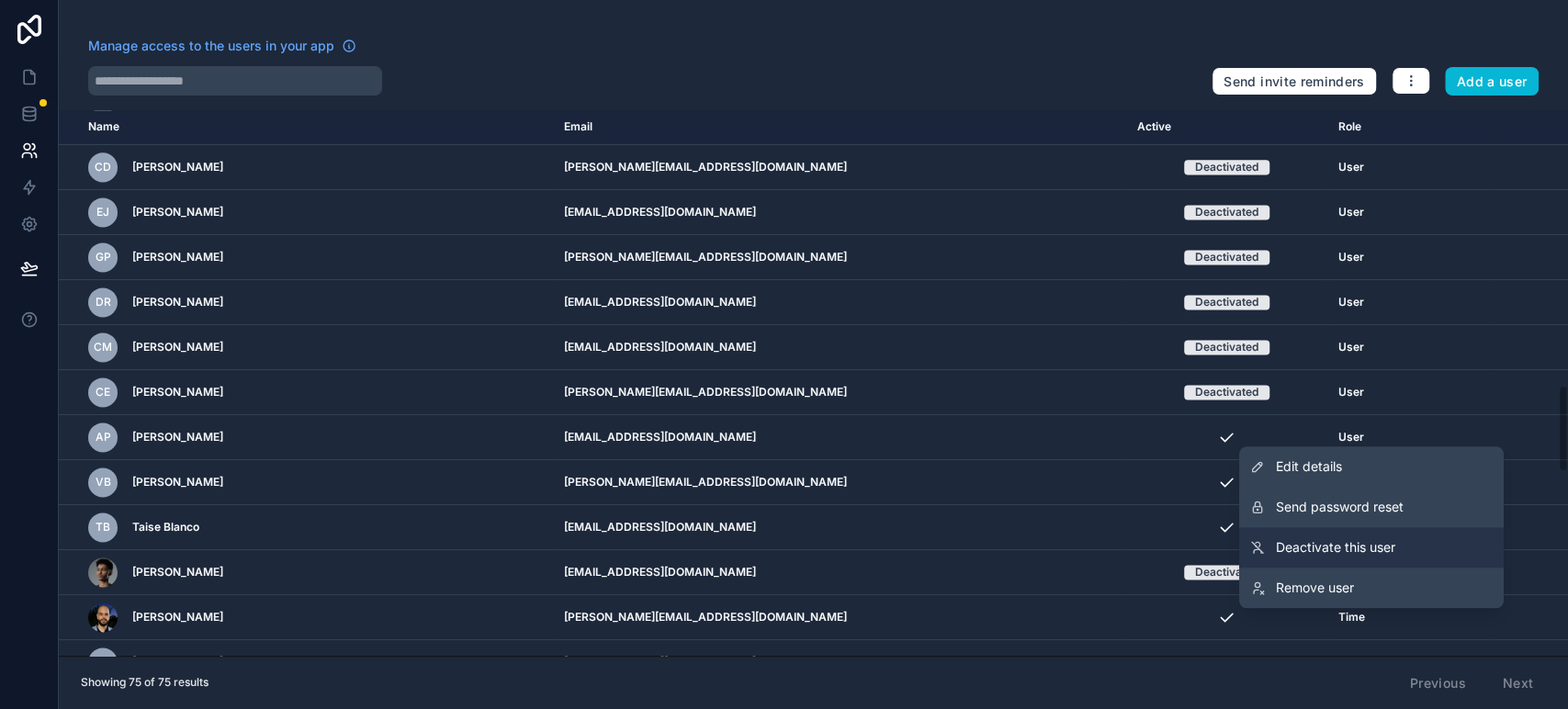
click at [1316, 542] on span "Deactivate this user" at bounding box center [1335, 547] width 119 height 19
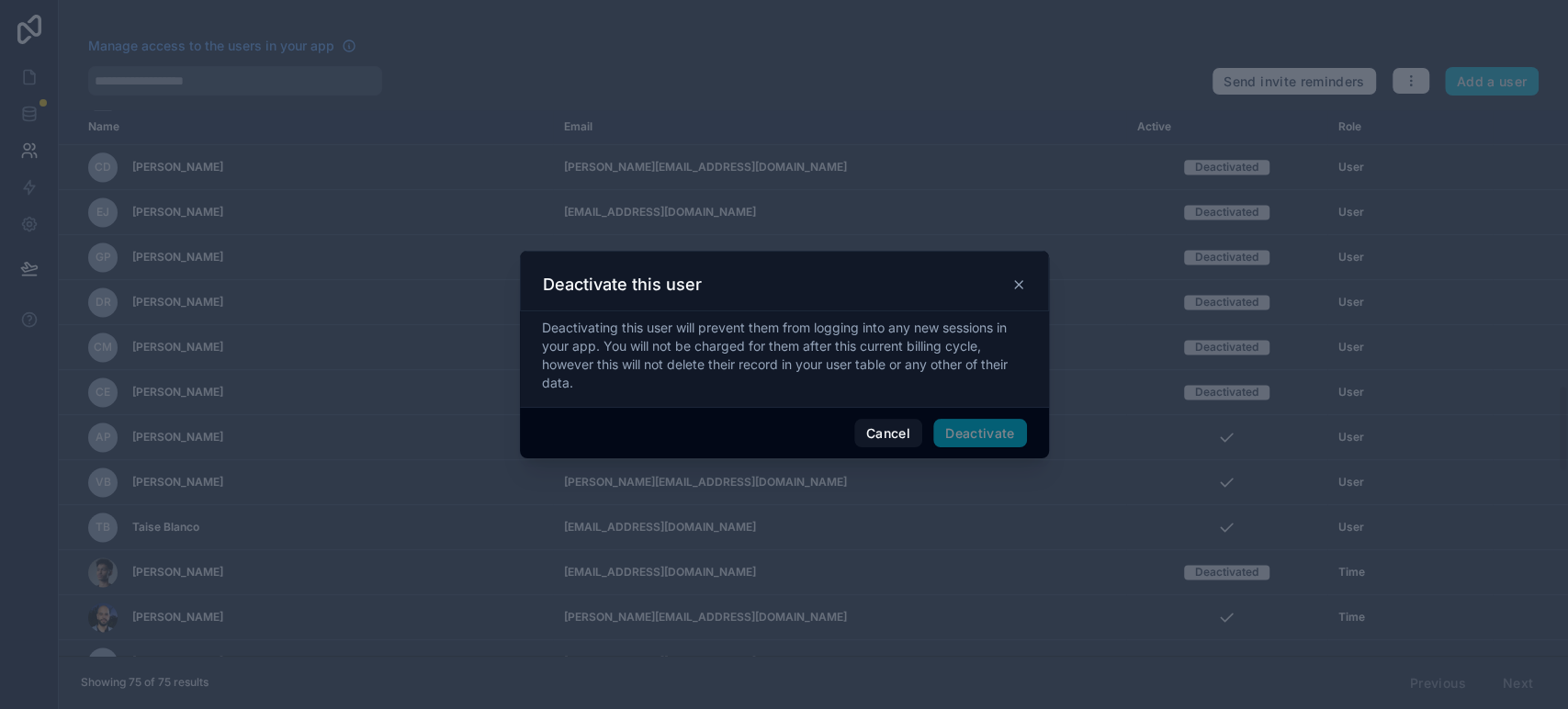
click at [887, 416] on div "Cancel Deactivate" at bounding box center [784, 433] width 529 height 53
click at [890, 427] on button "Cancel" at bounding box center [888, 433] width 68 height 29
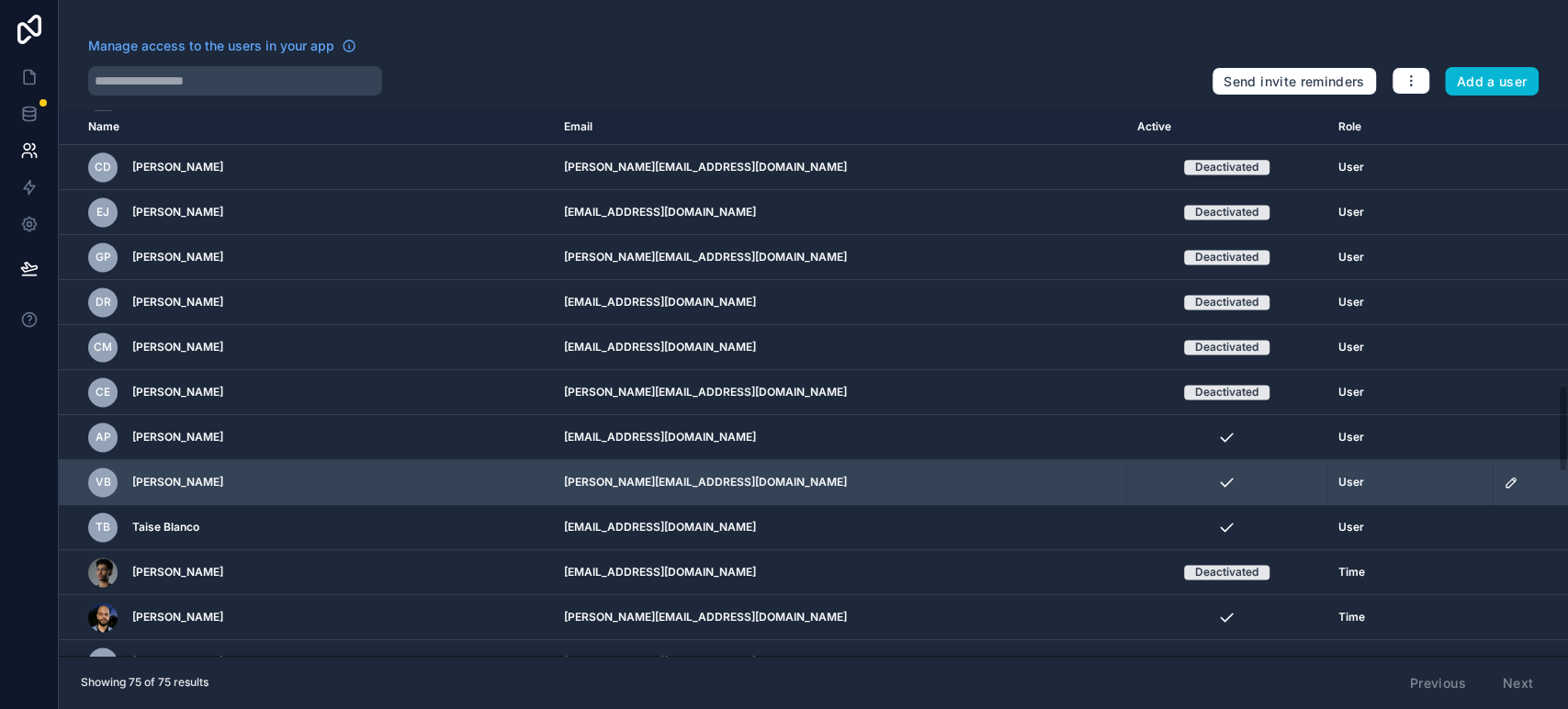
click at [1496, 482] on td "scrollable content" at bounding box center [1530, 483] width 75 height 45
click at [1503, 475] on icon "scrollable content" at bounding box center [1511, 483] width 15 height 15
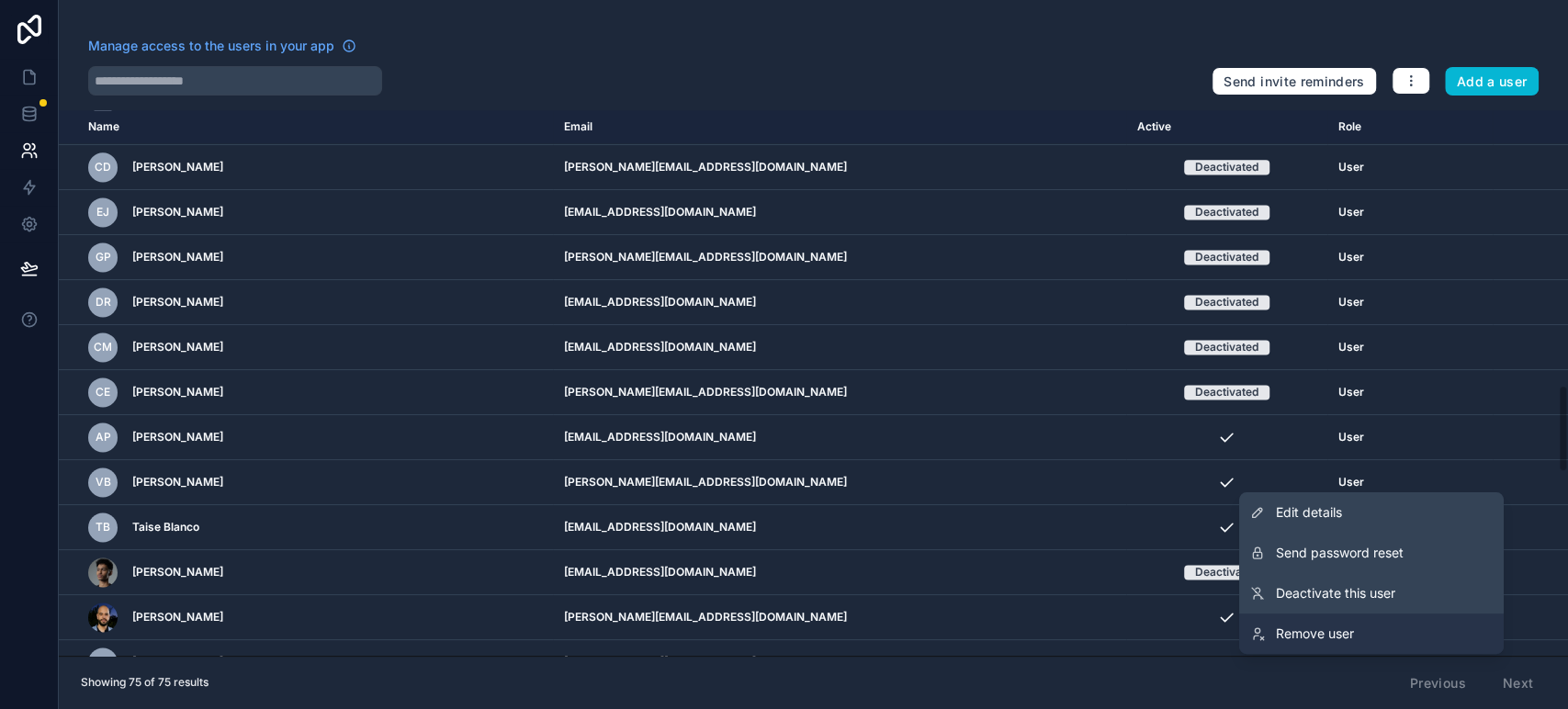
click at [1353, 626] on span "Remove user" at bounding box center [1314, 634] width 78 height 19
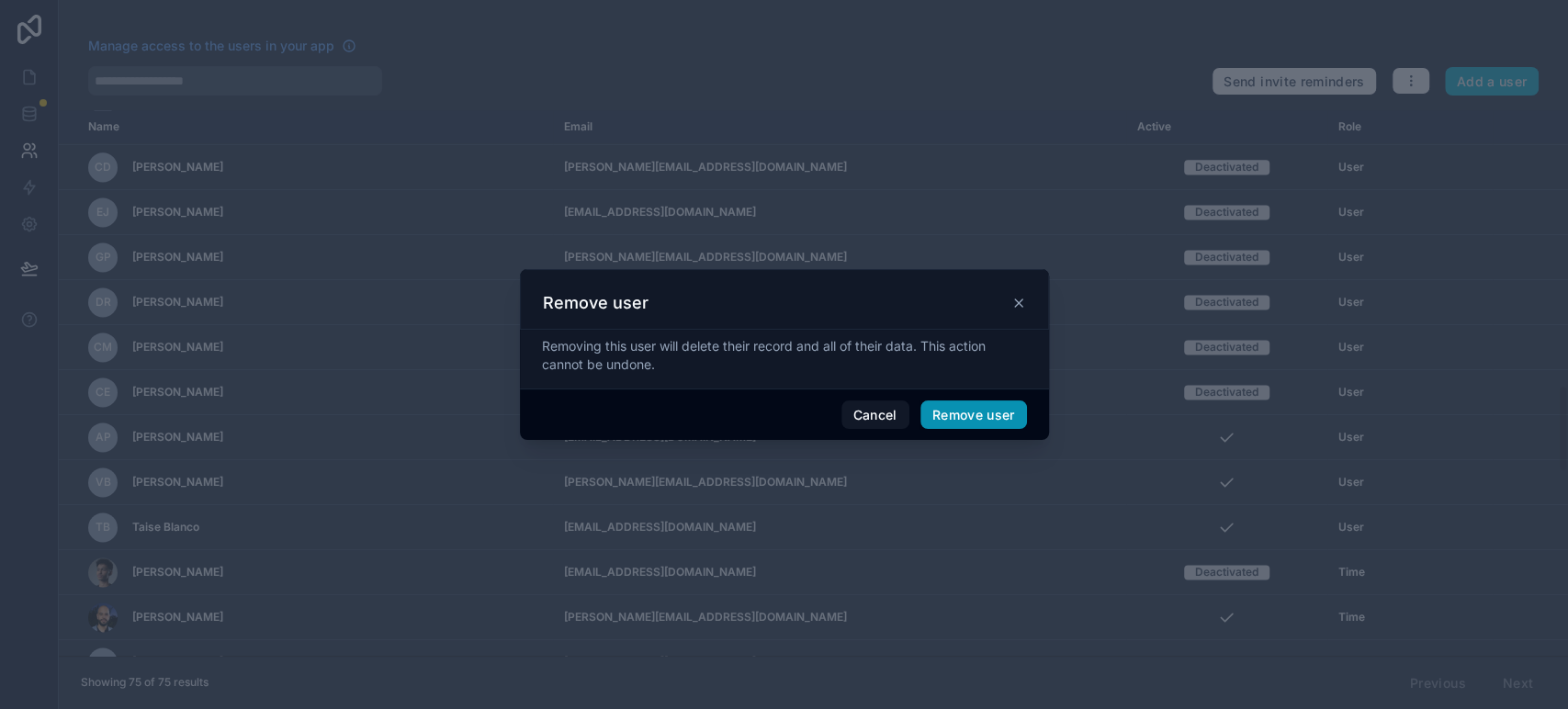
click at [982, 411] on button "Remove user" at bounding box center [973, 414] width 106 height 29
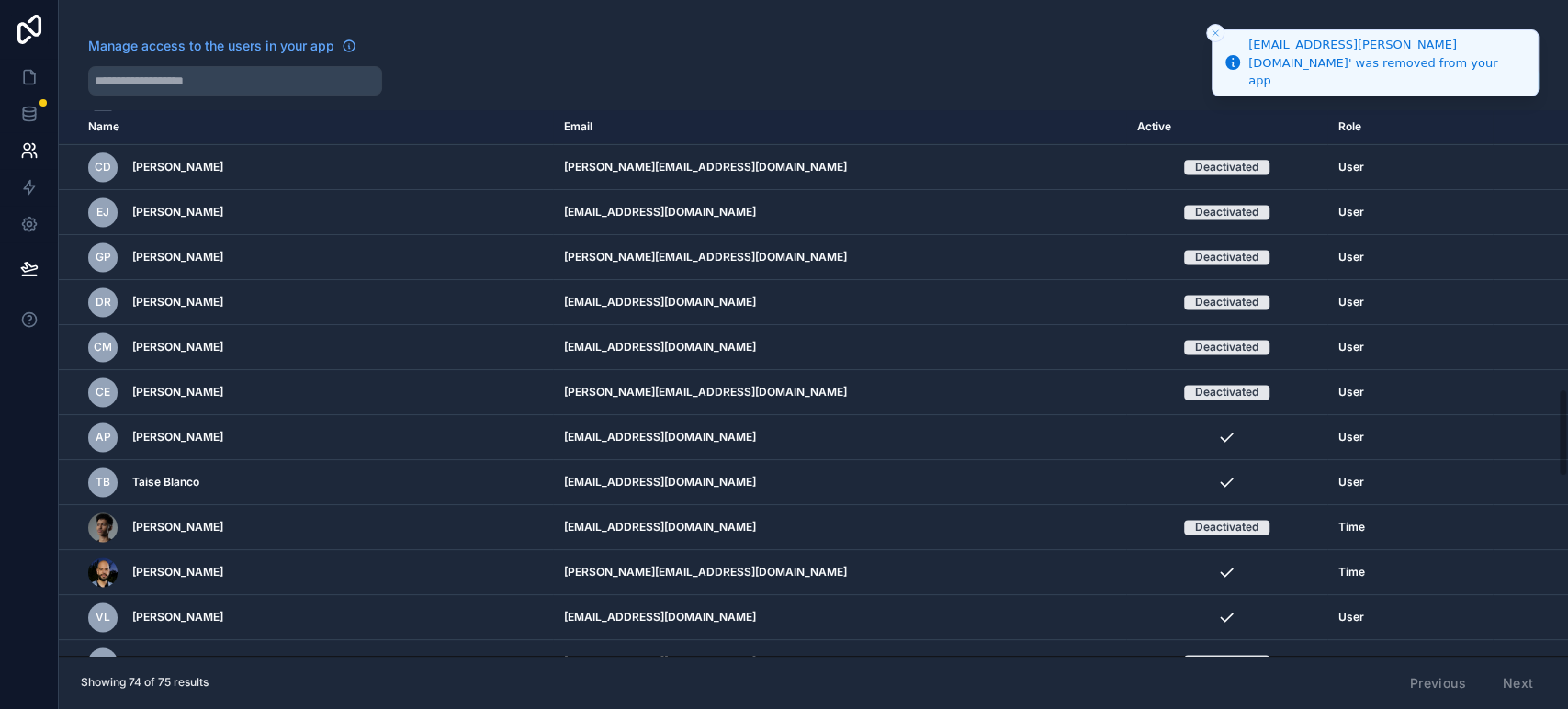
click at [1212, 27] on icon "Close toast" at bounding box center [1215, 33] width 11 height 11
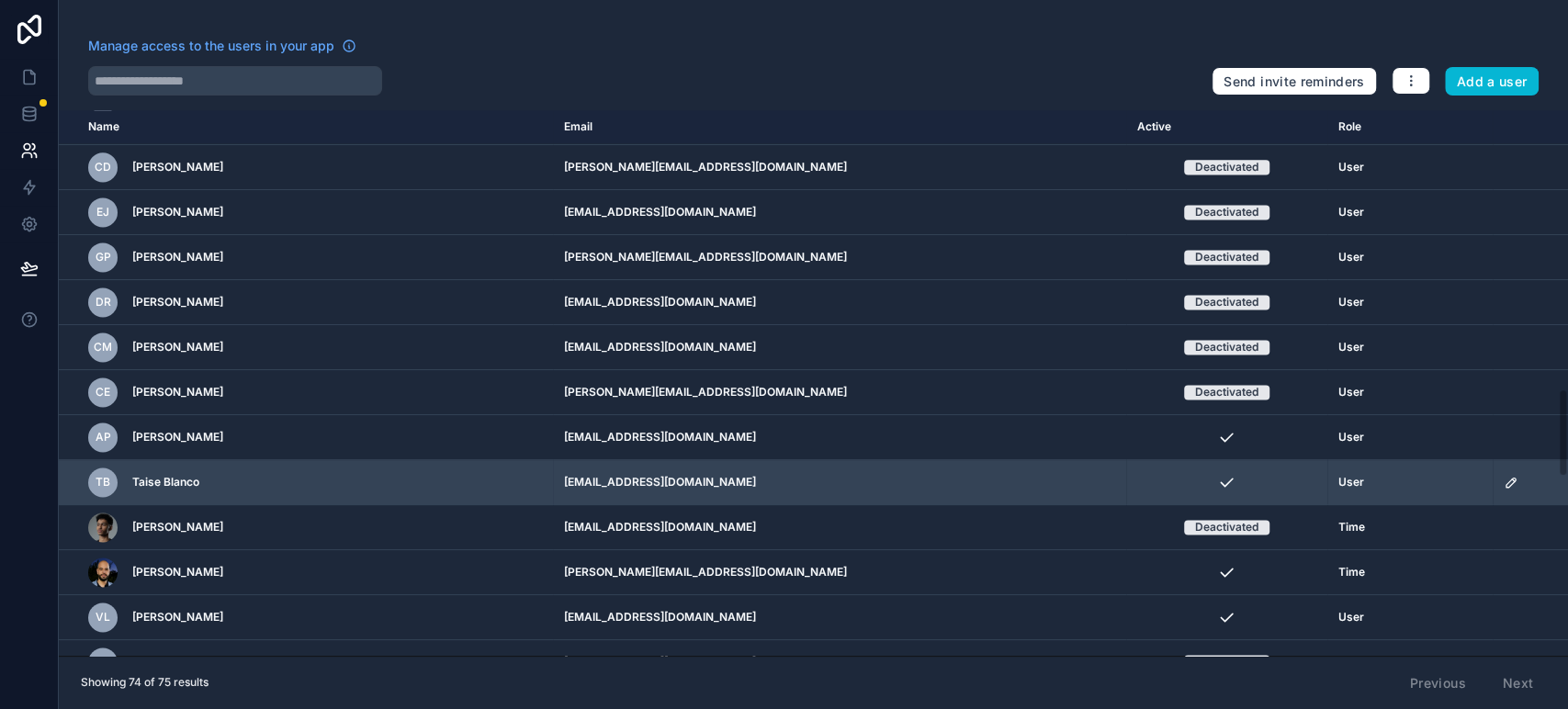
click at [1509, 466] on td "scrollable content" at bounding box center [1530, 483] width 75 height 45
click at [1508, 478] on icon "scrollable content" at bounding box center [1510, 483] width 9 height 9
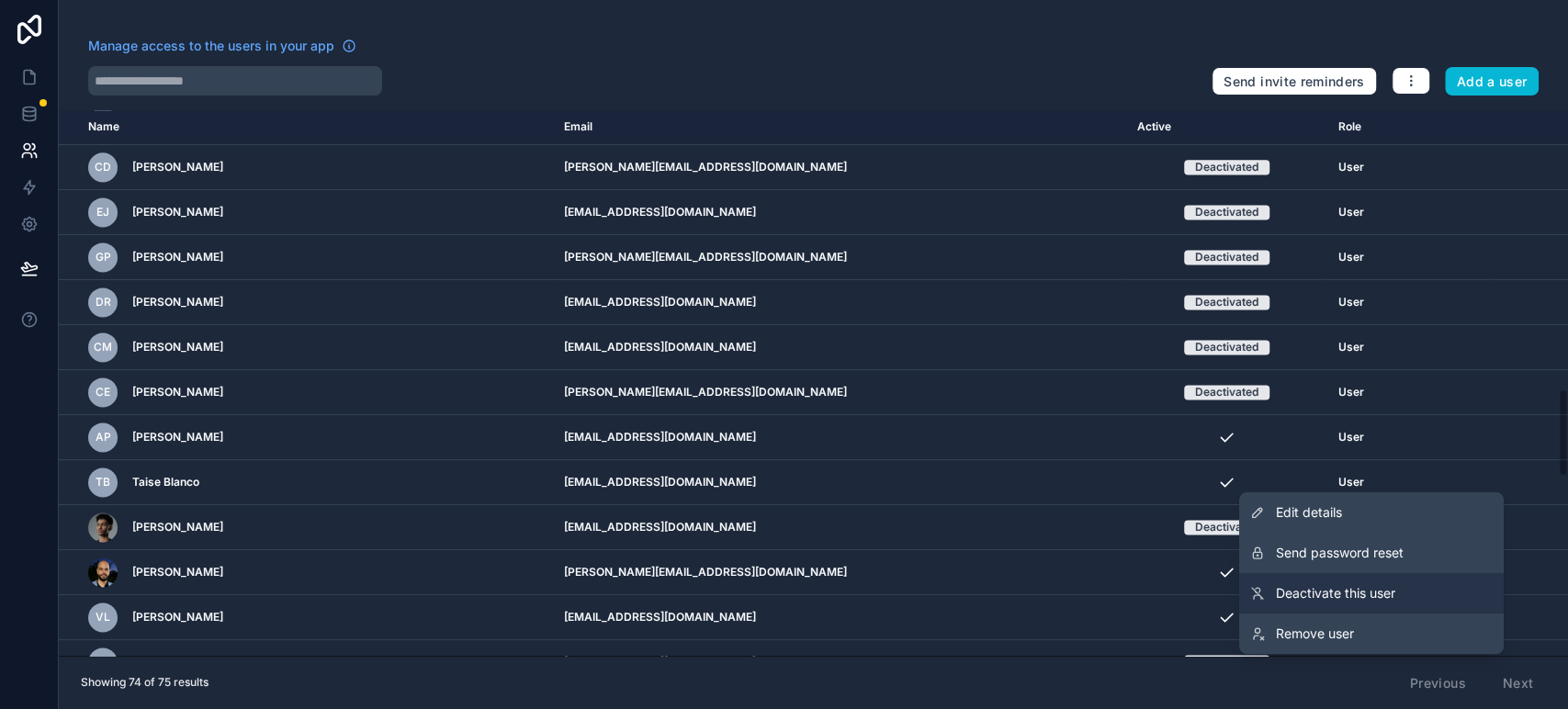
click at [1381, 593] on span "Deactivate this user" at bounding box center [1335, 593] width 119 height 19
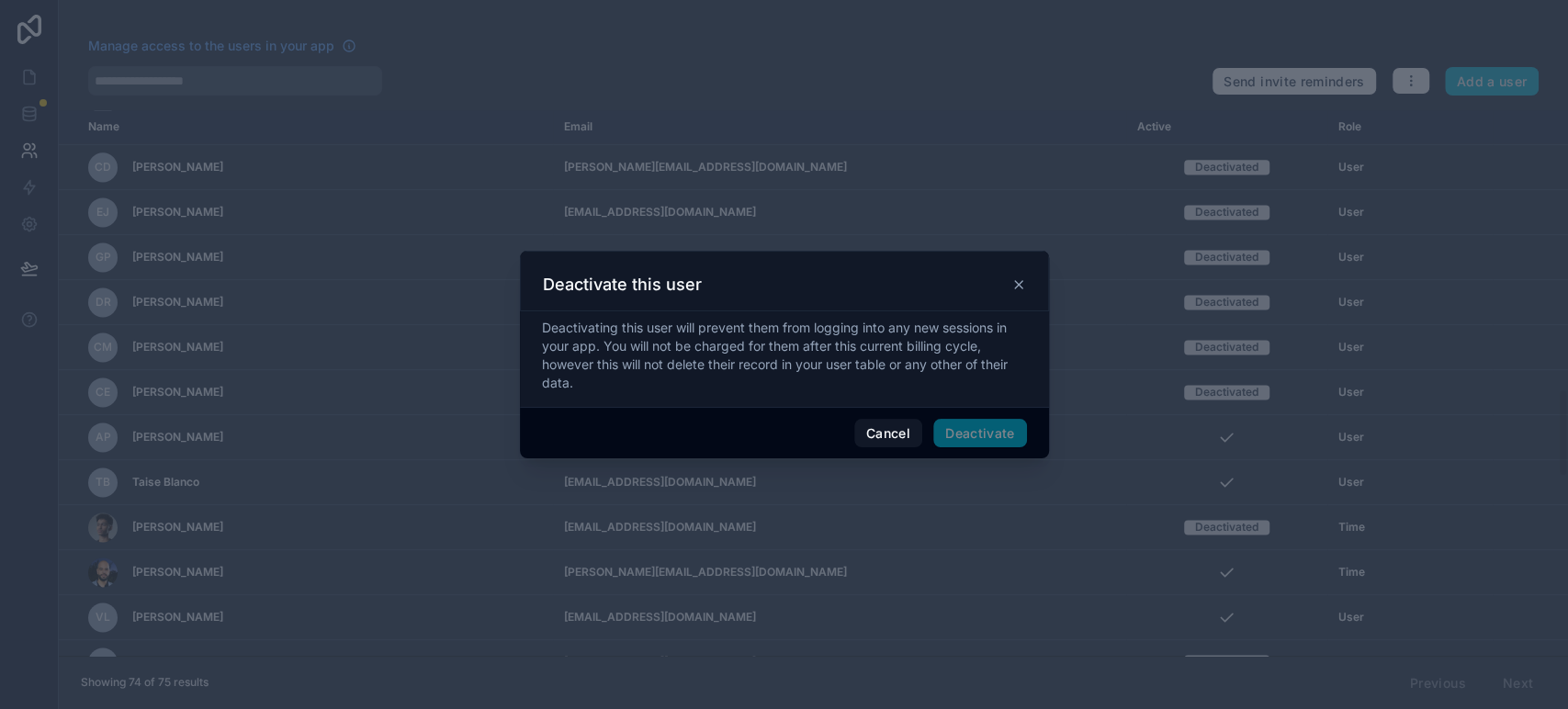
click at [999, 430] on span "Deactivate" at bounding box center [980, 433] width 94 height 29
click at [989, 429] on span "Deactivate" at bounding box center [980, 433] width 94 height 29
click at [975, 437] on span "Deactivate" at bounding box center [980, 433] width 94 height 29
click at [978, 432] on button "Deactivate" at bounding box center [980, 433] width 94 height 29
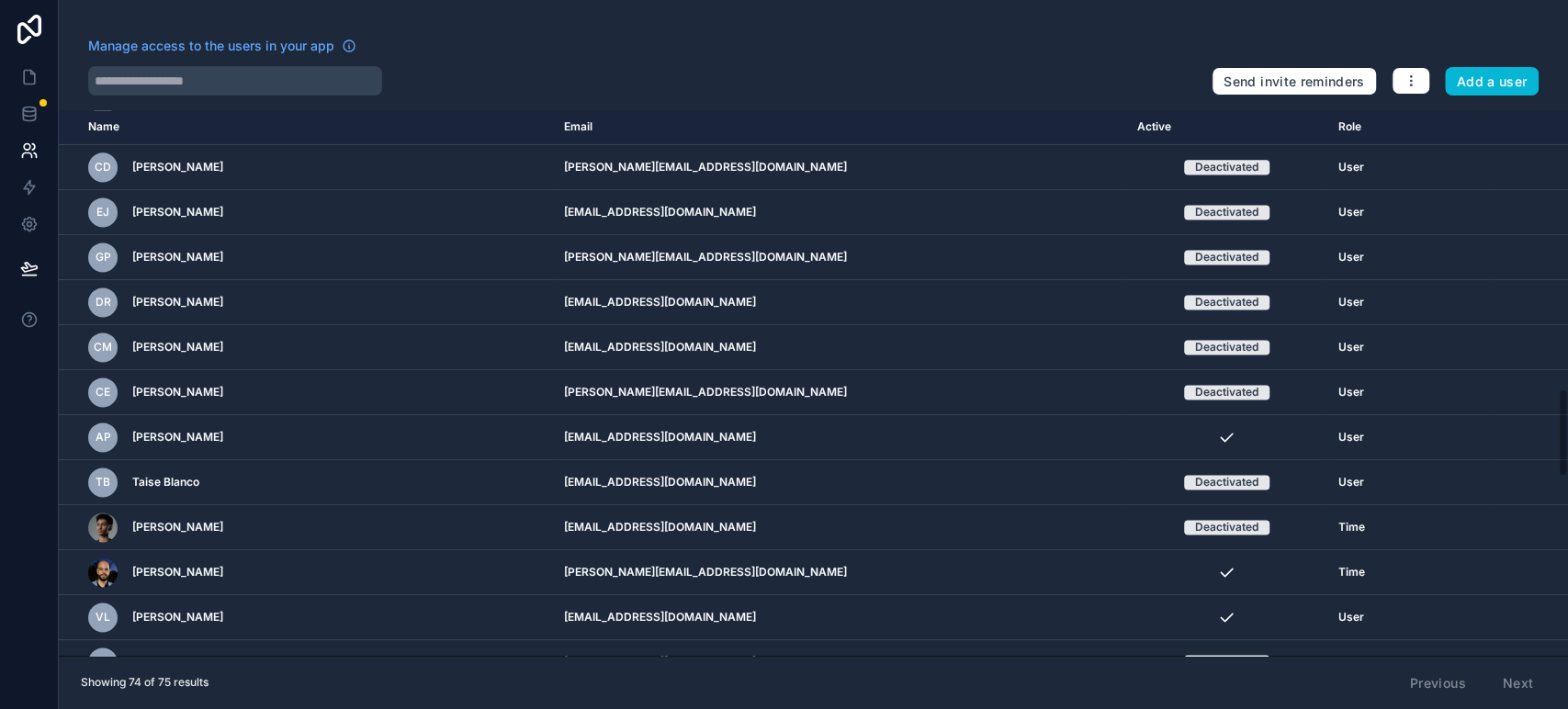
click at [1011, 34] on div "Manage access to the users in your app Send invite reminders Add a user Name Em…" at bounding box center [813, 354] width 1509 height 709
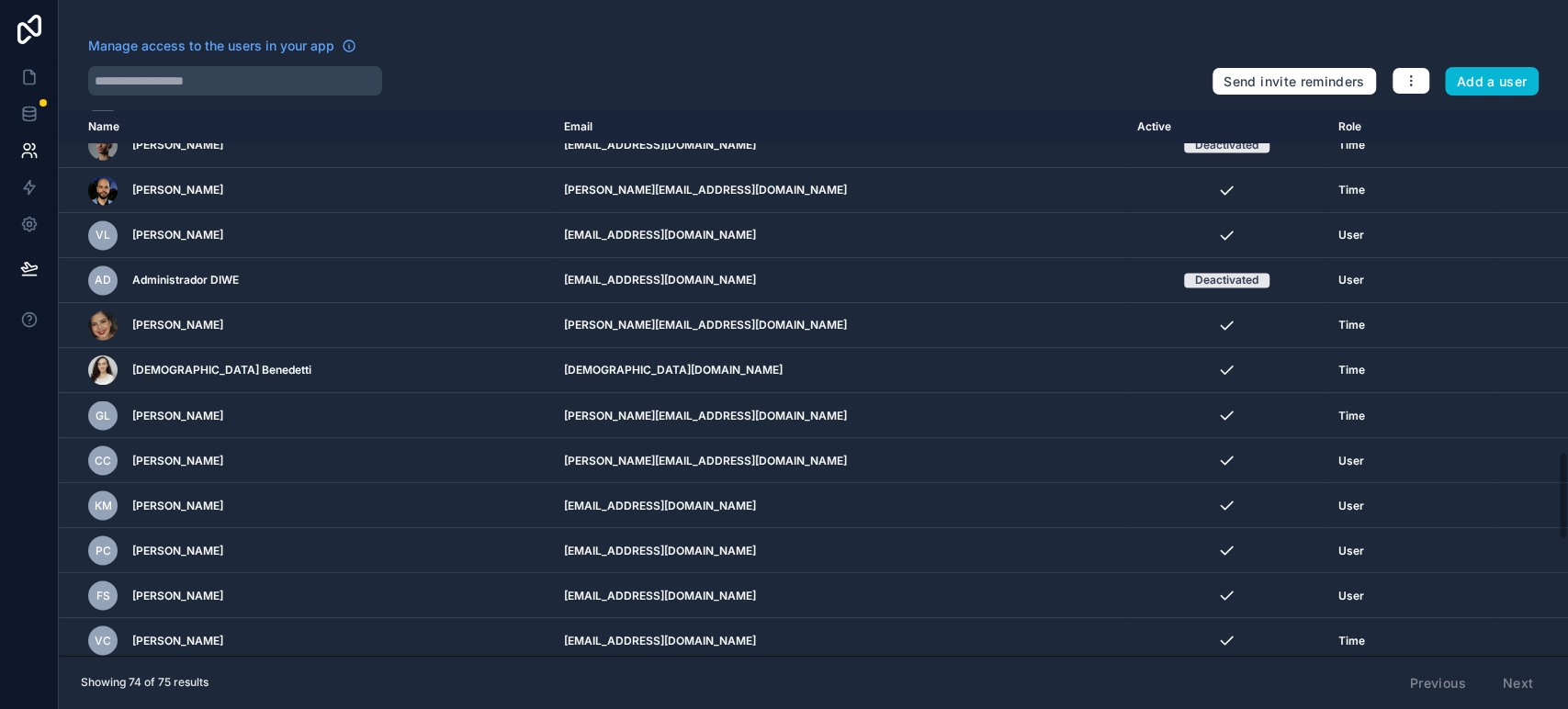
scroll to position [2103, 0]
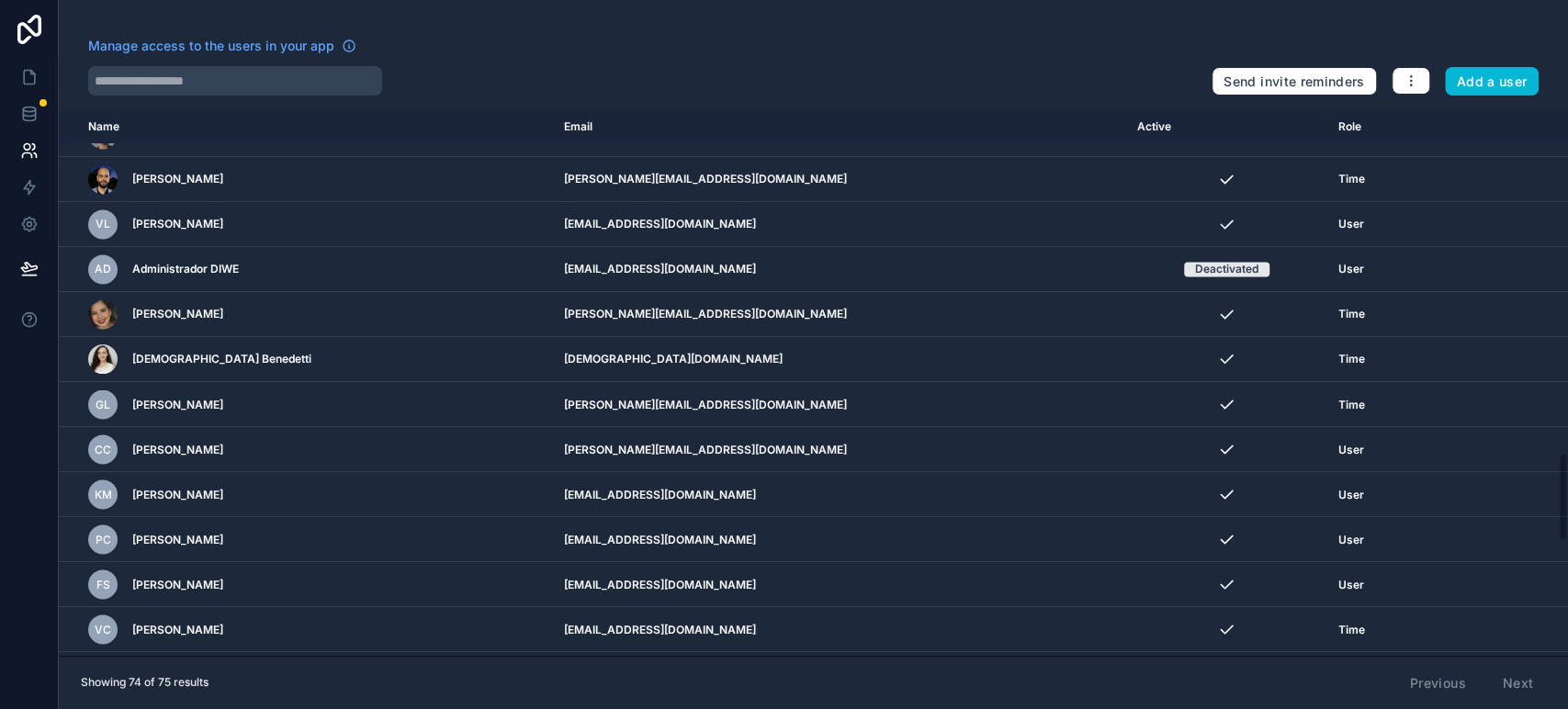
drag, startPoint x: 1560, startPoint y: 451, endPoint x: 1566, endPoint y: 516, distance: 65.3
click at [1566, 516] on div "Name Email Active Role [DOMAIN_NAME] TF [PERSON_NAME] [EMAIL_ADDRESS][DOMAIN_NA…" at bounding box center [813, 382] width 1509 height 546
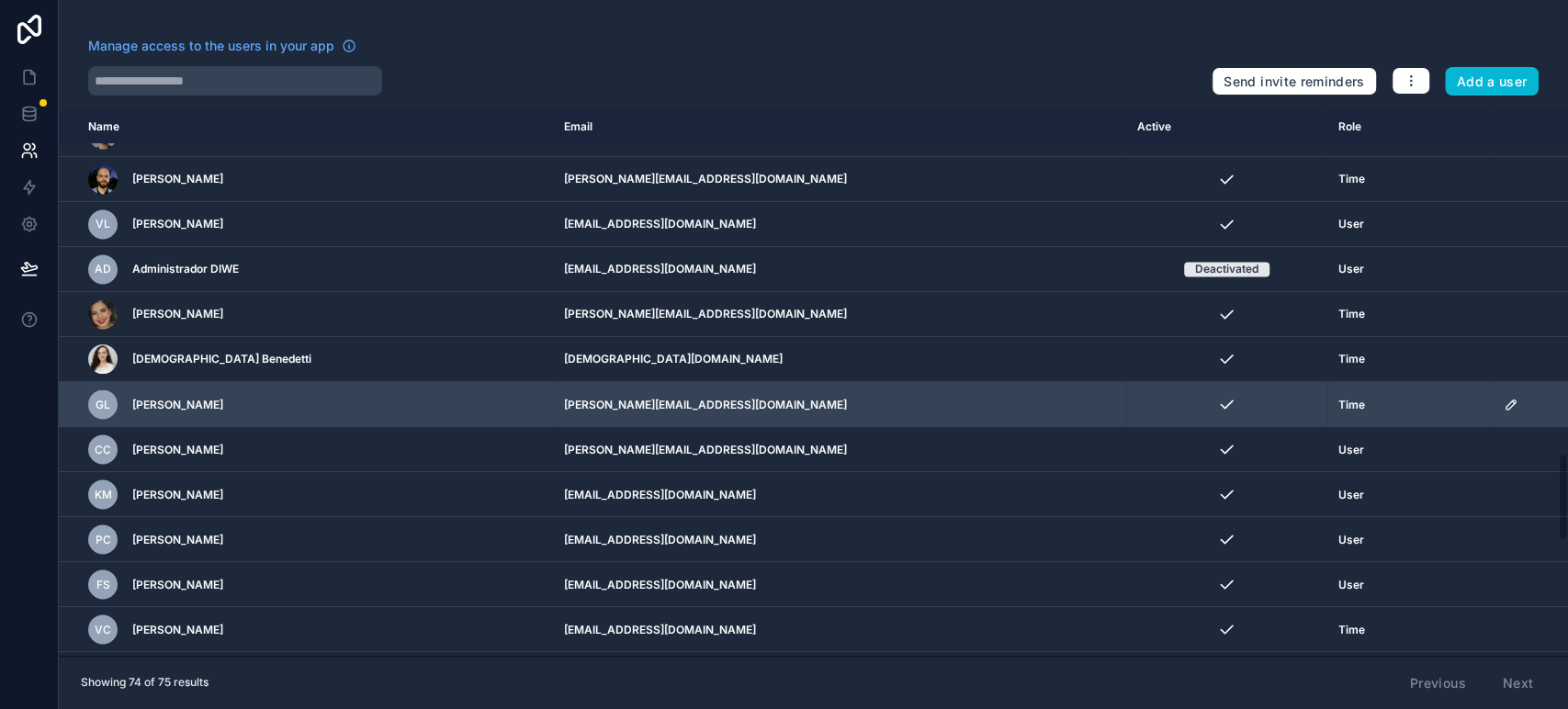
click at [1492, 398] on td "scrollable content" at bounding box center [1530, 405] width 75 height 45
click at [1503, 400] on icon "scrollable content" at bounding box center [1511, 405] width 15 height 15
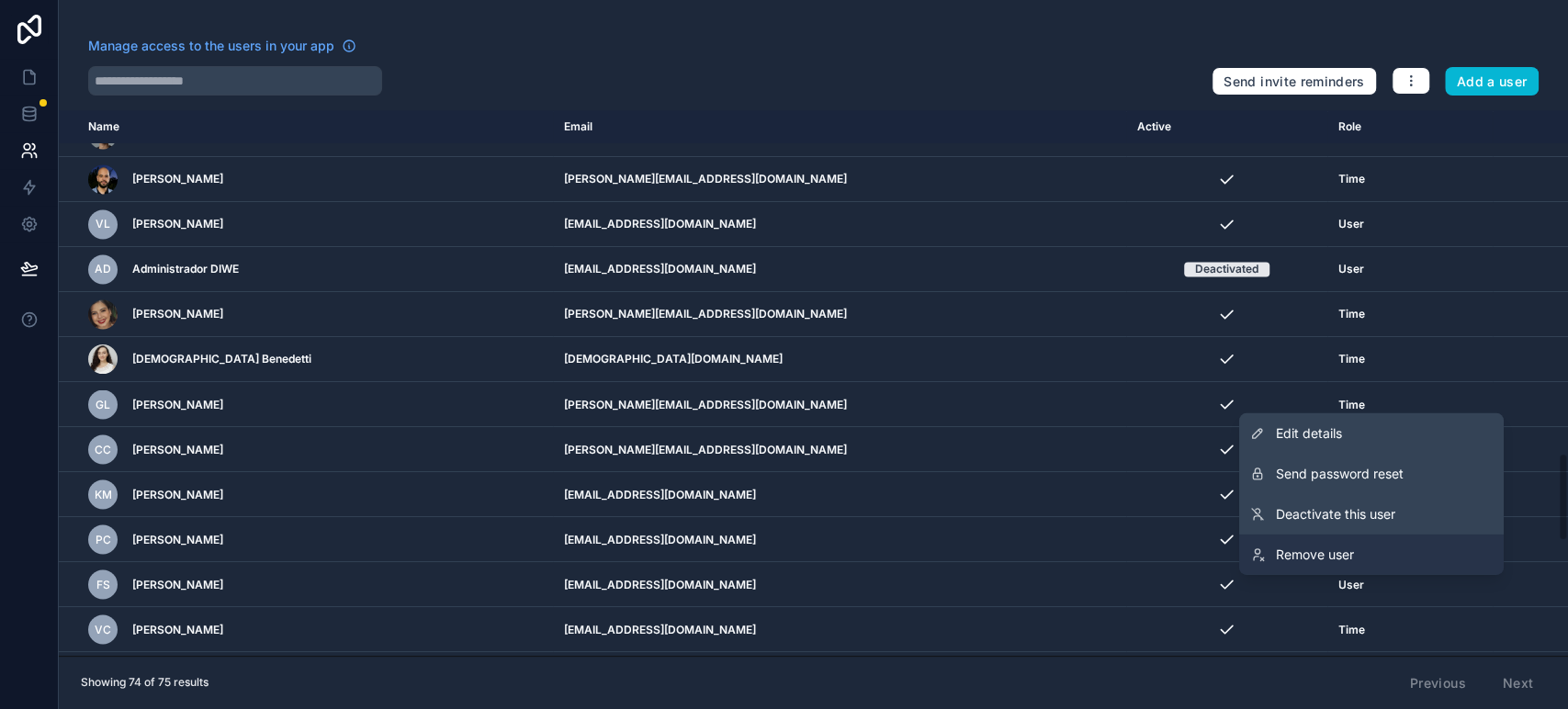
click at [1363, 552] on link "Remove user" at bounding box center [1371, 554] width 265 height 40
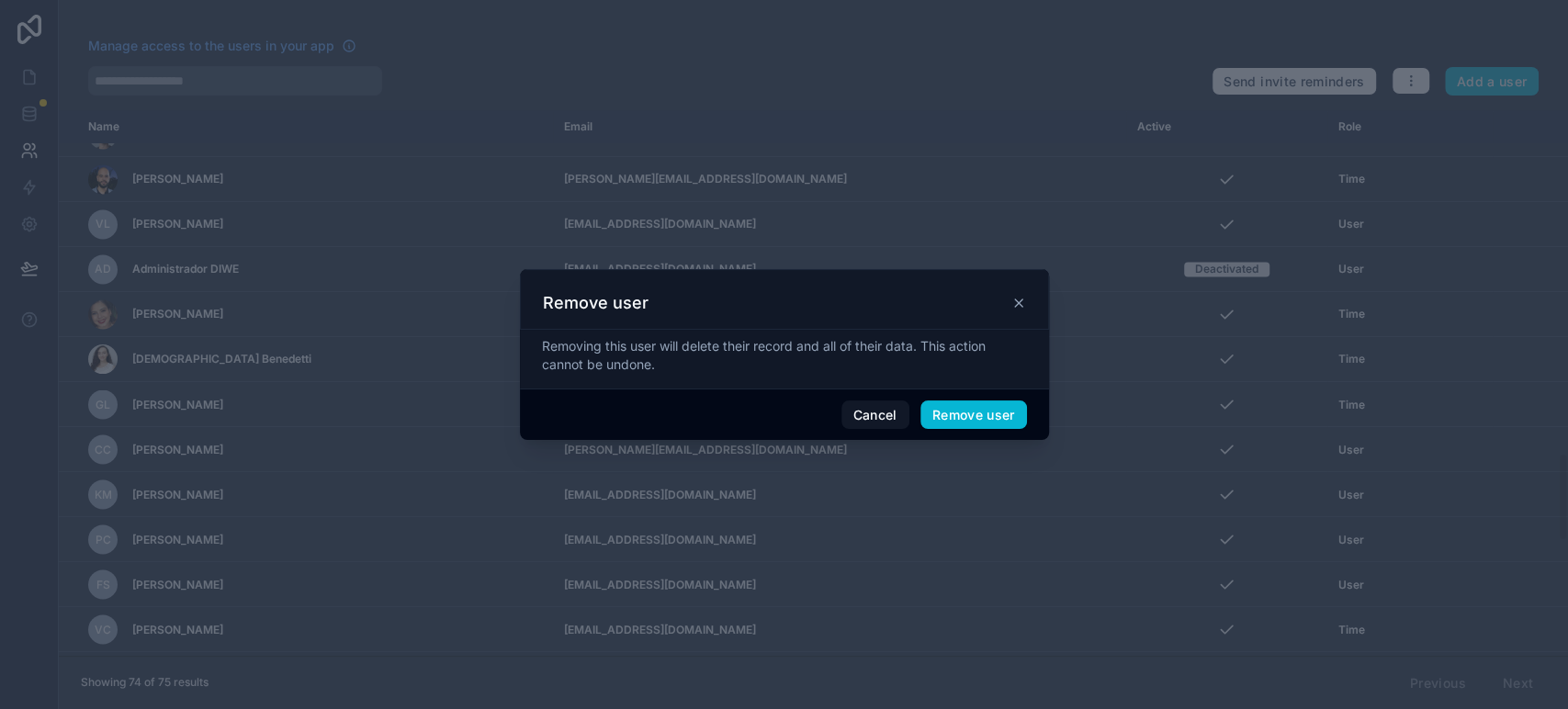
click at [971, 421] on span "Remove user" at bounding box center [973, 414] width 106 height 29
click at [965, 413] on button "Remove user" at bounding box center [973, 414] width 106 height 29
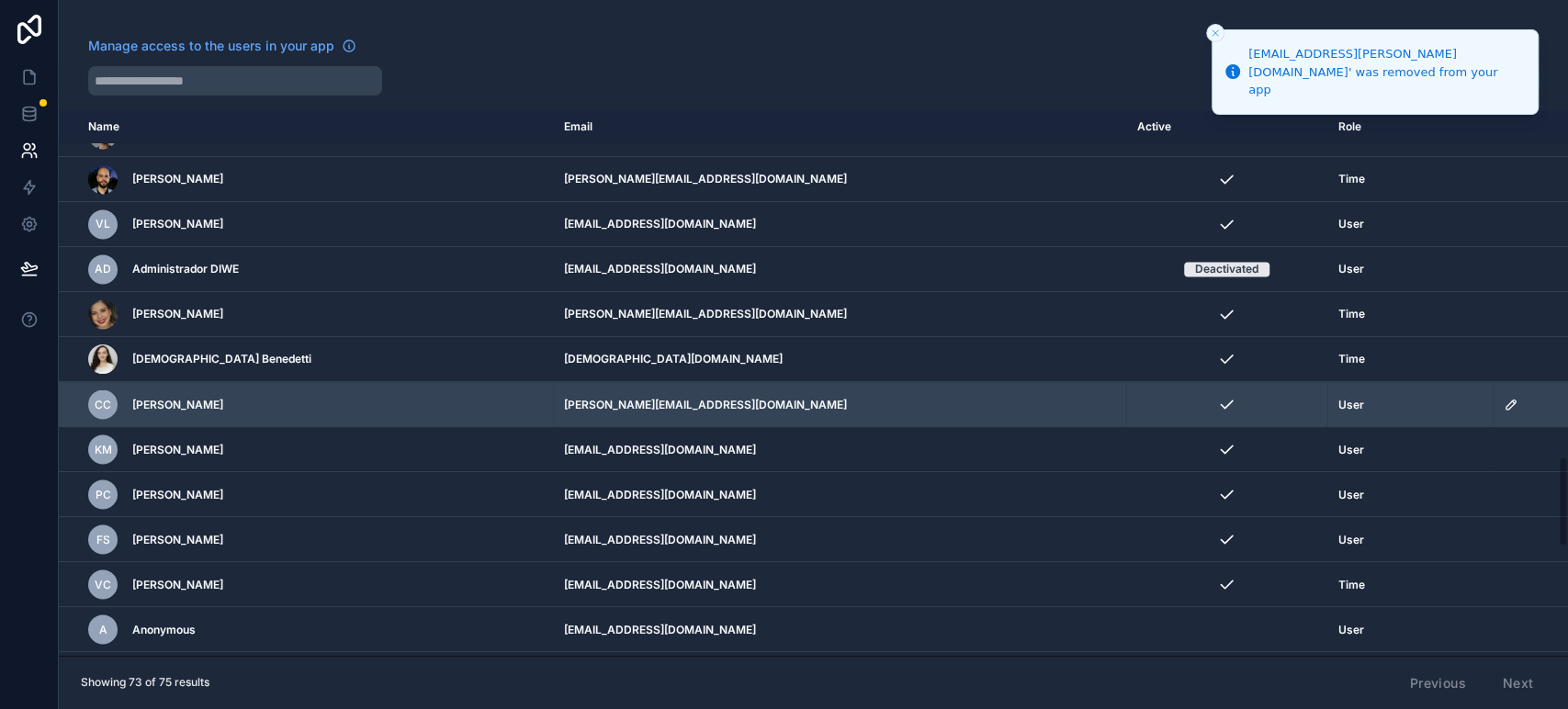
click at [1507, 403] on icon "scrollable content" at bounding box center [1511, 405] width 15 height 15
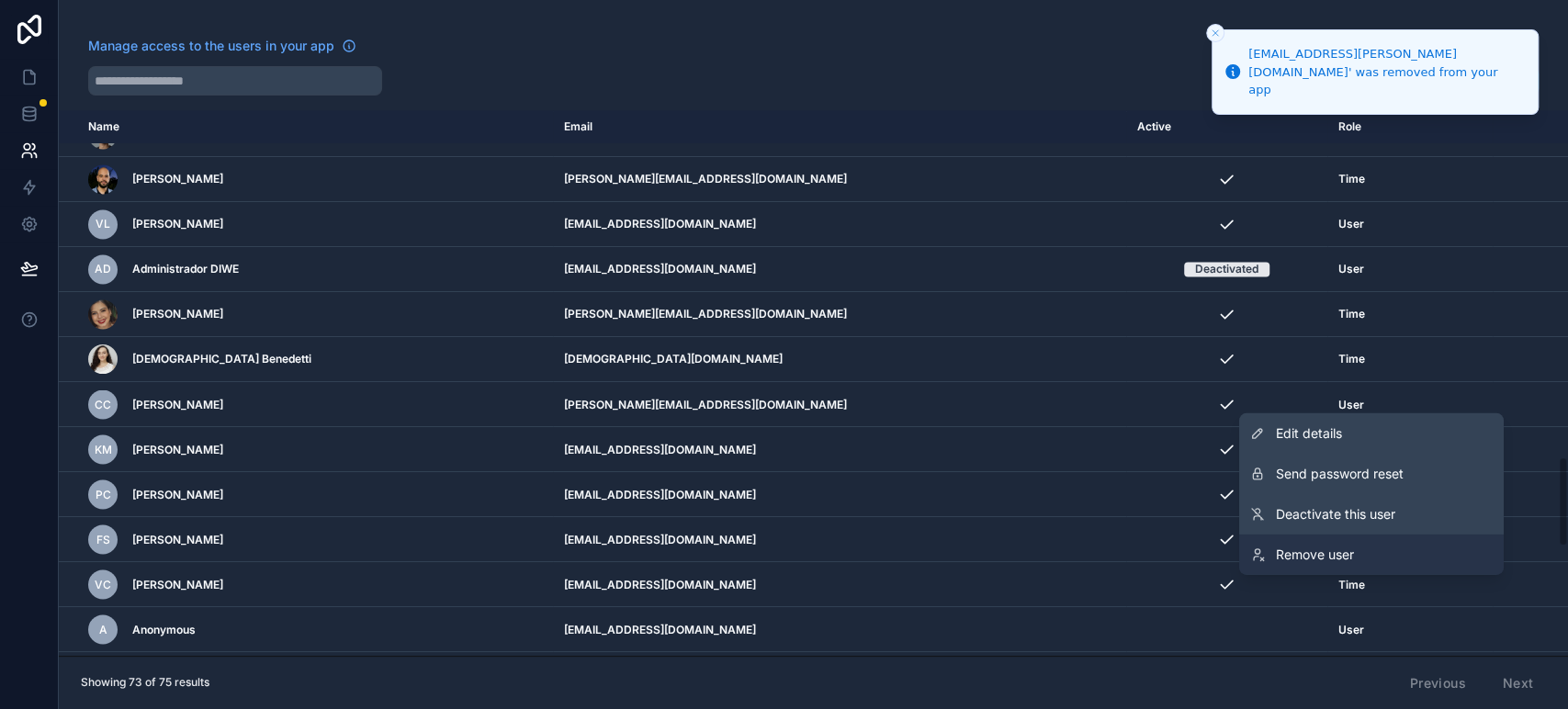
click at [1360, 544] on link "Remove user" at bounding box center [1371, 554] width 265 height 40
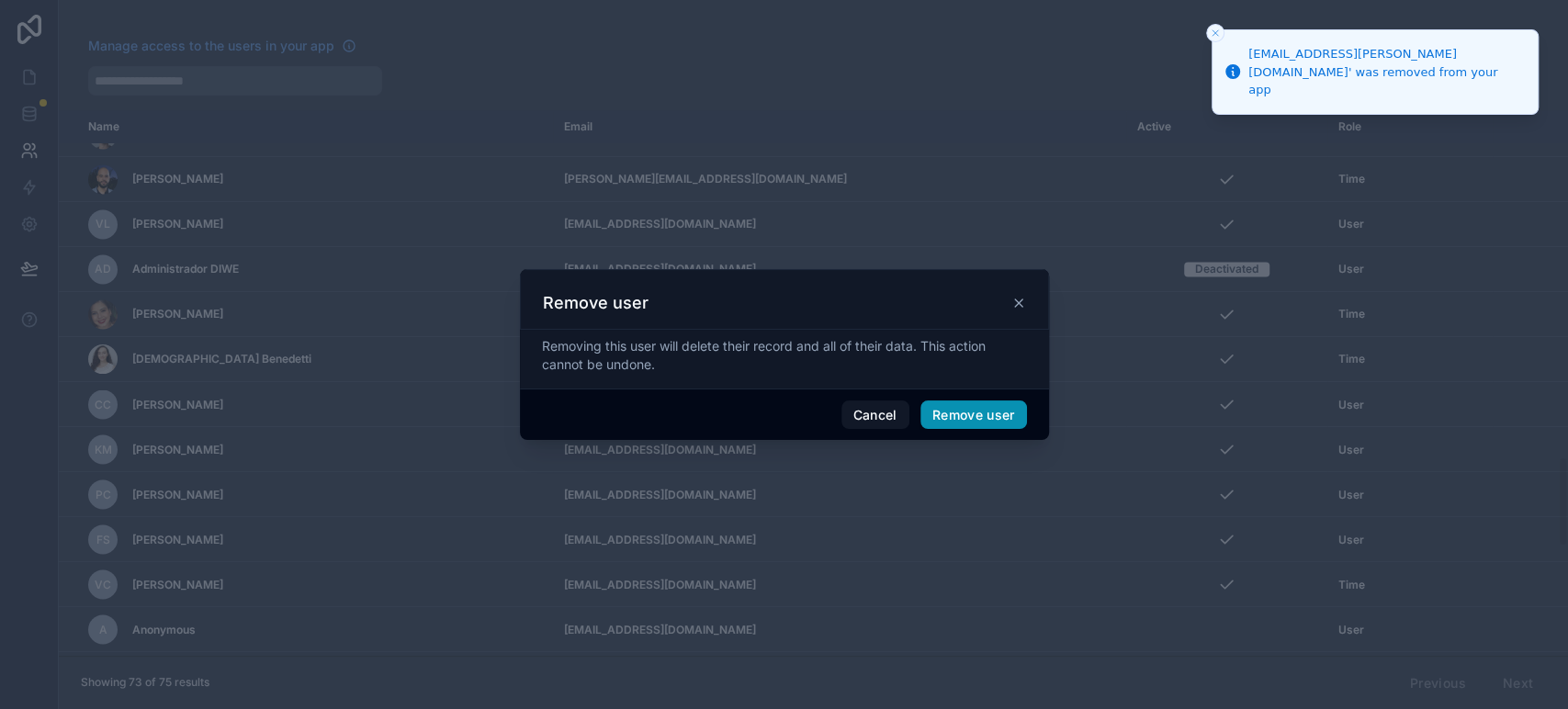
click at [992, 409] on button "Remove user" at bounding box center [973, 414] width 106 height 29
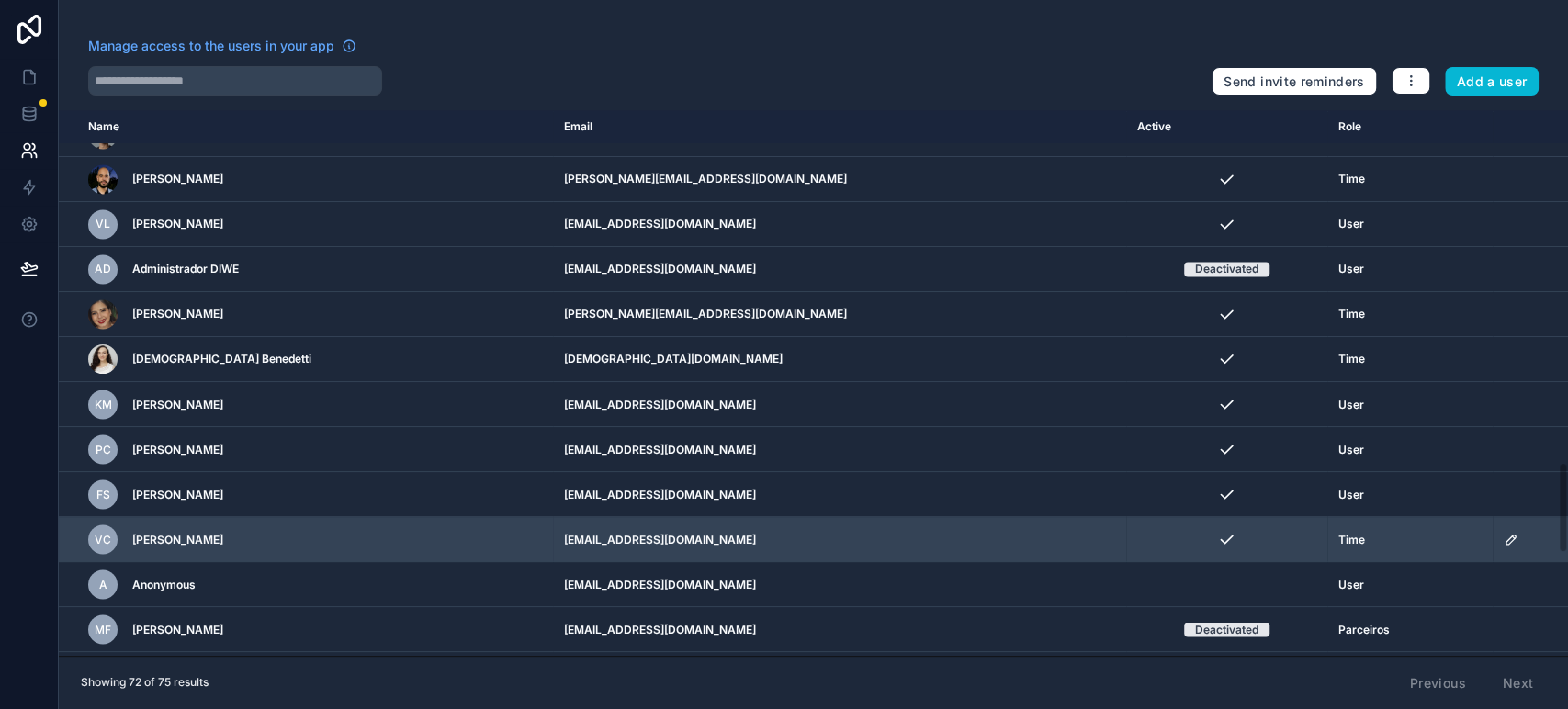
click at [1496, 524] on td "scrollable content" at bounding box center [1530, 540] width 75 height 45
drag, startPoint x: 1508, startPoint y: 554, endPoint x: 1499, endPoint y: 535, distance: 21.0
click at [1503, 547] on td "scrollable content" at bounding box center [1530, 540] width 75 height 45
click at [1505, 534] on icon "scrollable content" at bounding box center [1510, 539] width 9 height 9
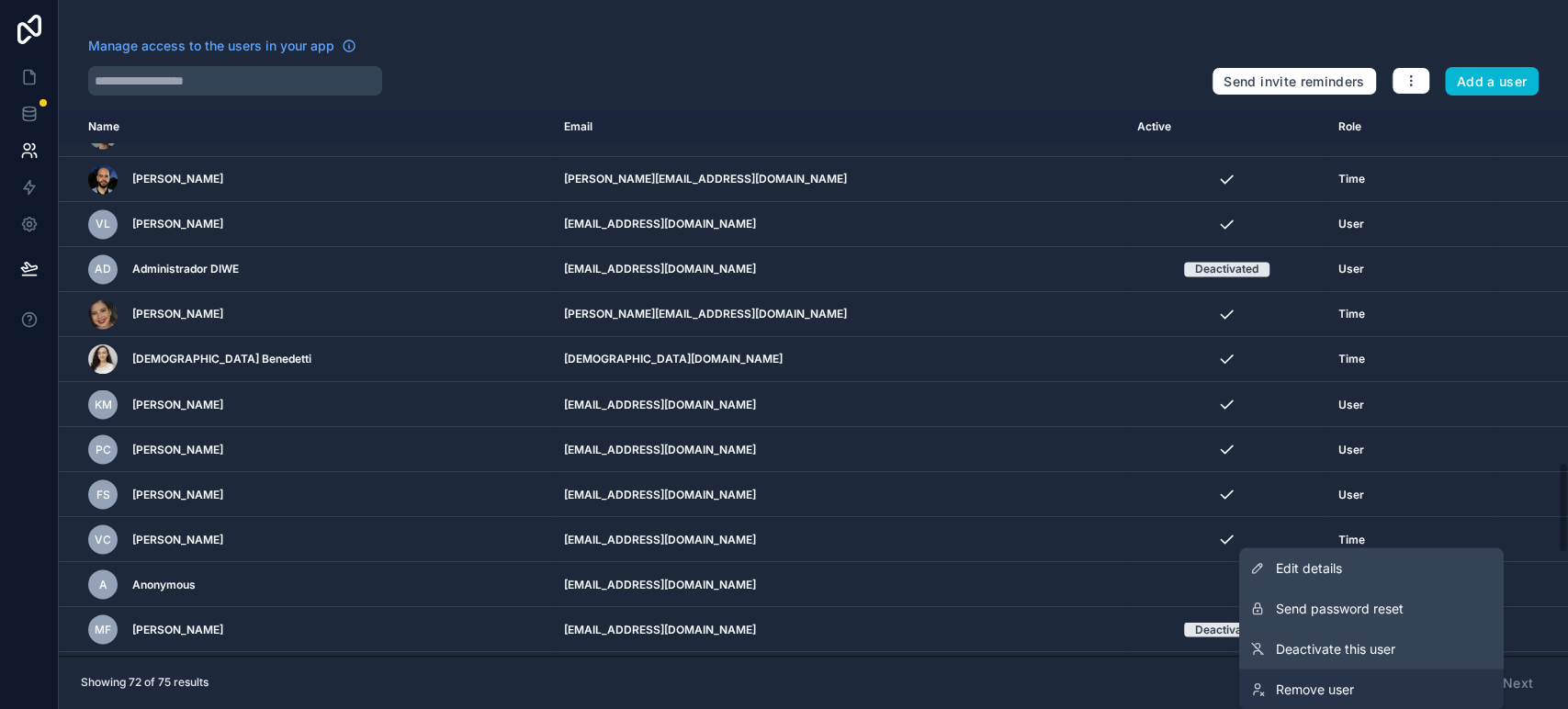
click at [1331, 685] on span "Remove user" at bounding box center [1314, 689] width 78 height 19
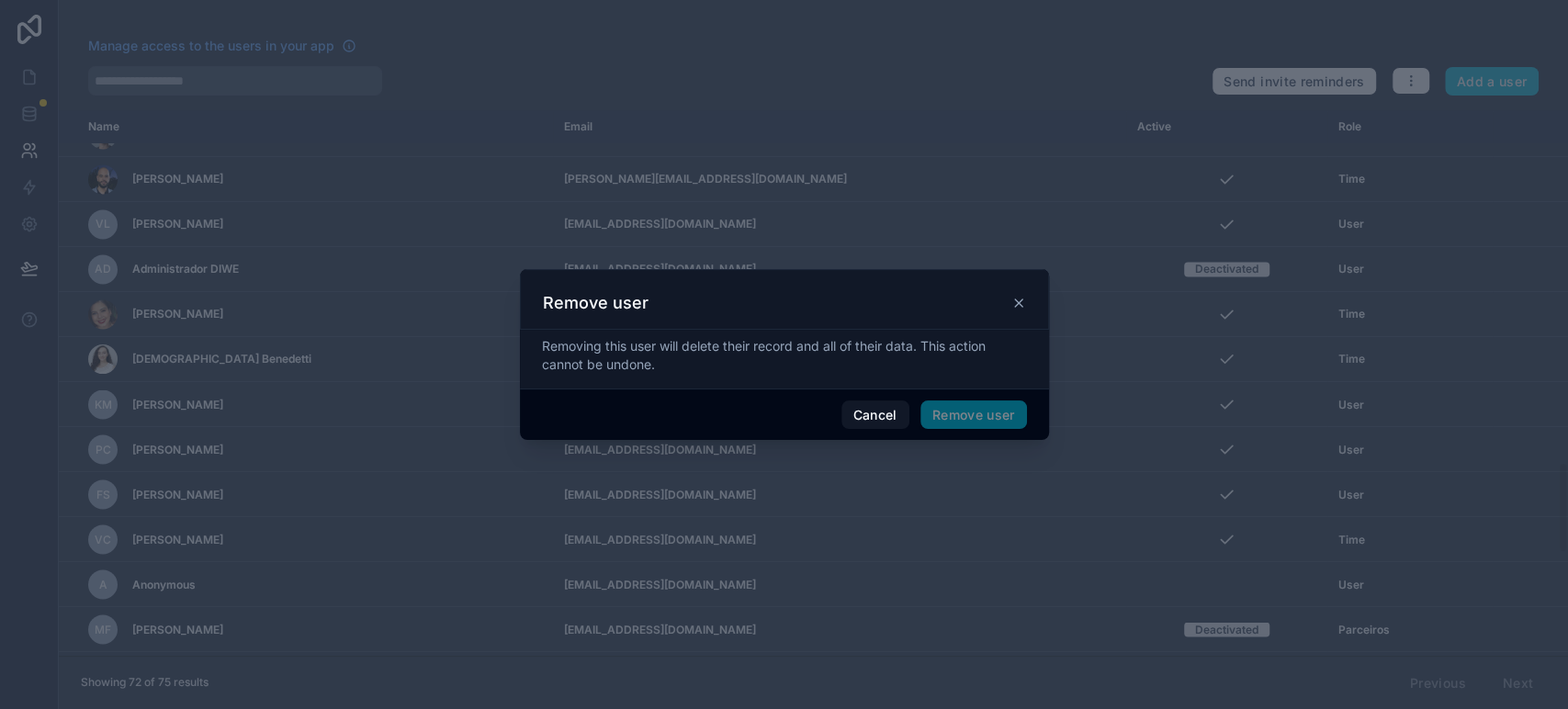
click at [972, 403] on span "Remove user" at bounding box center [973, 414] width 106 height 29
click at [965, 416] on span "Remove user" at bounding box center [973, 414] width 106 height 29
click at [967, 418] on button "Remove user" at bounding box center [973, 414] width 106 height 29
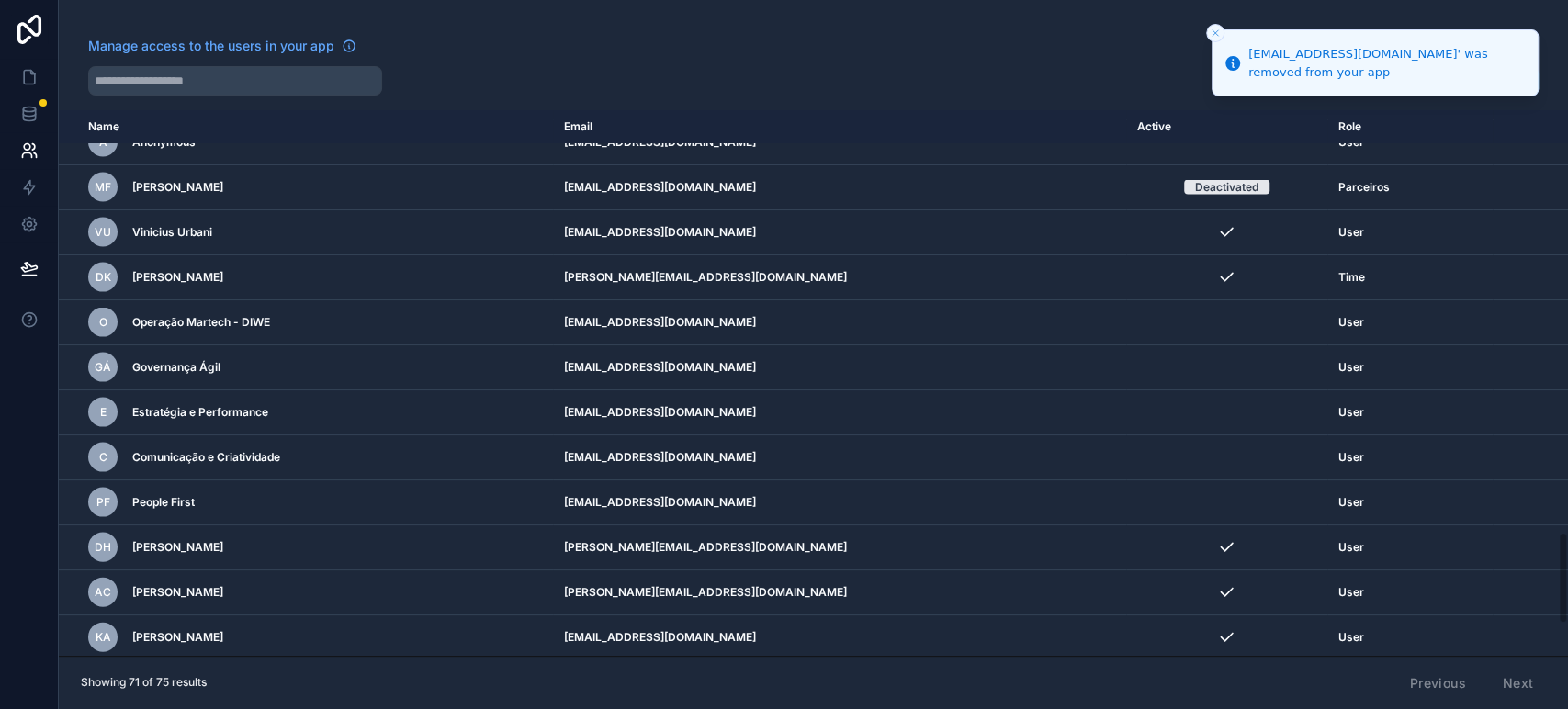
scroll to position [2505, 0]
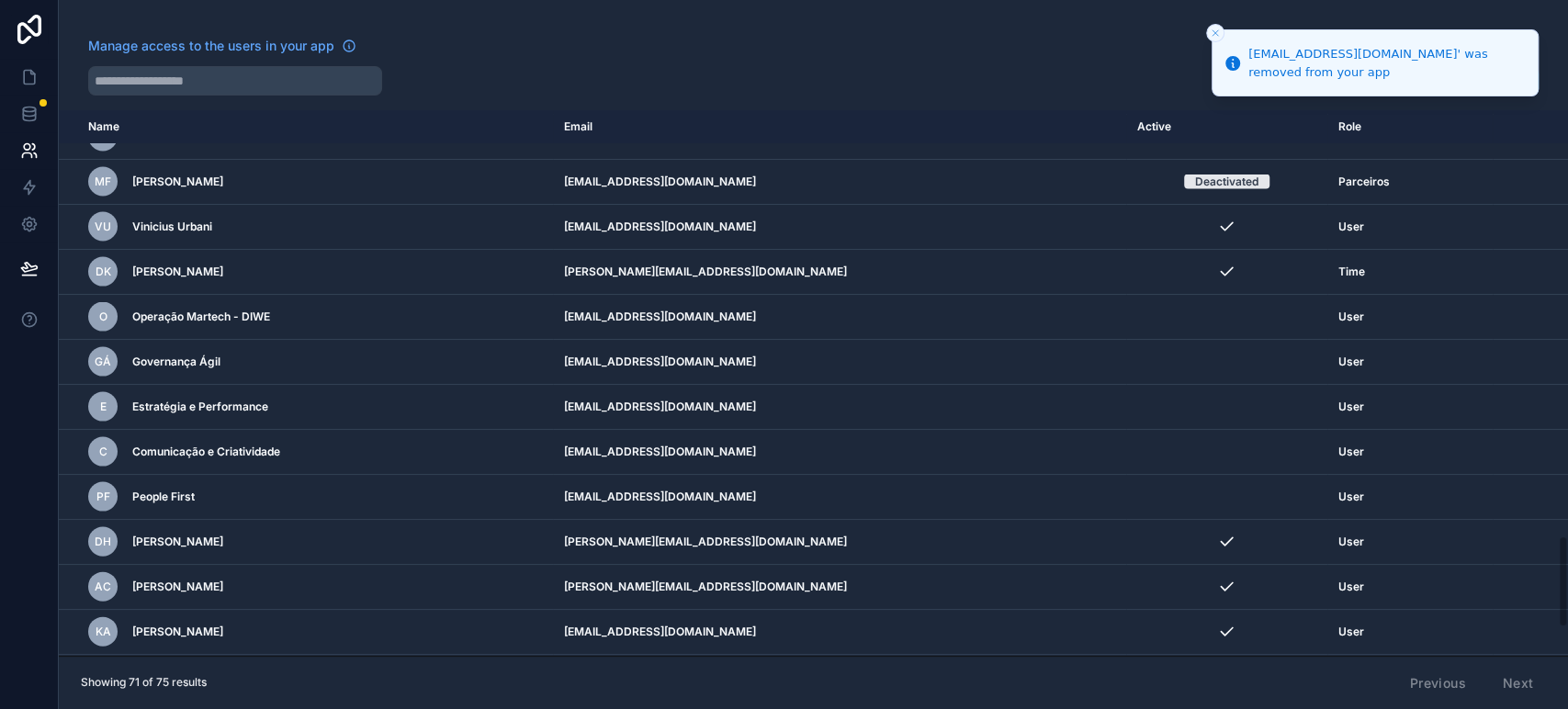
drag, startPoint x: 1563, startPoint y: 496, endPoint x: 1566, endPoint y: 564, distance: 68.1
click at [1566, 564] on div "Name Email Active Role [DOMAIN_NAME] TF [PERSON_NAME] [EMAIL_ADDRESS][DOMAIN_NA…" at bounding box center [813, 382] width 1509 height 546
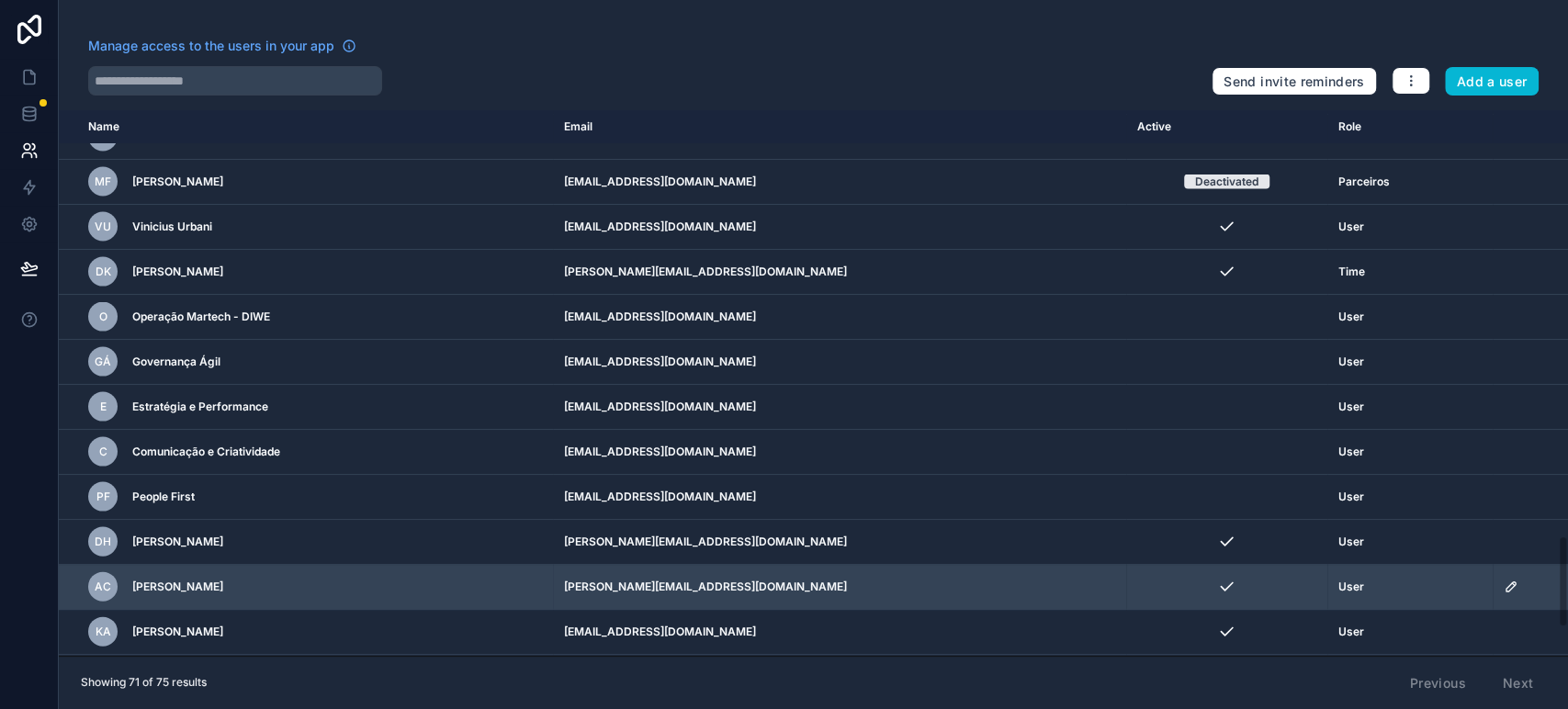
click at [1493, 578] on td "scrollable content" at bounding box center [1530, 588] width 75 height 45
click at [1503, 580] on icon "scrollable content" at bounding box center [1511, 587] width 15 height 15
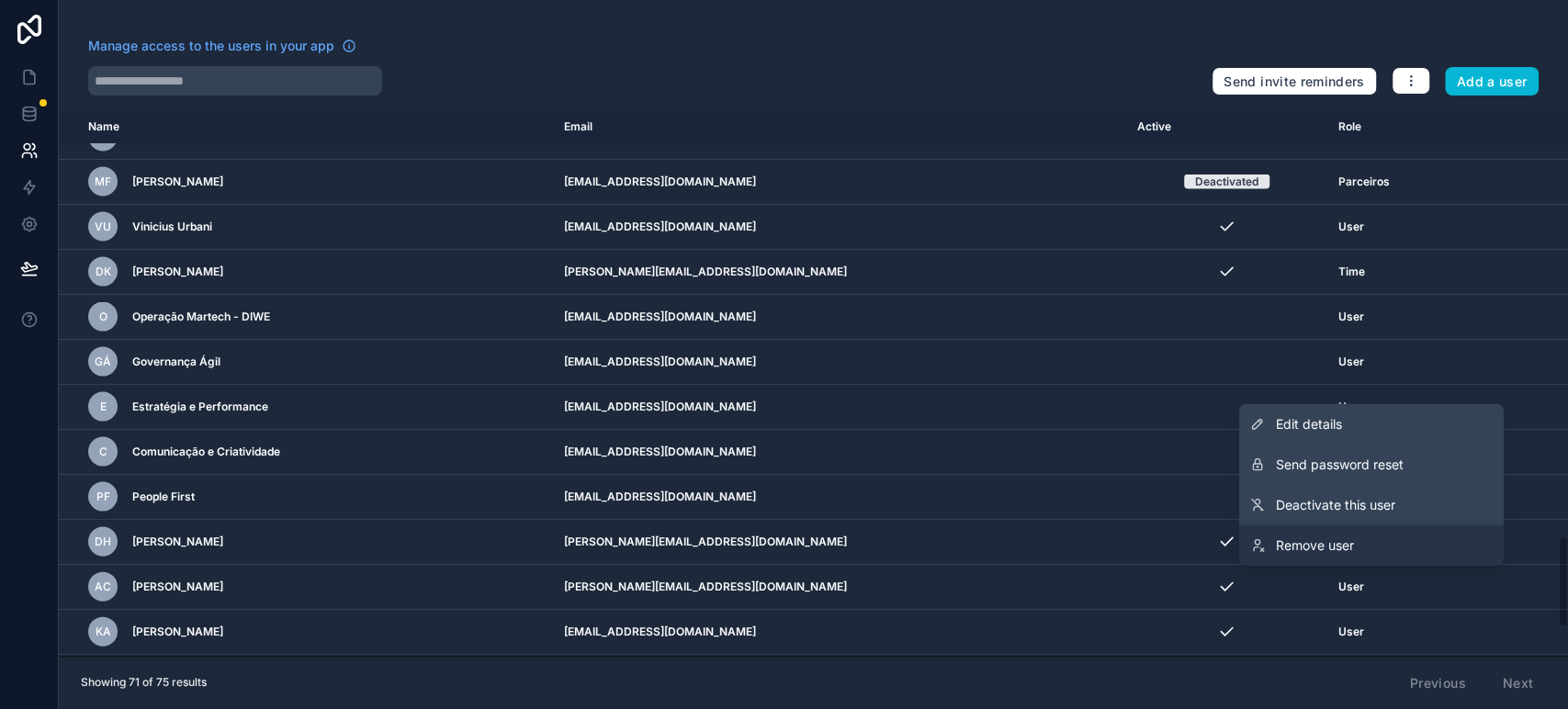
click at [1318, 553] on span "Remove user" at bounding box center [1314, 546] width 78 height 19
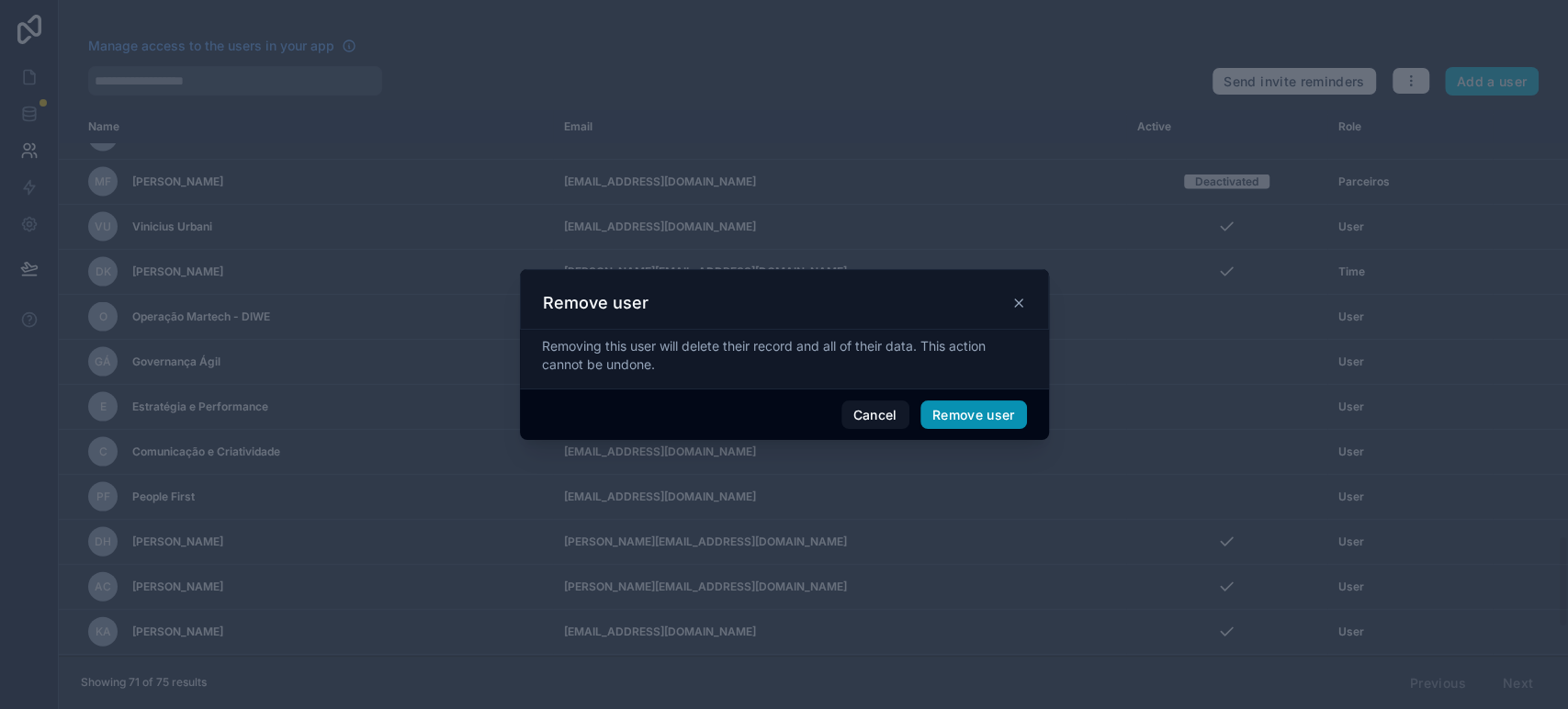
click at [981, 416] on button "Remove user" at bounding box center [973, 414] width 106 height 29
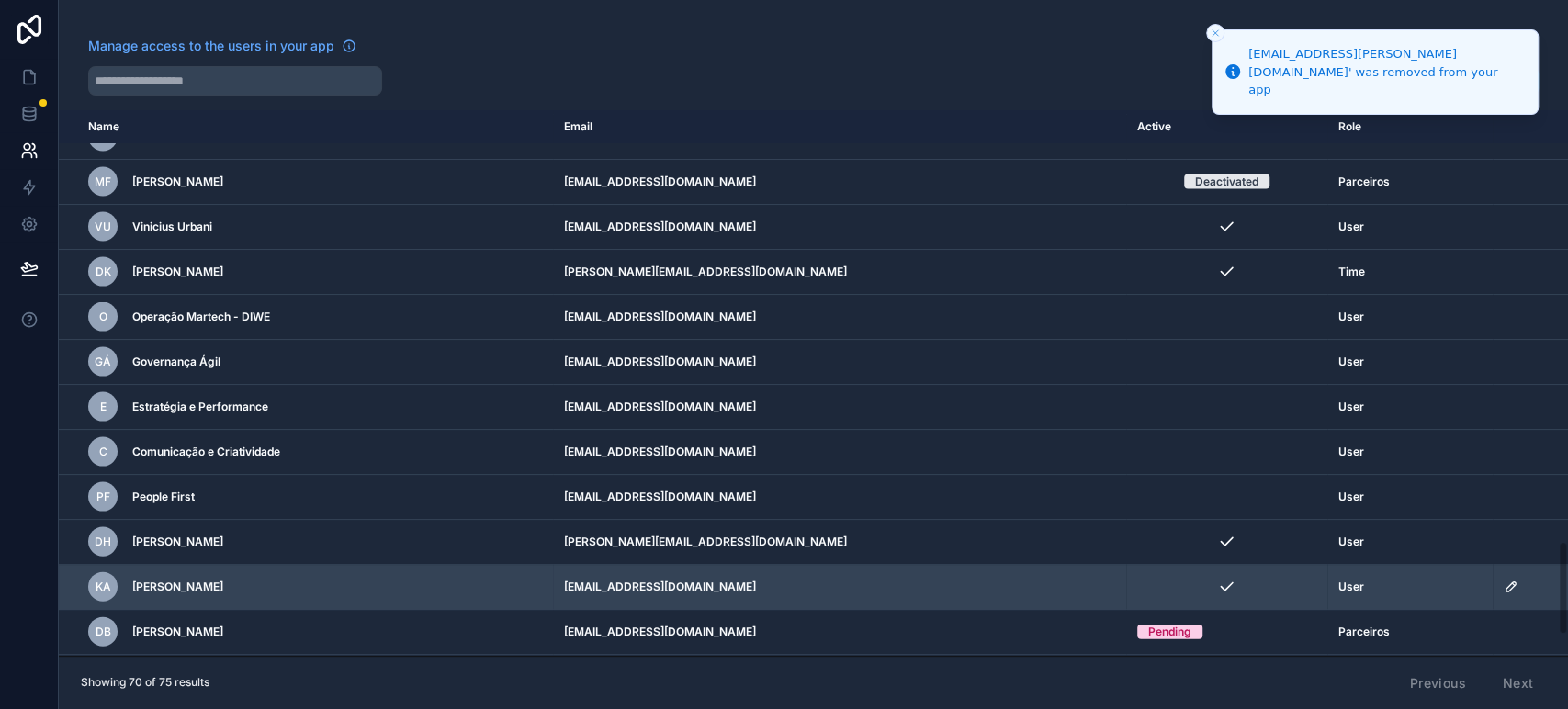
click at [1503, 579] on icon "scrollable content" at bounding box center [1511, 587] width 15 height 15
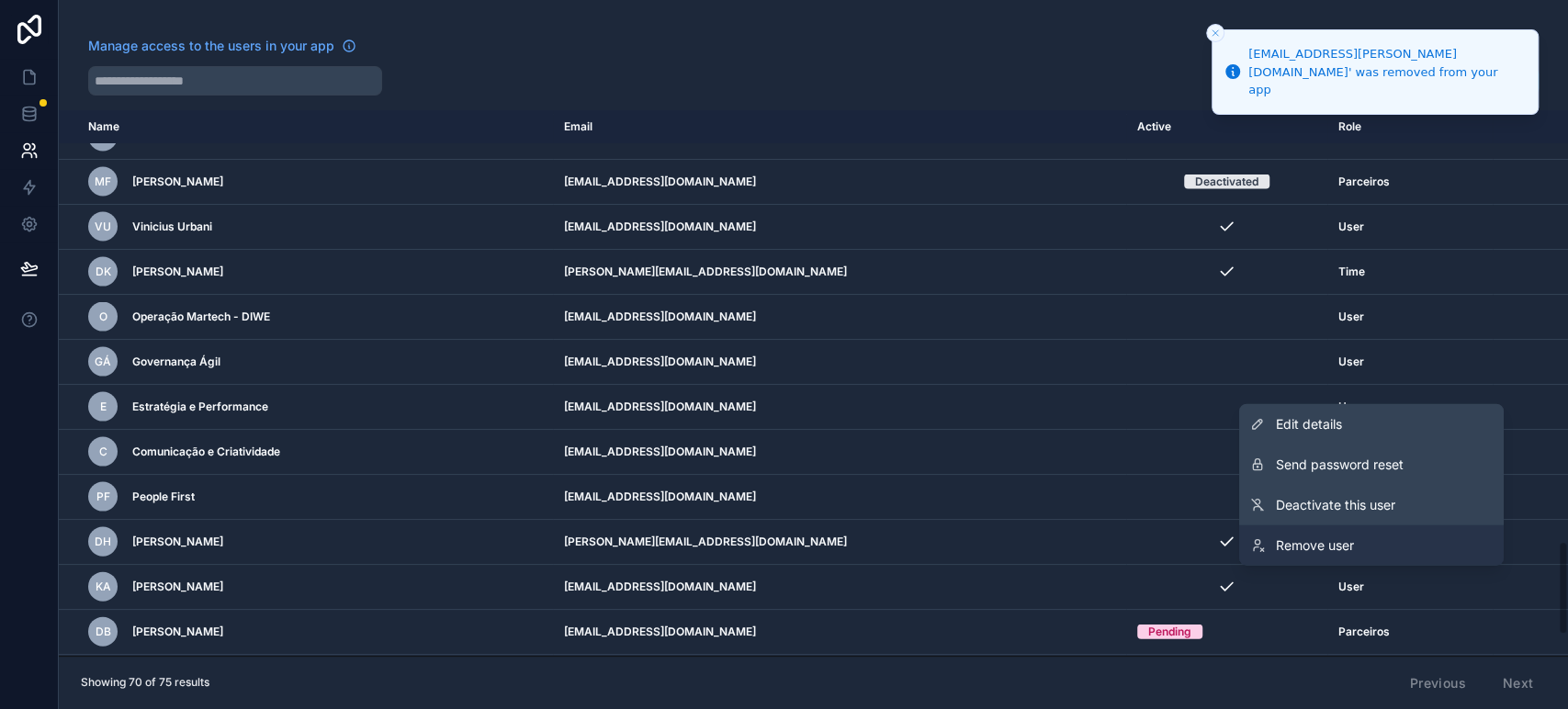
click at [1313, 534] on link "Remove user" at bounding box center [1371, 545] width 265 height 40
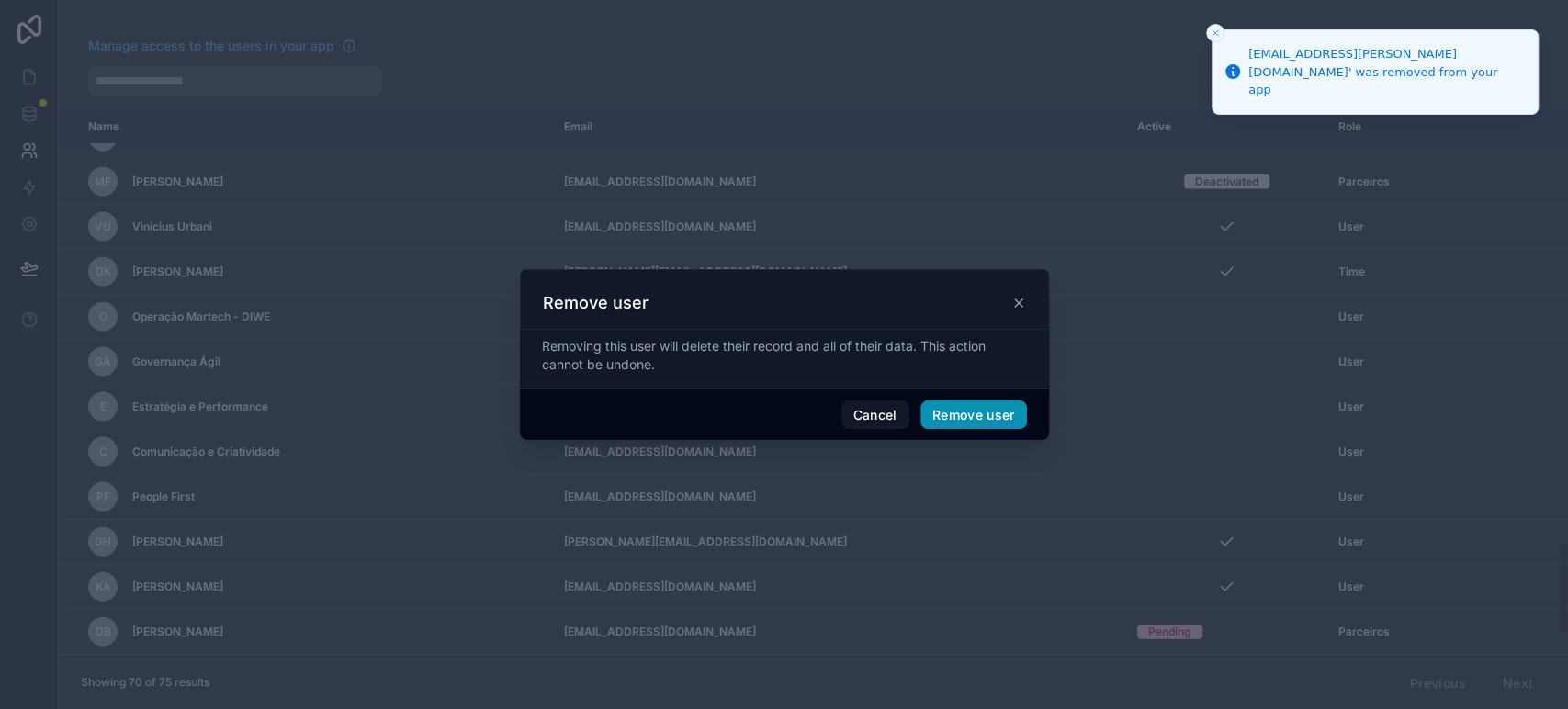
click at [967, 407] on button "Remove user" at bounding box center [973, 414] width 106 height 29
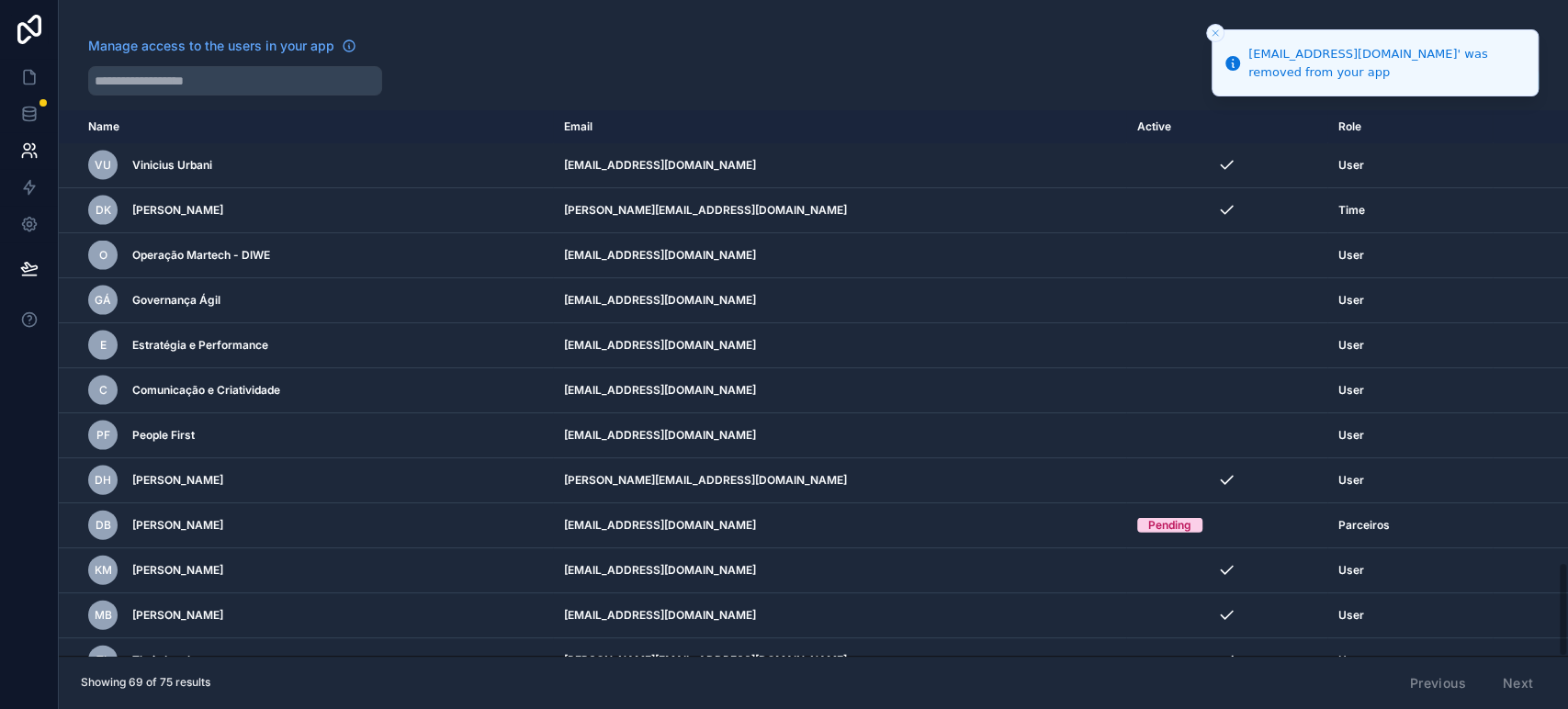
scroll to position [2585, 0]
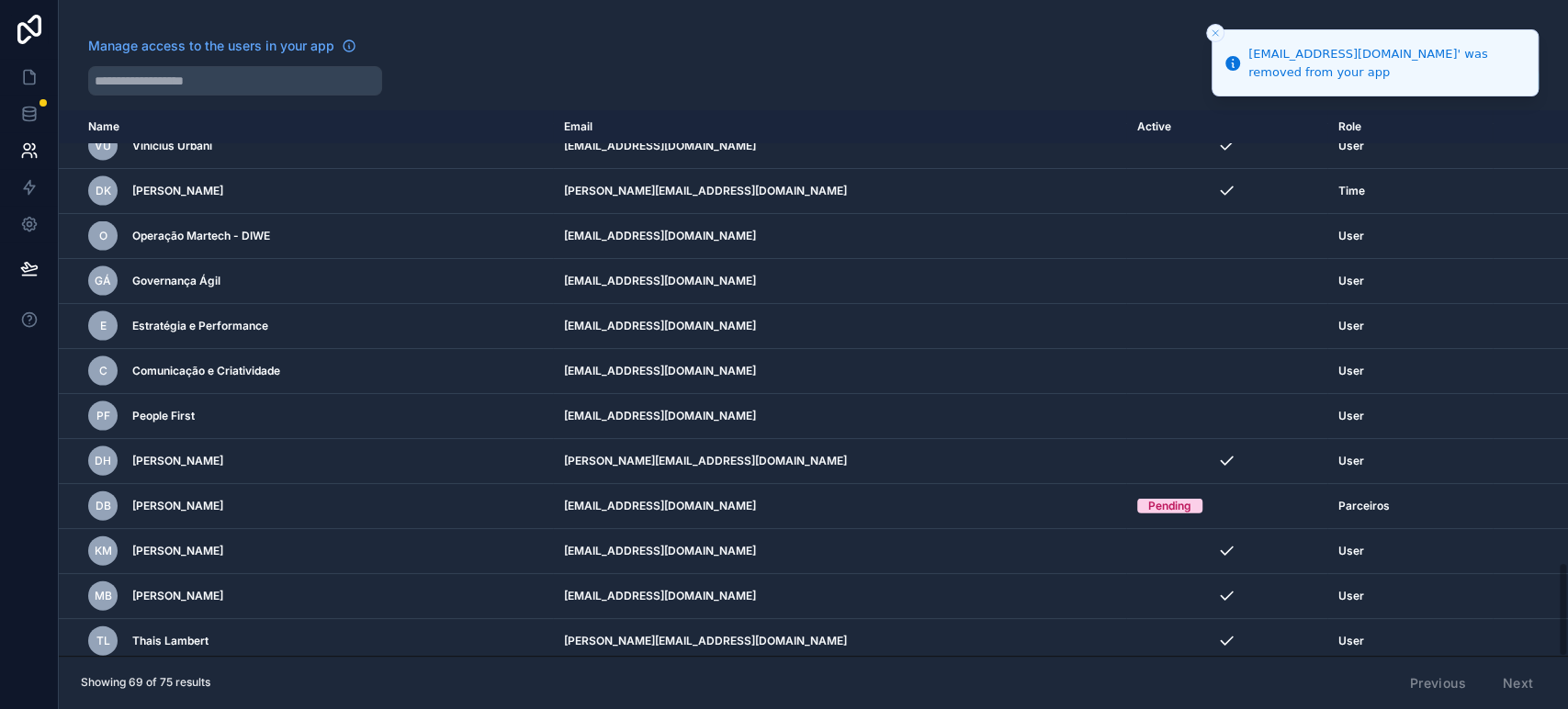
drag, startPoint x: 1565, startPoint y: 596, endPoint x: 1566, endPoint y: 623, distance: 27.0
click at [1566, 623] on div "Name Email Active Role [DOMAIN_NAME] TF [PERSON_NAME] [EMAIL_ADDRESS][DOMAIN_NA…" at bounding box center [813, 382] width 1509 height 546
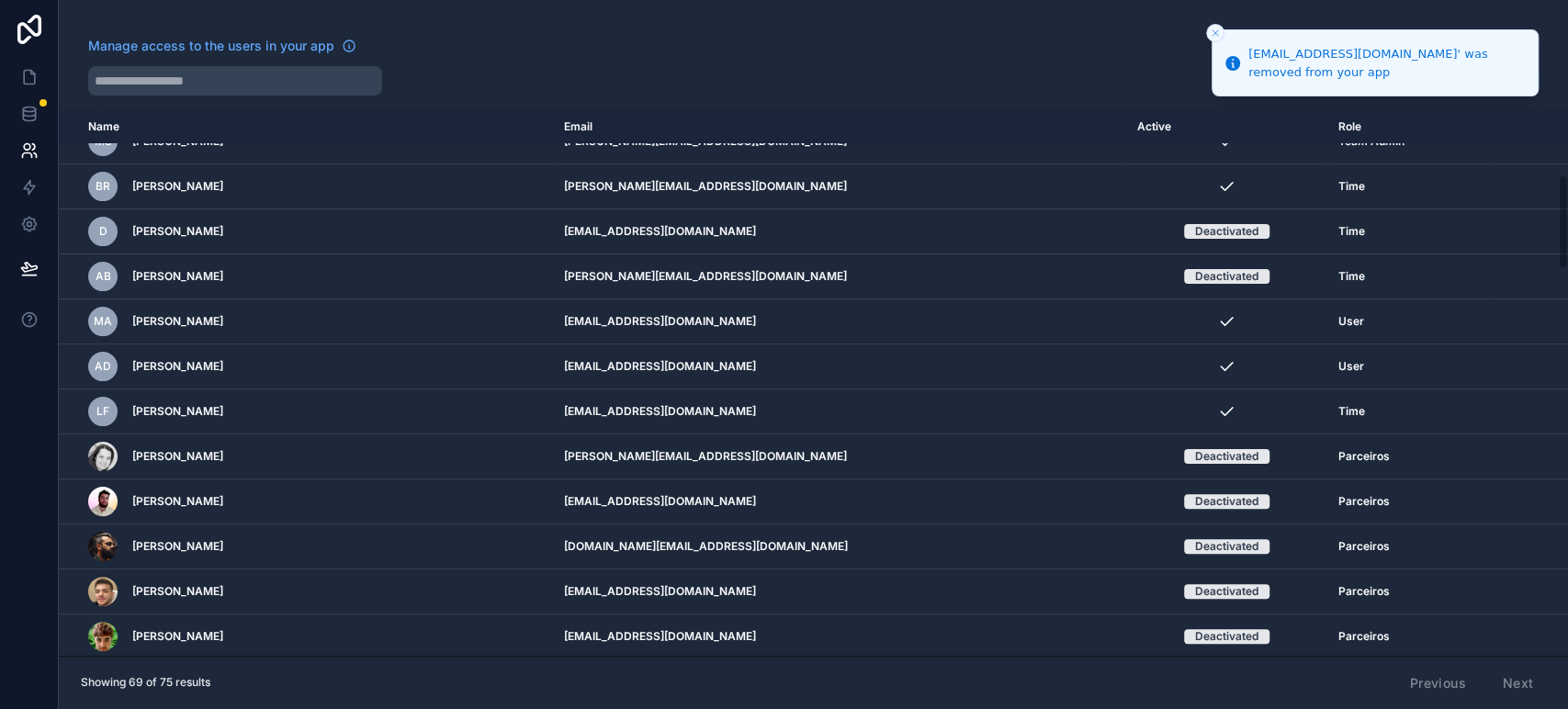
scroll to position [0, 0]
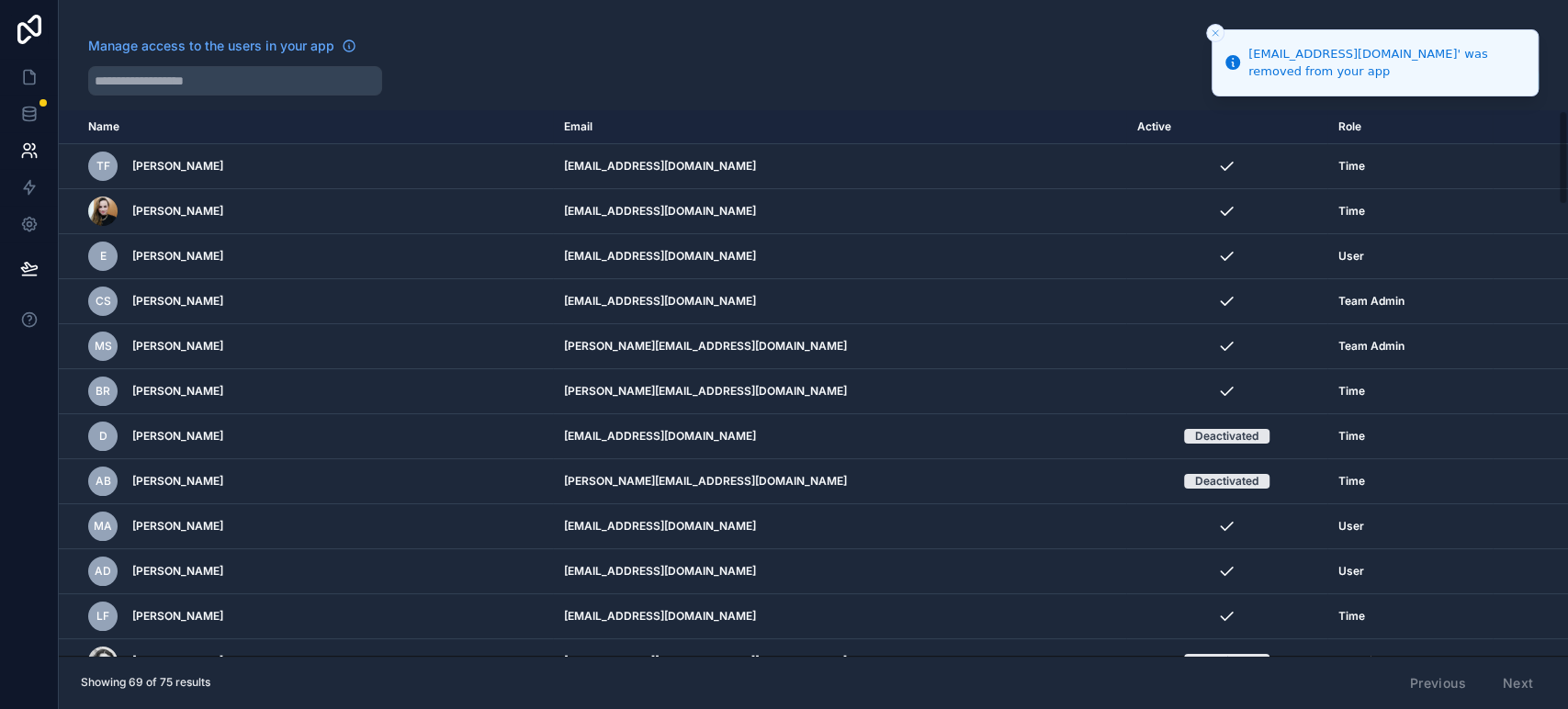
drag, startPoint x: 1564, startPoint y: 608, endPoint x: 1514, endPoint y: 57, distance: 553.3
click at [1514, 57] on div "[EMAIL_ADDRESS][DOMAIN_NAME]' was removed from your app Manage access to the us…" at bounding box center [784, 354] width 1568 height 709
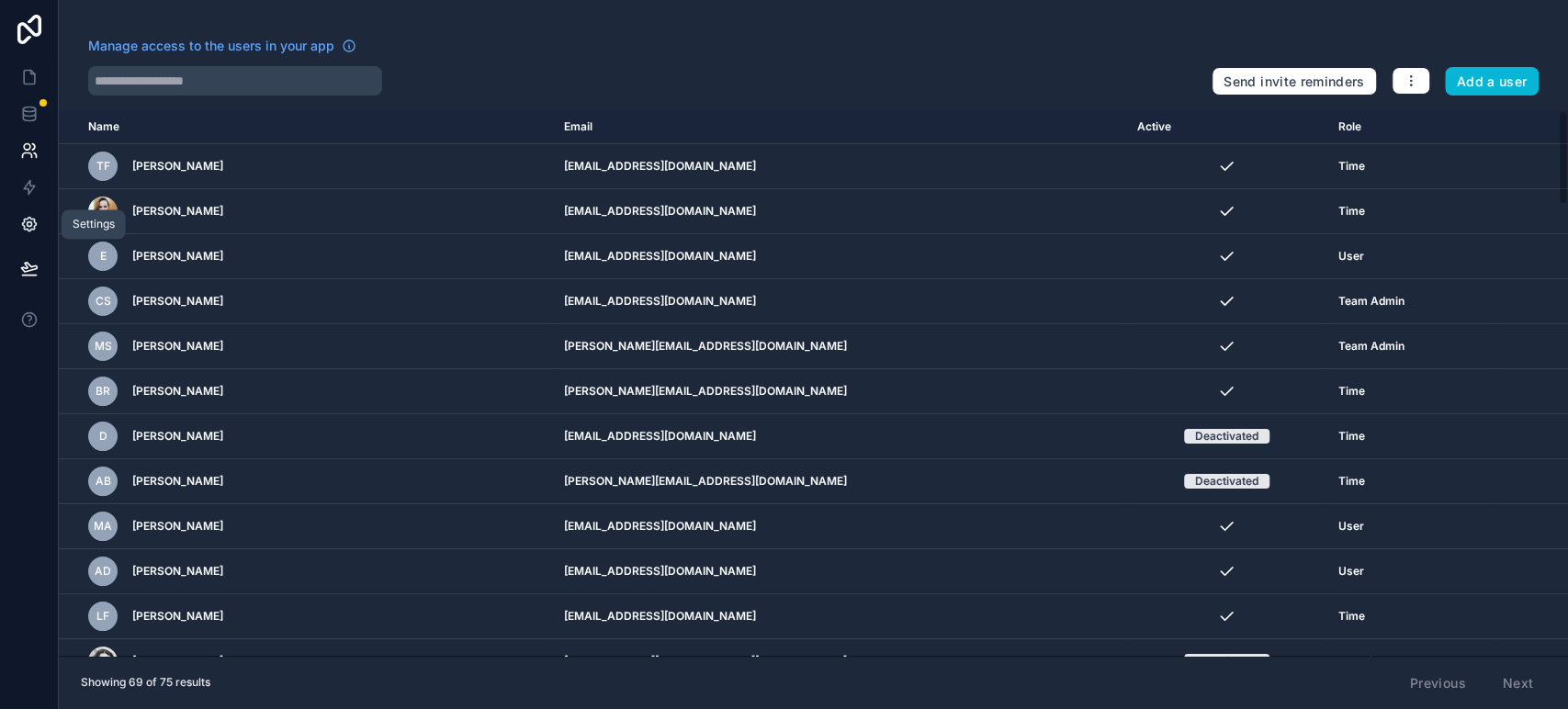
click at [29, 227] on icon at bounding box center [30, 224] width 19 height 19
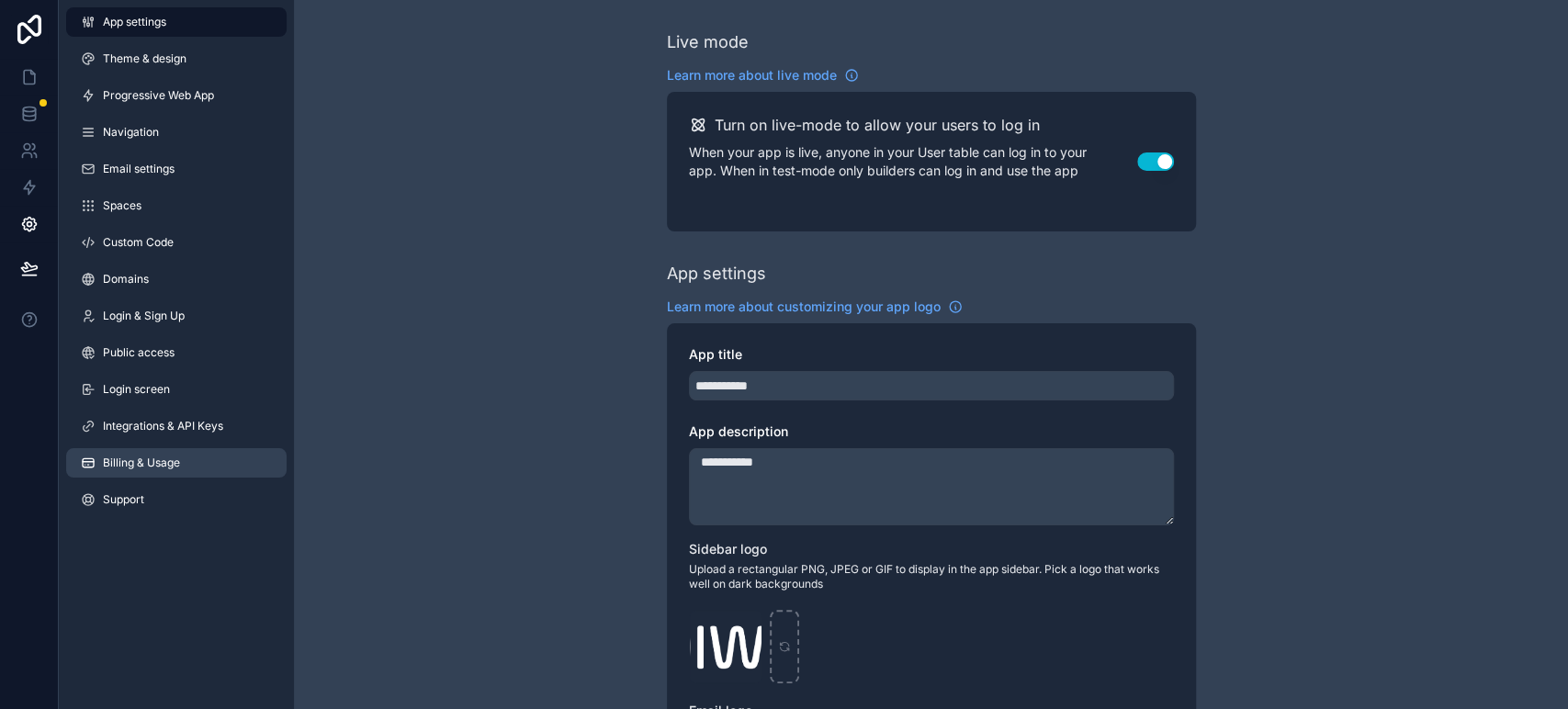
click at [158, 469] on span "Billing & Usage" at bounding box center [142, 463] width 77 height 15
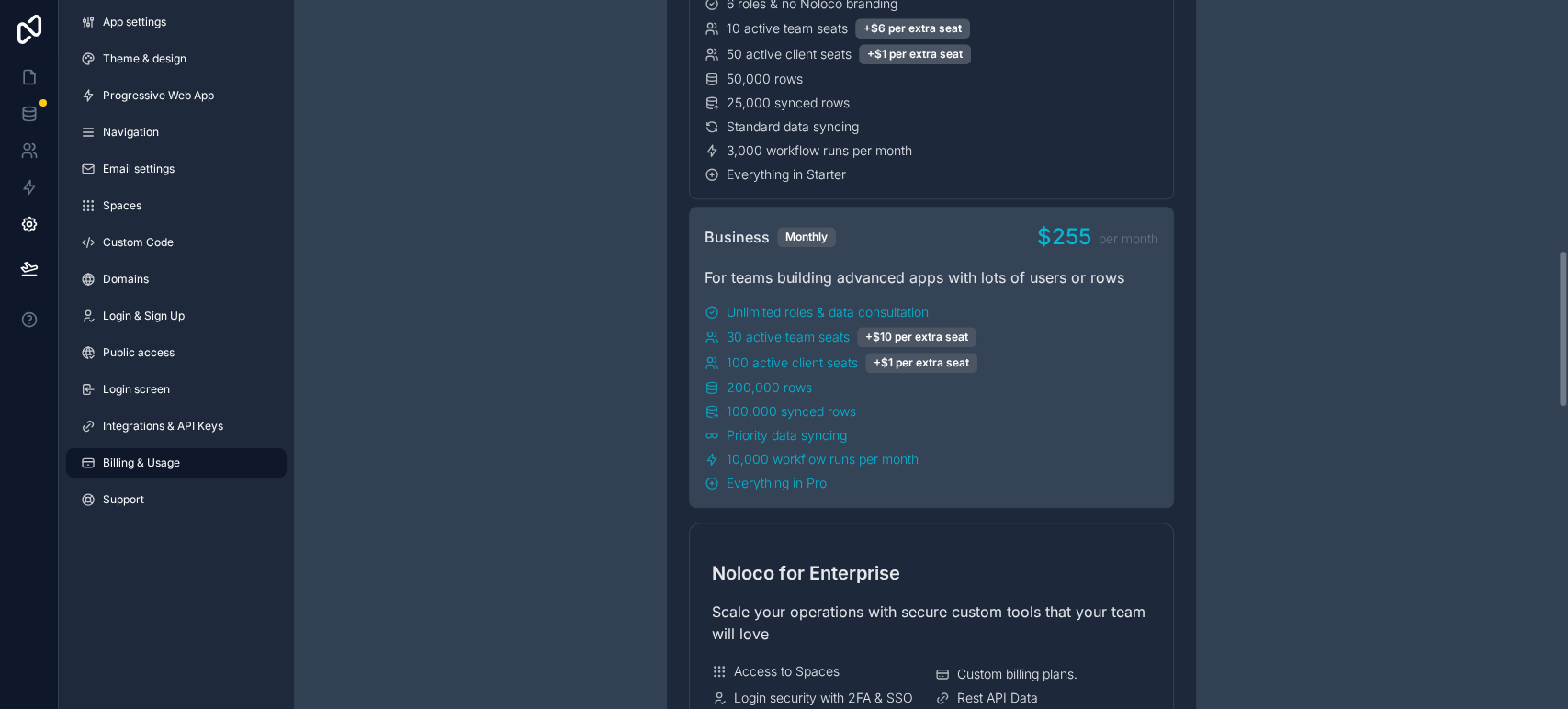
scroll to position [1123, 0]
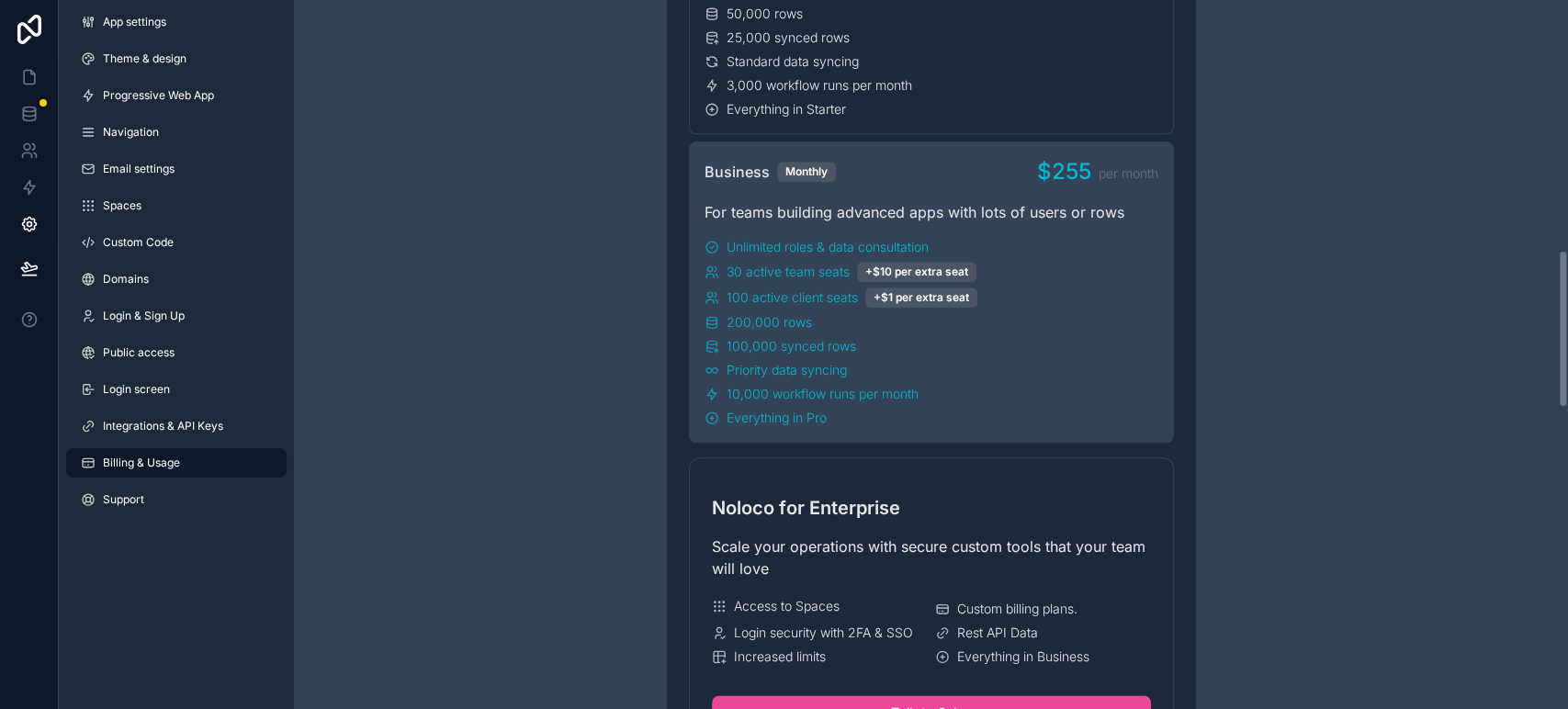
drag, startPoint x: 1563, startPoint y: 138, endPoint x: 1546, endPoint y: 370, distance: 232.6
click at [1546, 370] on div "Have a question about billing, explore our FAQs Billing Change your billing set…" at bounding box center [930, 354] width 1274 height 709
click at [764, 263] on span "30 active team seats" at bounding box center [788, 272] width 123 height 19
click at [27, 117] on icon at bounding box center [30, 115] width 19 height 19
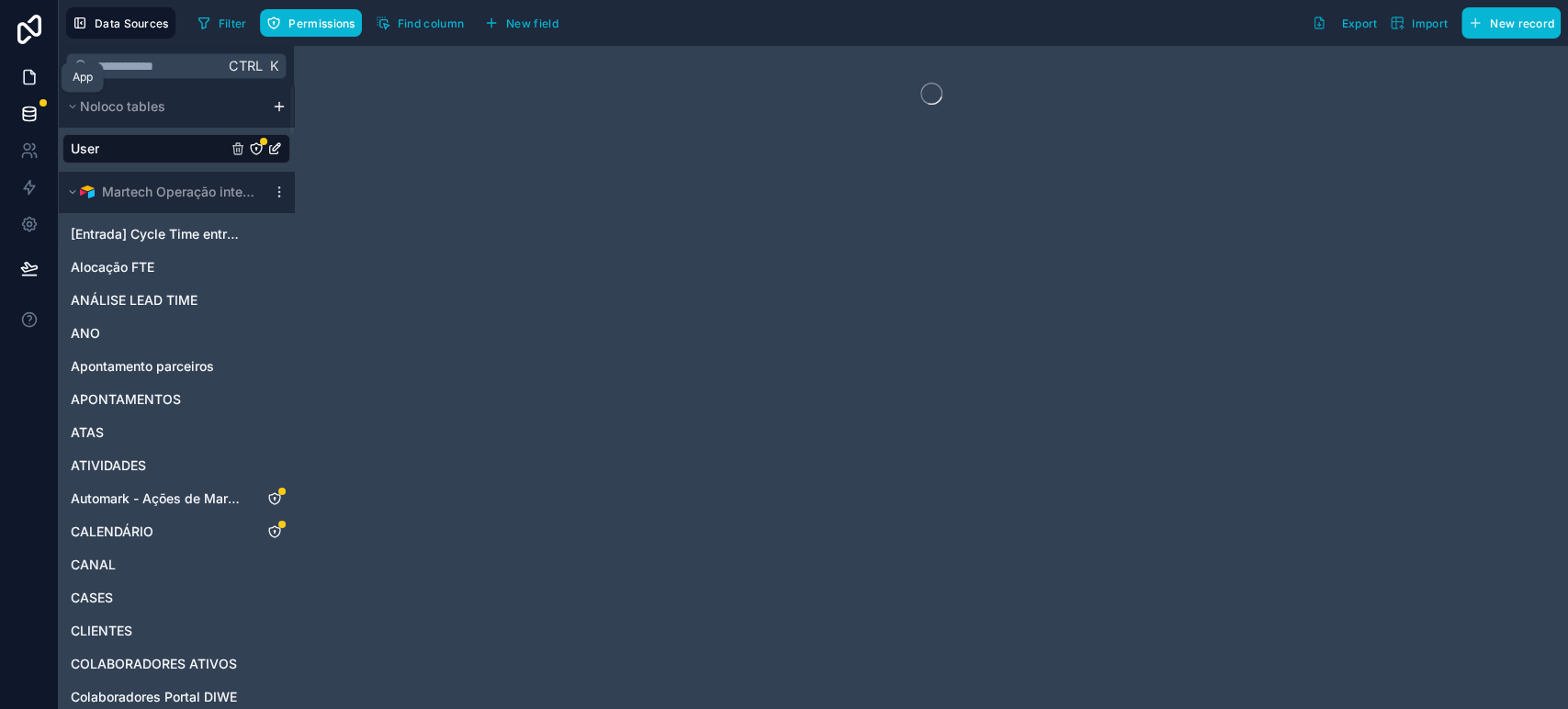
click at [29, 72] on icon at bounding box center [30, 77] width 19 height 19
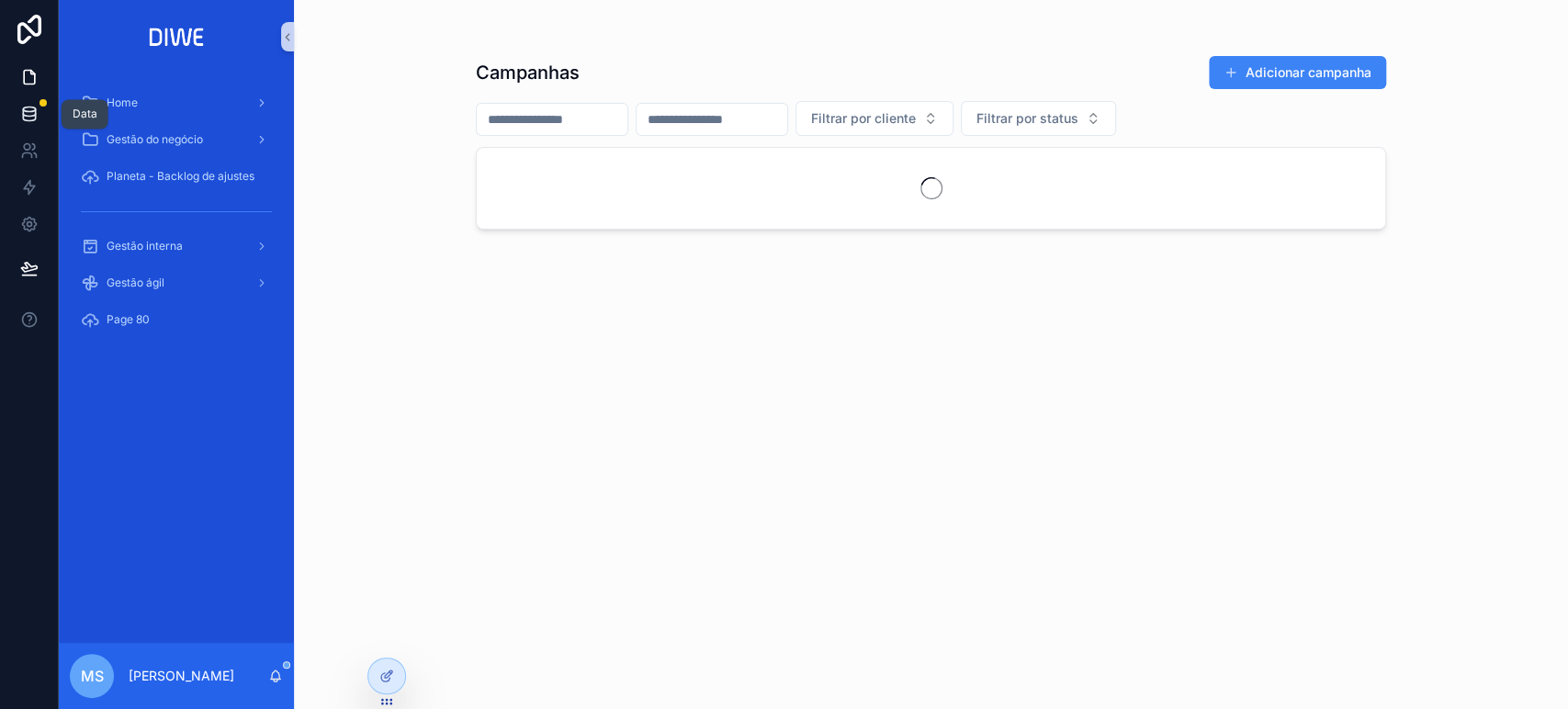
click at [33, 105] on icon at bounding box center [30, 115] width 19 height 19
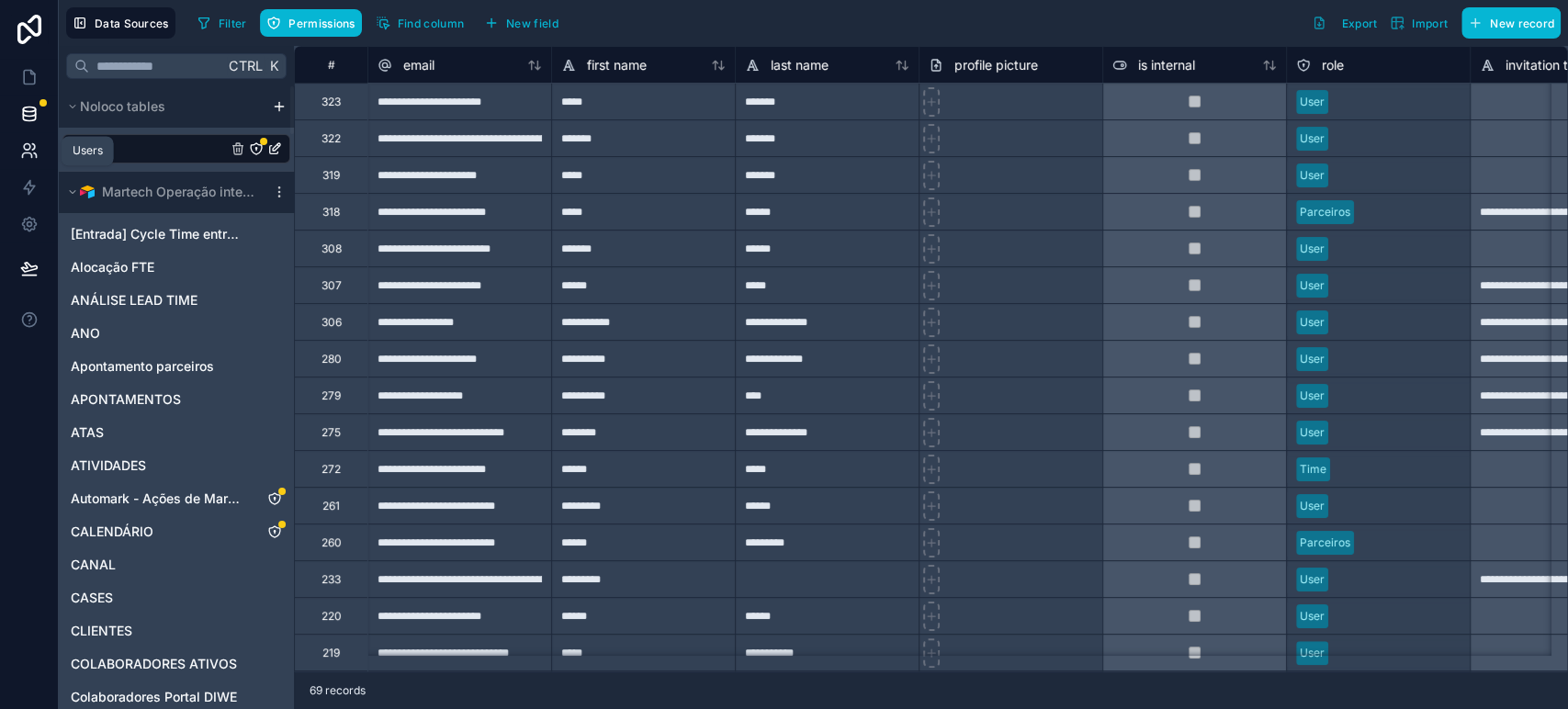
click at [22, 153] on icon at bounding box center [26, 155] width 9 height 5
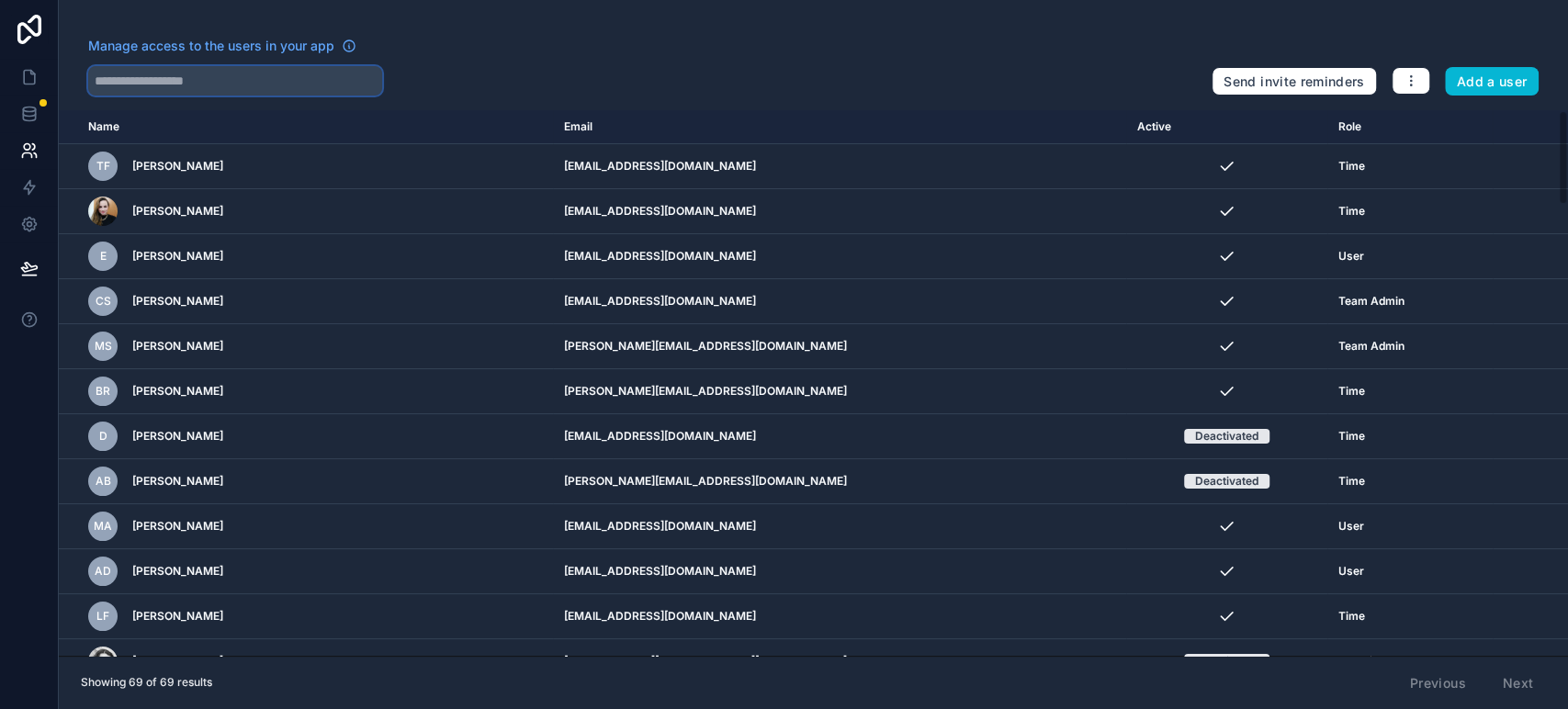
click at [230, 91] on input "text" at bounding box center [235, 80] width 294 height 29
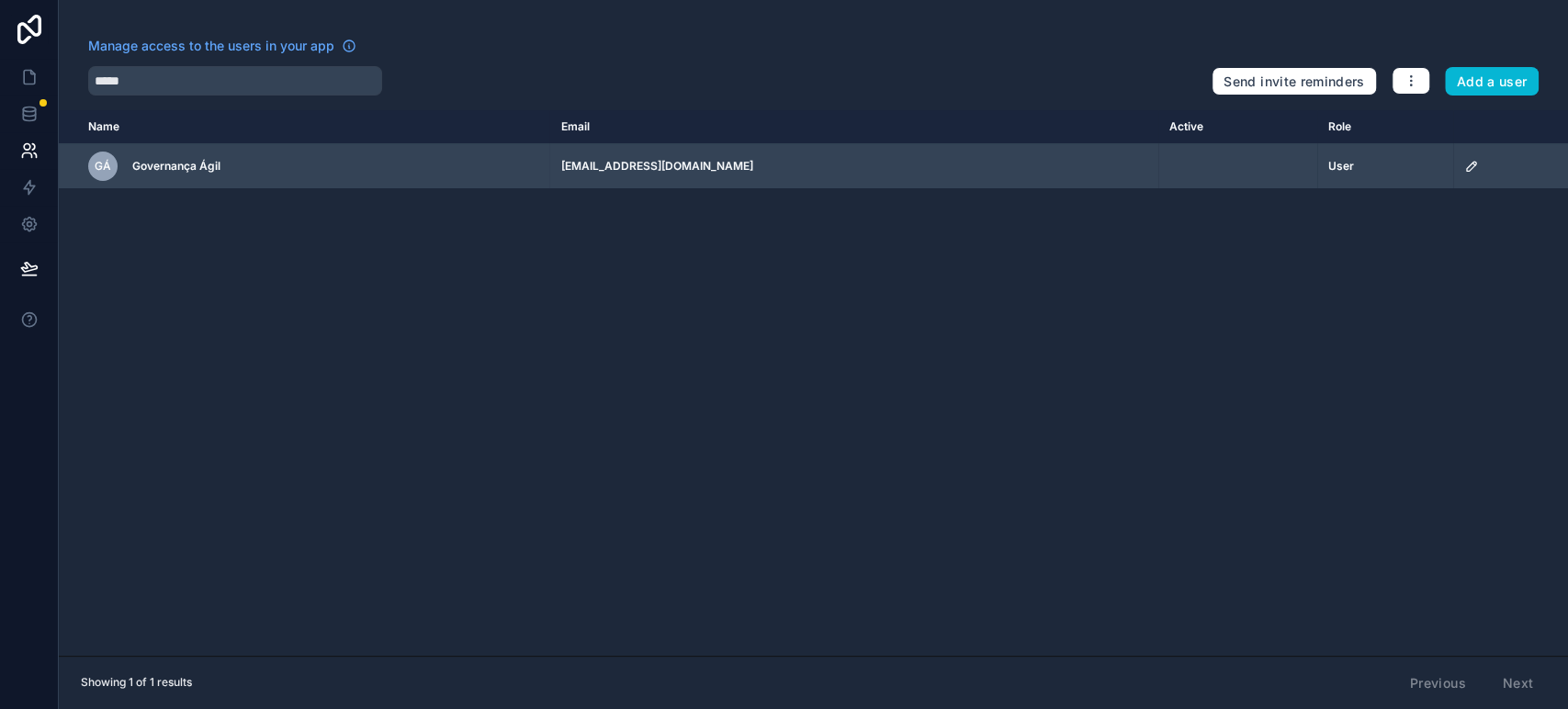
click at [1464, 166] on icon "scrollable content" at bounding box center [1471, 166] width 15 height 15
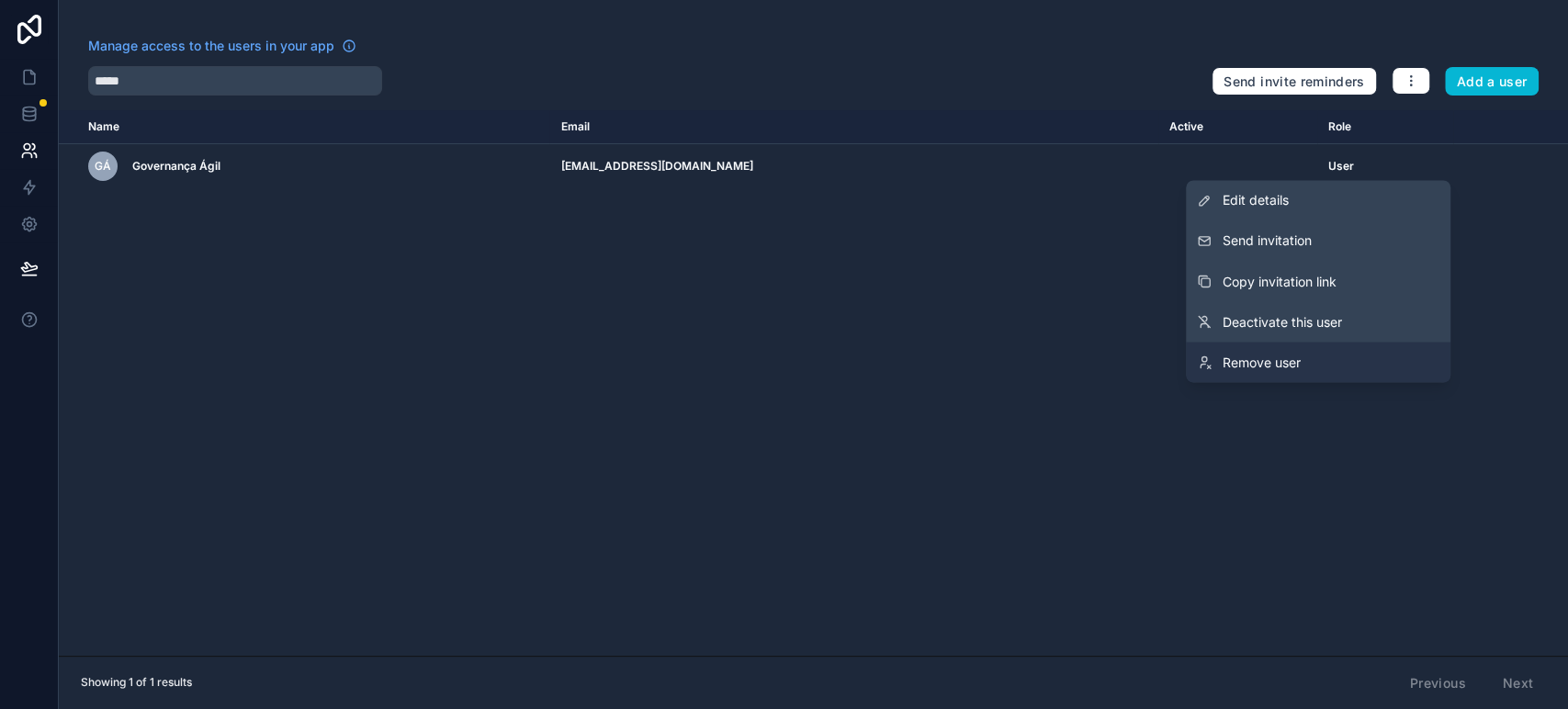
click at [1235, 362] on span "Remove user" at bounding box center [1261, 362] width 78 height 19
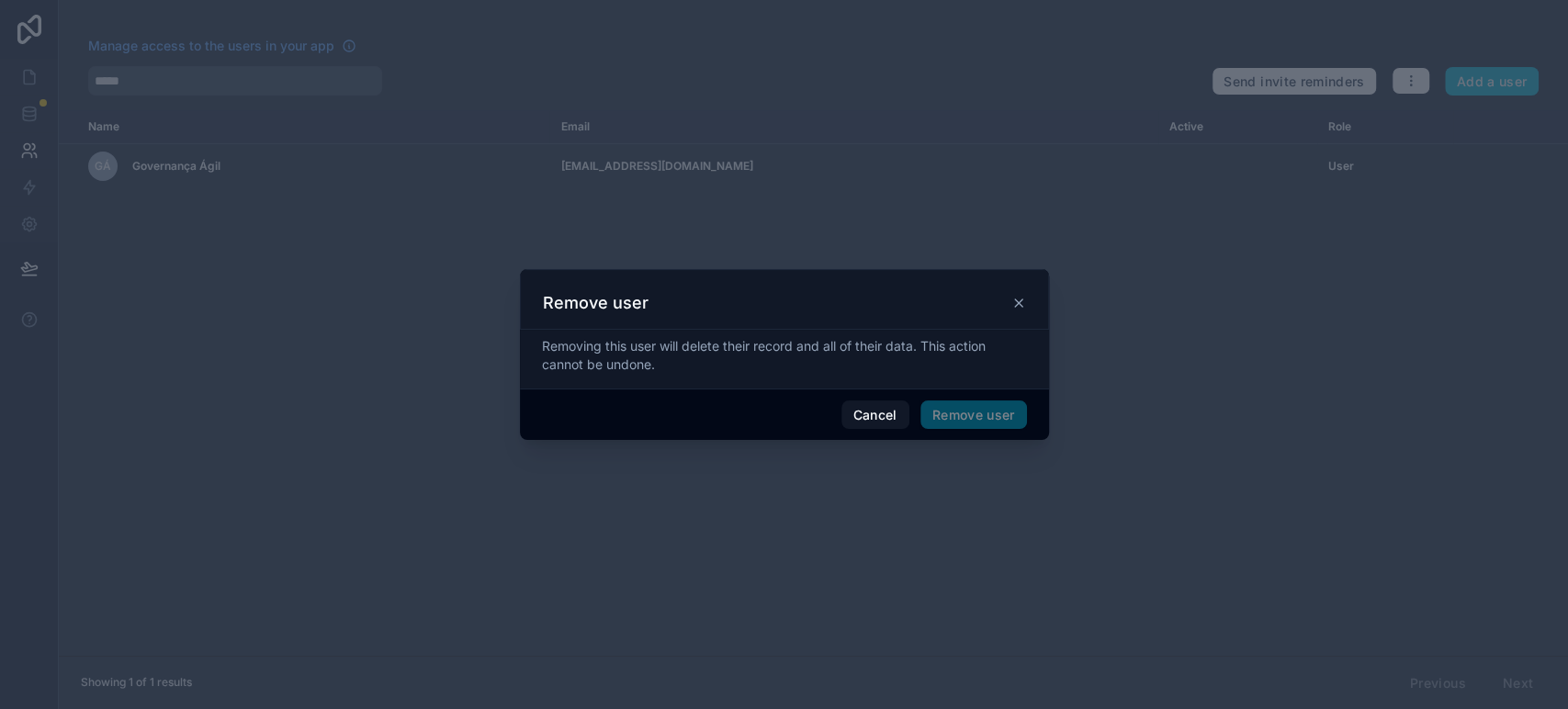
click at [970, 402] on span "Remove user" at bounding box center [973, 414] width 106 height 29
click at [970, 409] on button "Remove user" at bounding box center [973, 414] width 106 height 29
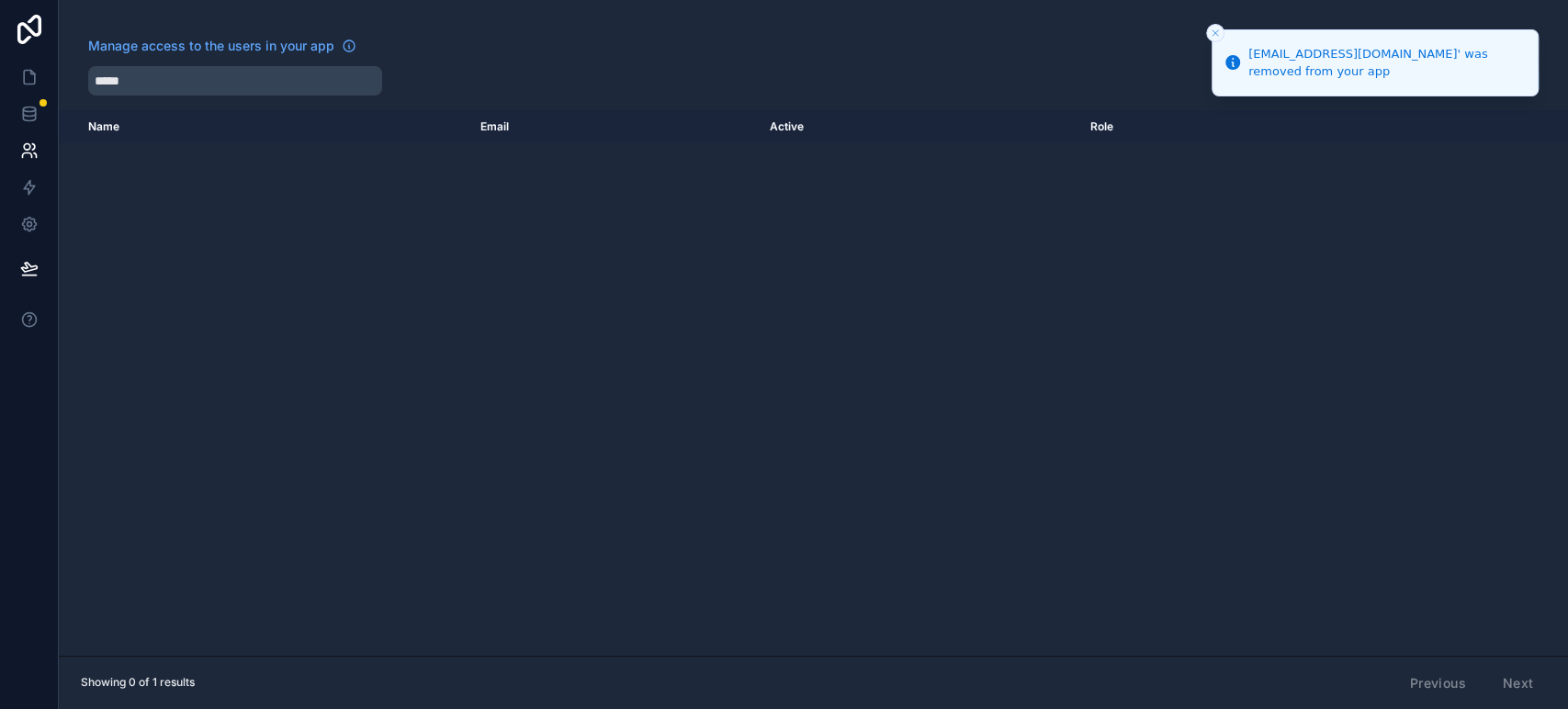
click at [1220, 36] on button "Close toast" at bounding box center [1215, 33] width 19 height 19
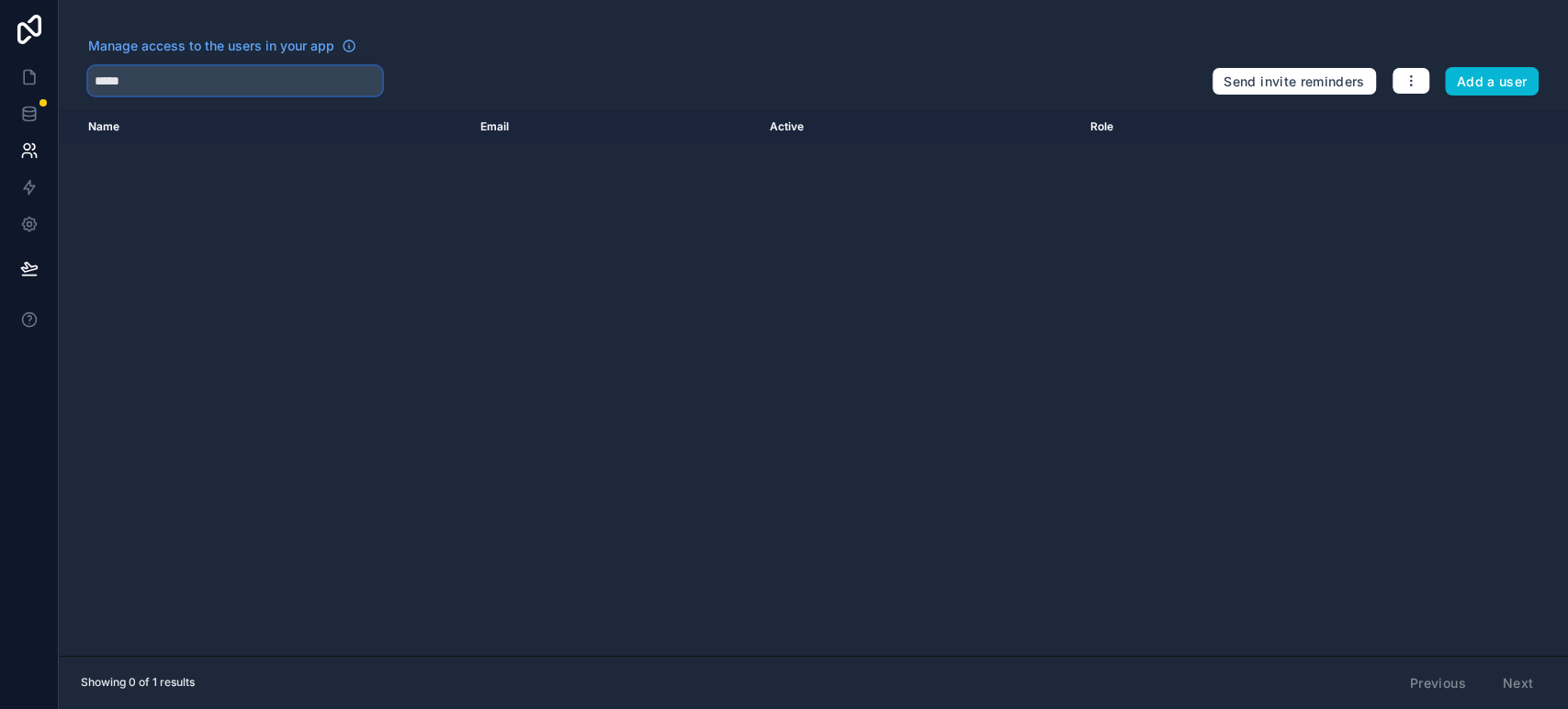
click at [332, 72] on input "*****" at bounding box center [235, 80] width 294 height 29
type input "*"
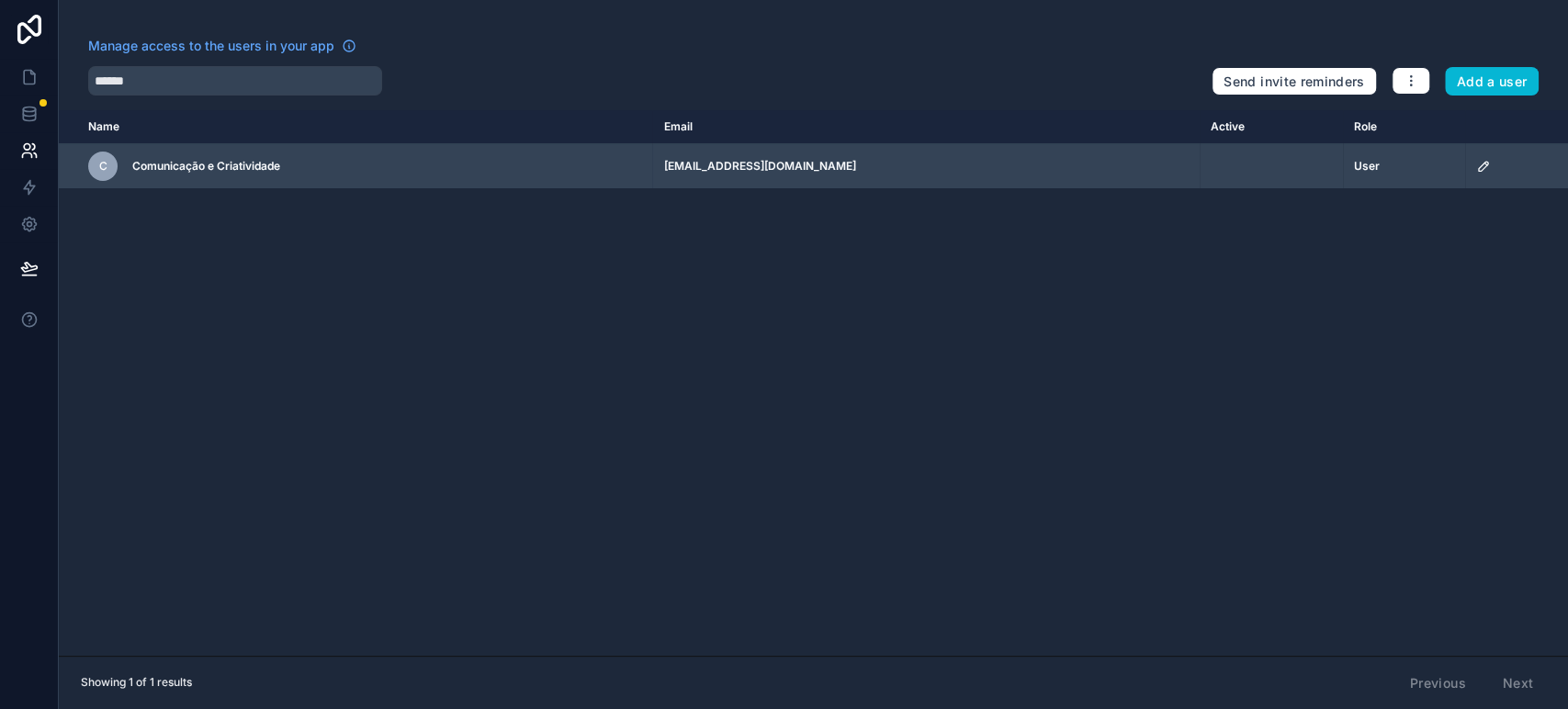
click at [1476, 159] on icon "scrollable content" at bounding box center [1483, 166] width 15 height 15
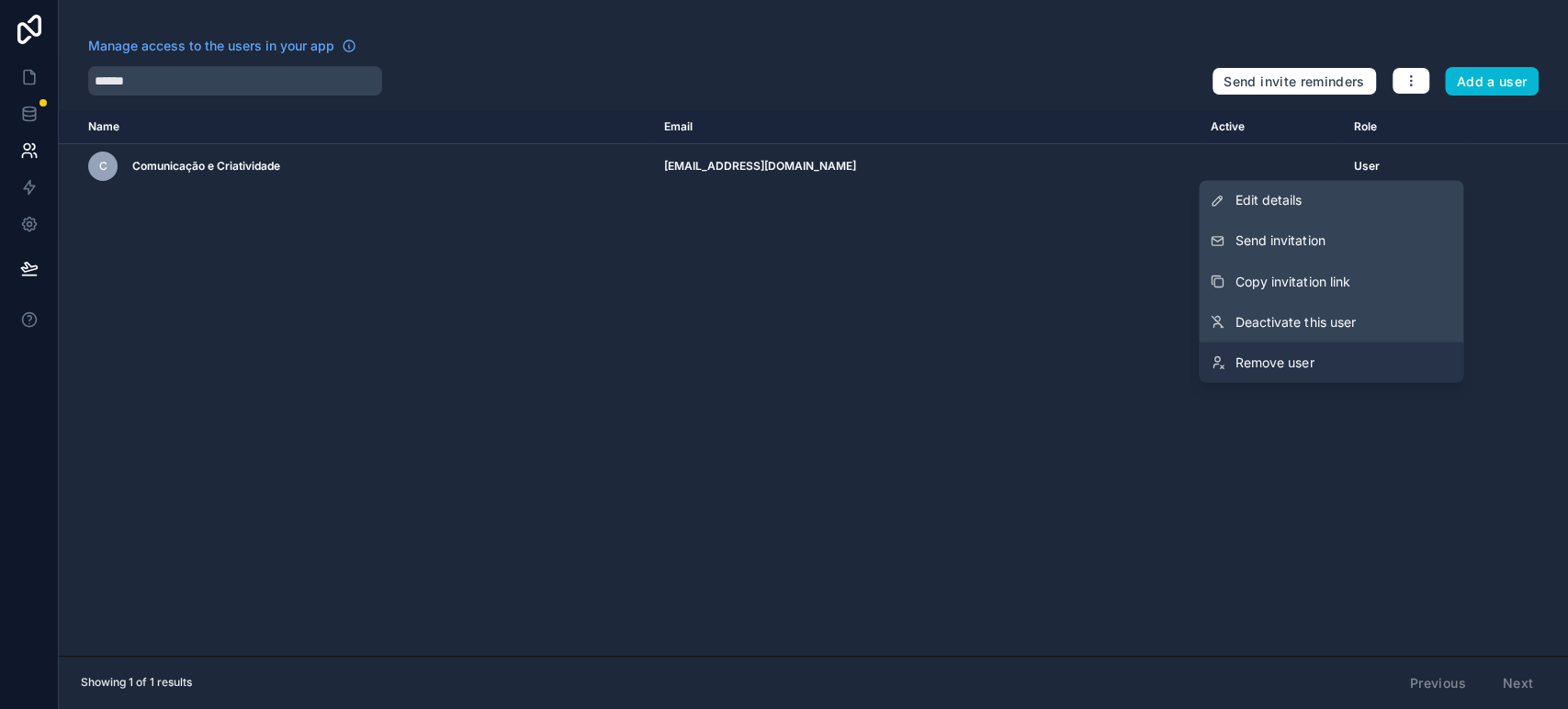
click at [1302, 371] on span "Remove user" at bounding box center [1274, 362] width 78 height 19
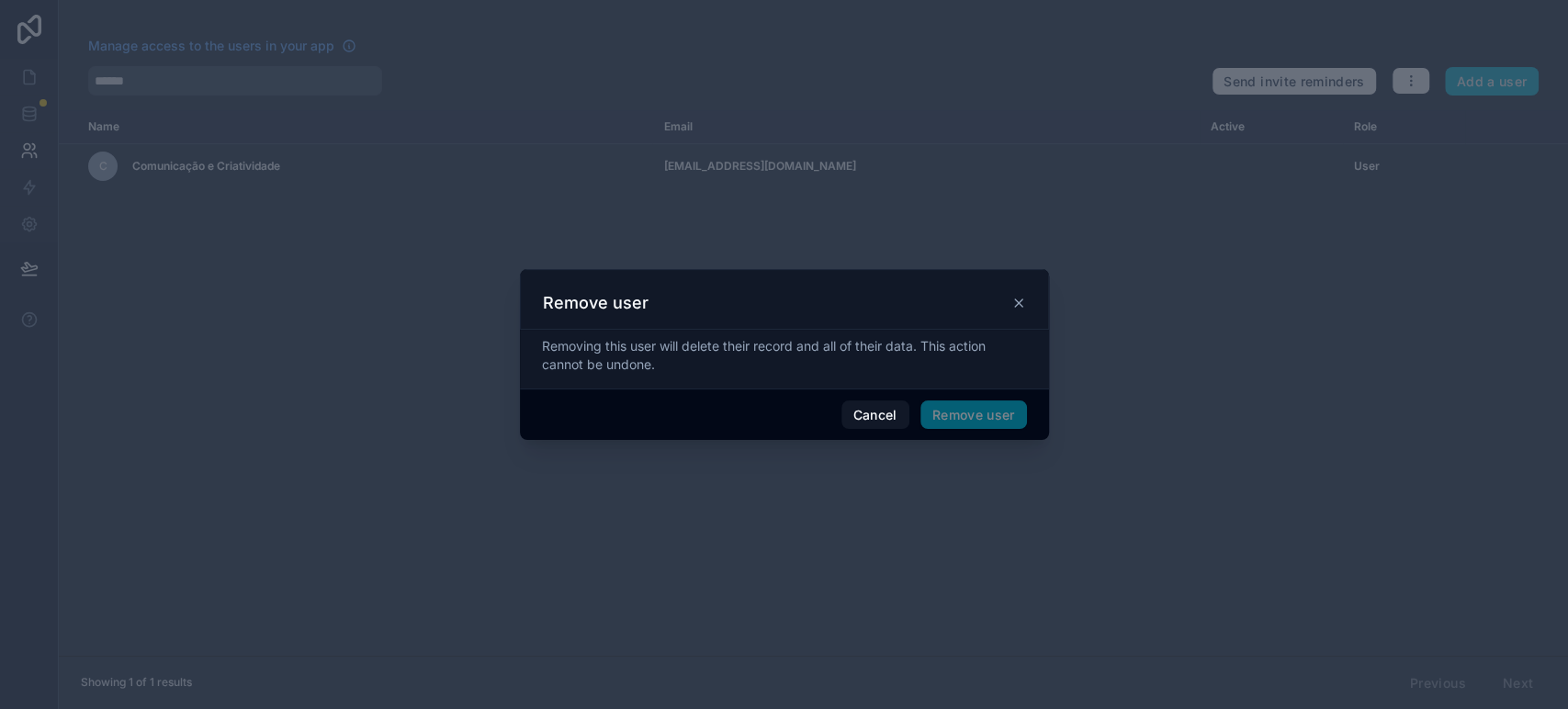
click at [968, 419] on span "Remove user" at bounding box center [973, 414] width 106 height 29
click at [960, 412] on button "Remove user" at bounding box center [973, 414] width 106 height 29
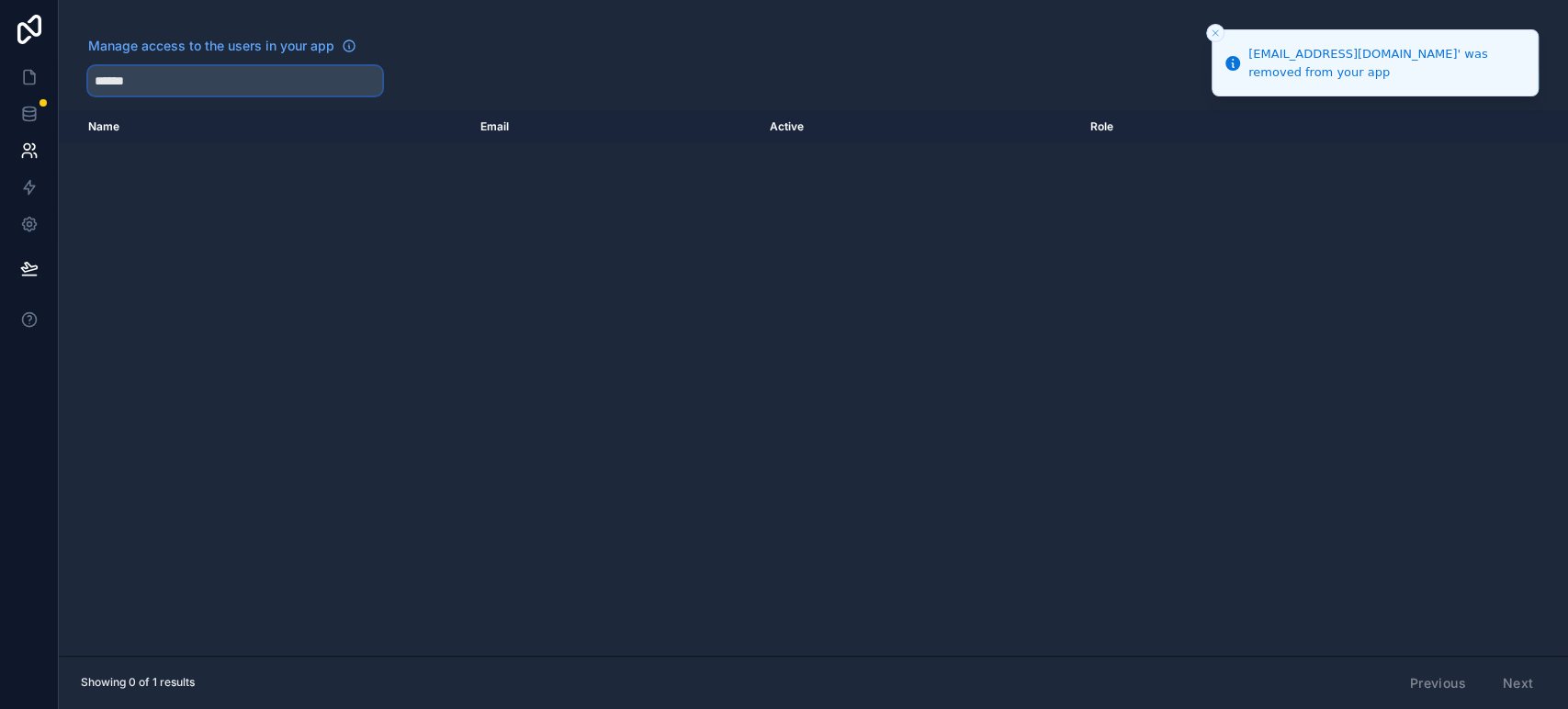
click at [168, 79] on input "******" at bounding box center [235, 80] width 294 height 29
type input "*"
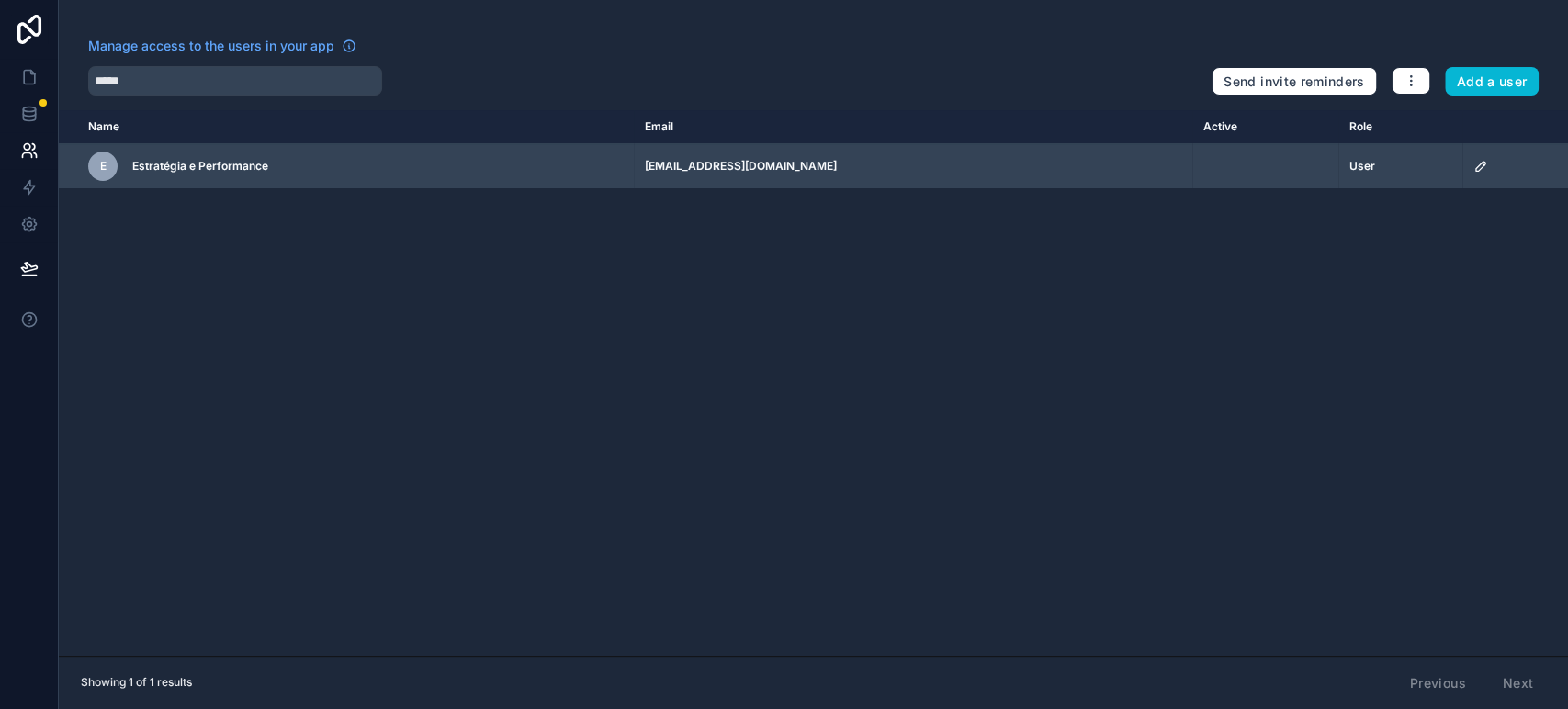
click at [1473, 164] on icon "scrollable content" at bounding box center [1481, 166] width 15 height 15
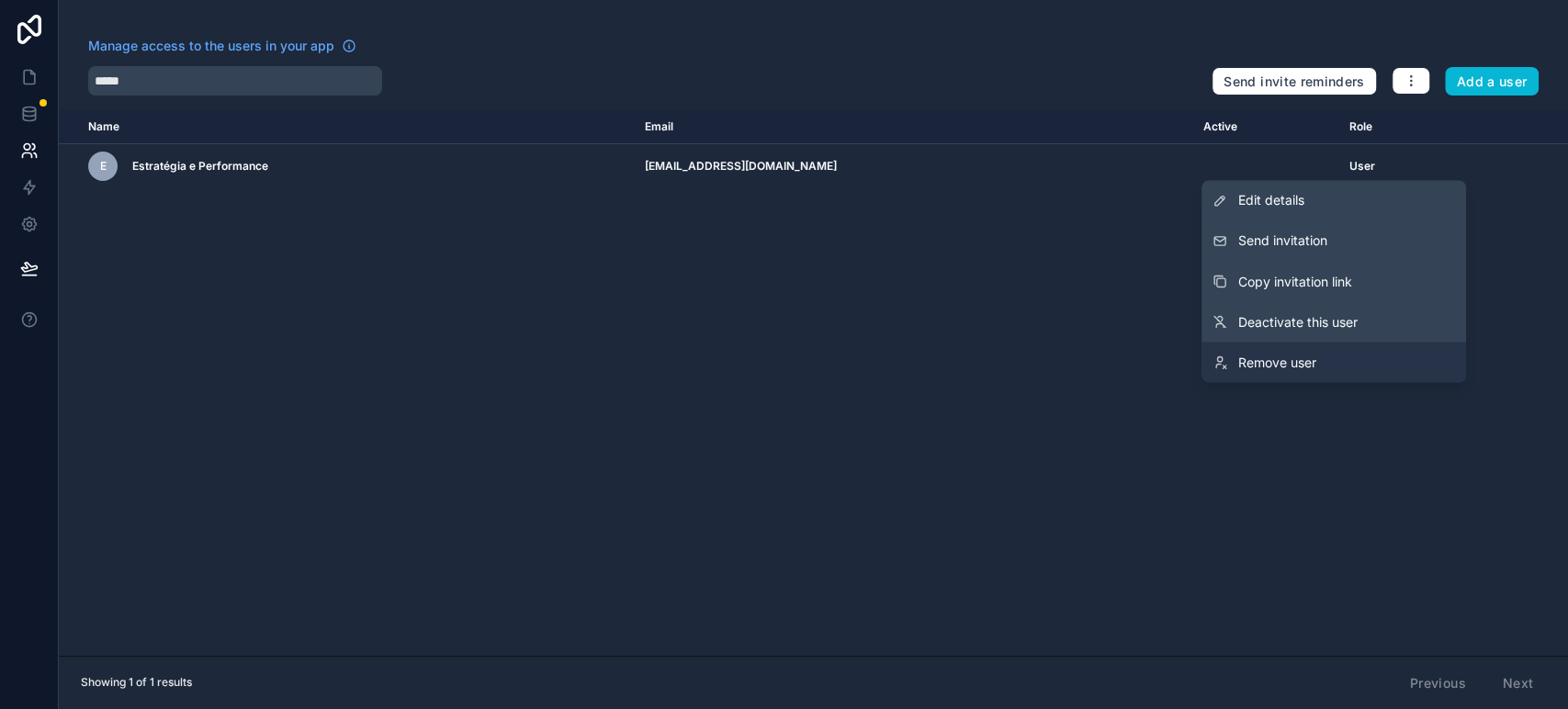
click at [1272, 372] on link "Remove user" at bounding box center [1333, 362] width 265 height 40
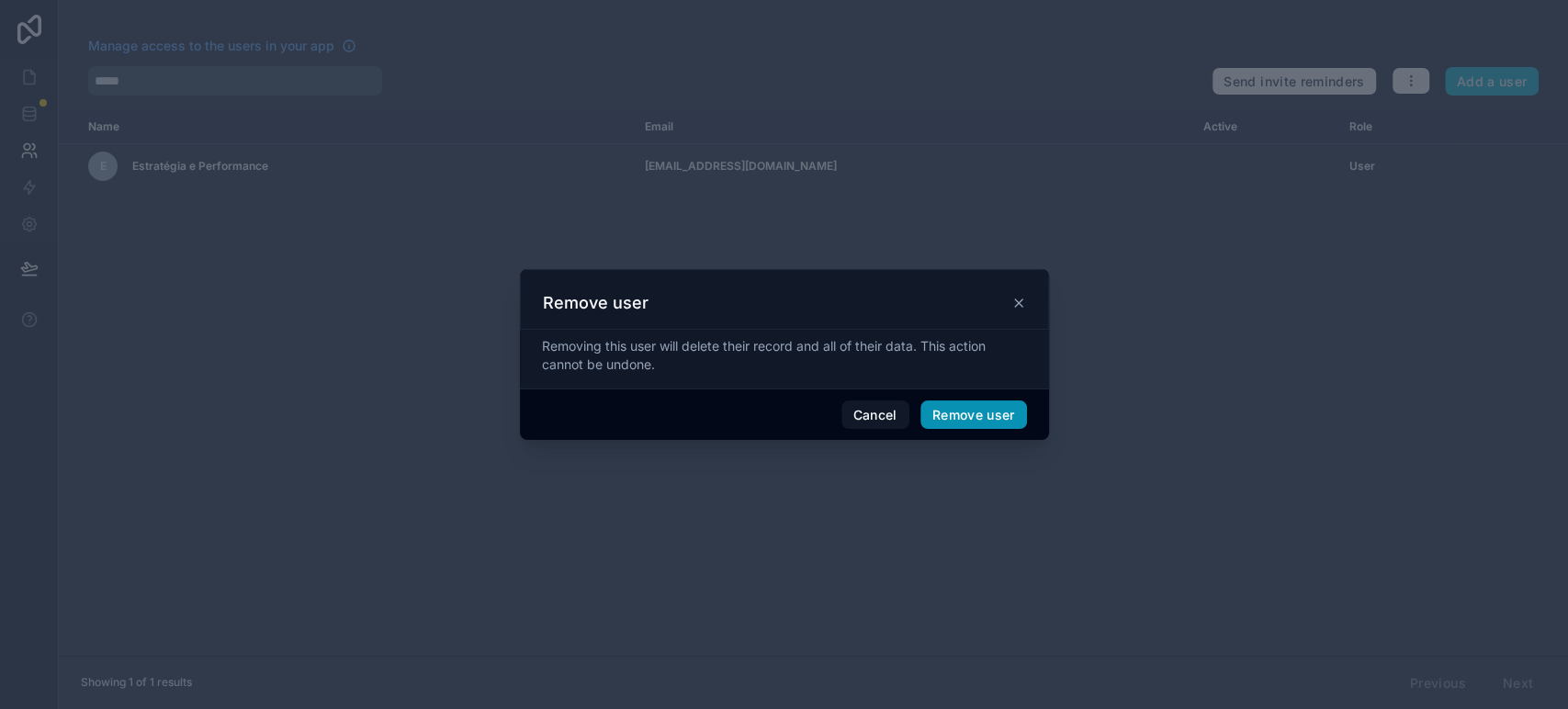
click at [994, 421] on button "Remove user" at bounding box center [973, 414] width 106 height 29
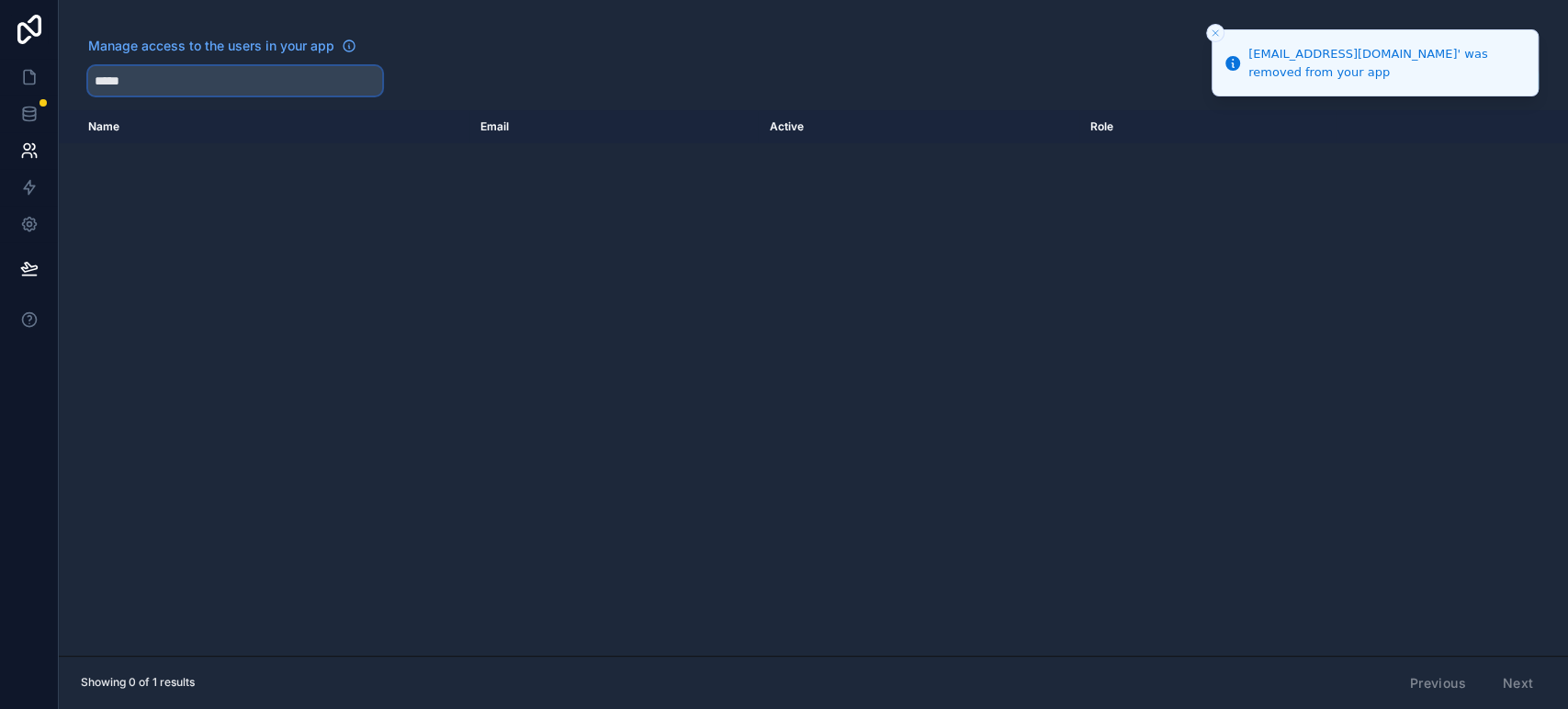
click at [196, 79] on input "*****" at bounding box center [235, 80] width 294 height 29
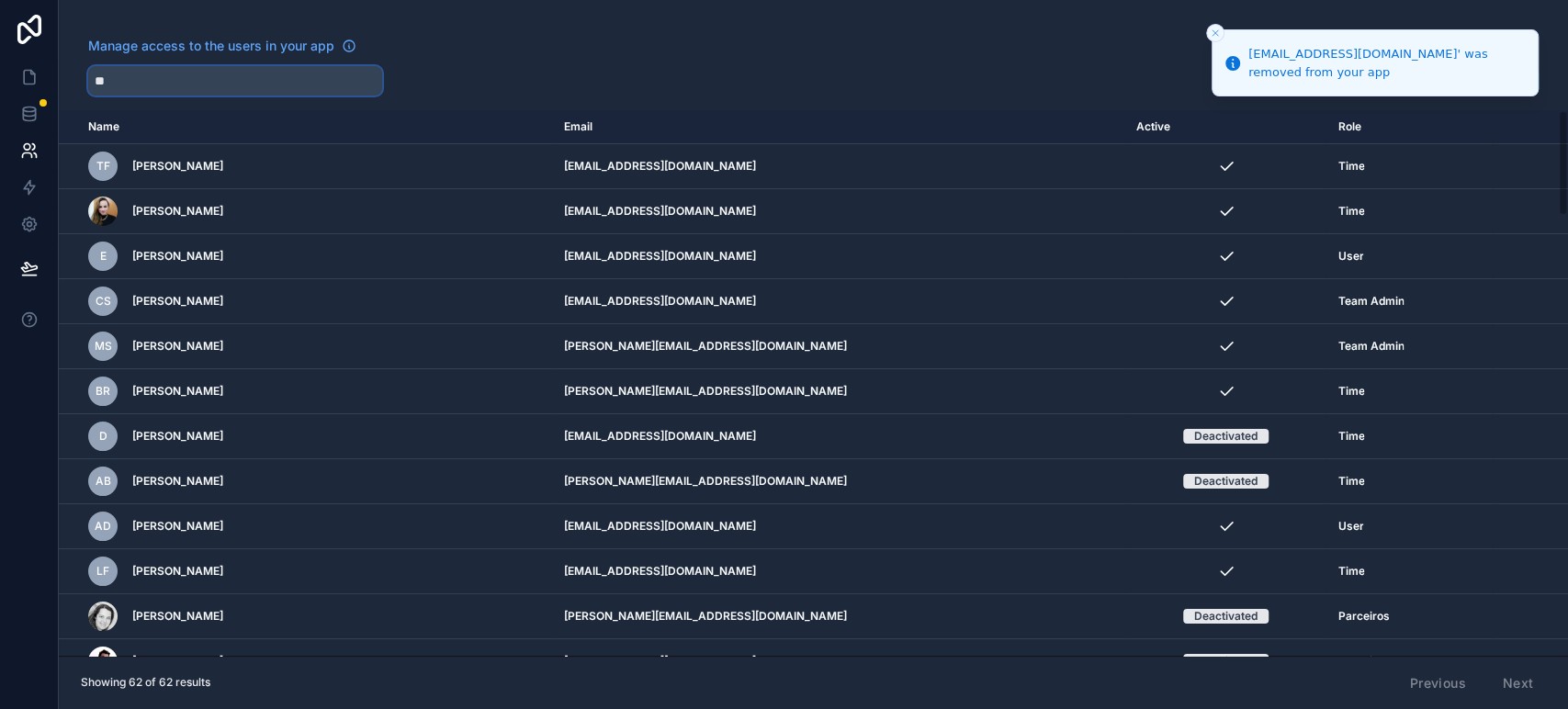
type input "*"
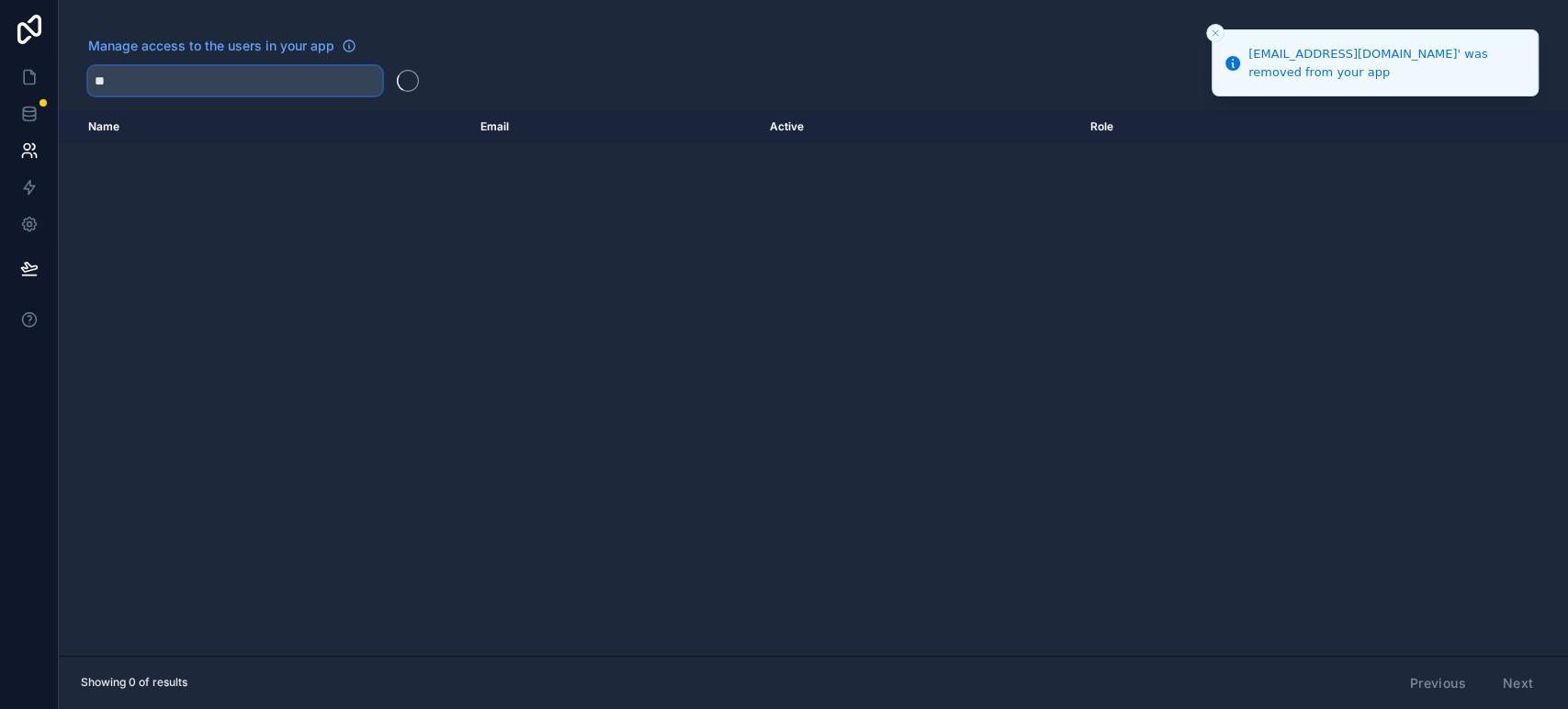
type input "*"
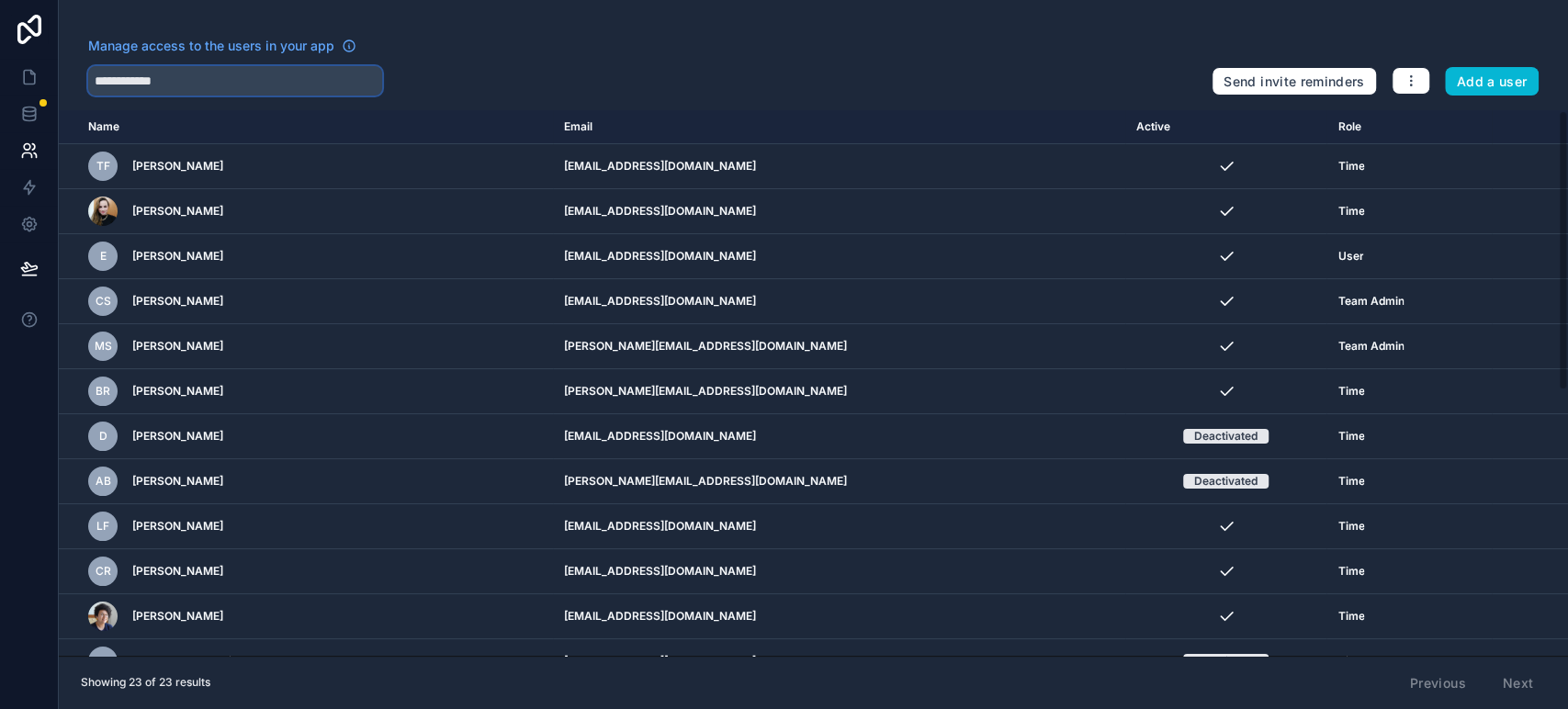
drag, startPoint x: 1559, startPoint y: 223, endPoint x: 1566, endPoint y: 131, distance: 92.3
click at [1566, 131] on div "Name Email Active Role [DOMAIN_NAME] TF [PERSON_NAME] [EMAIL_ADDRESS][DOMAIN_NA…" at bounding box center [813, 382] width 1509 height 546
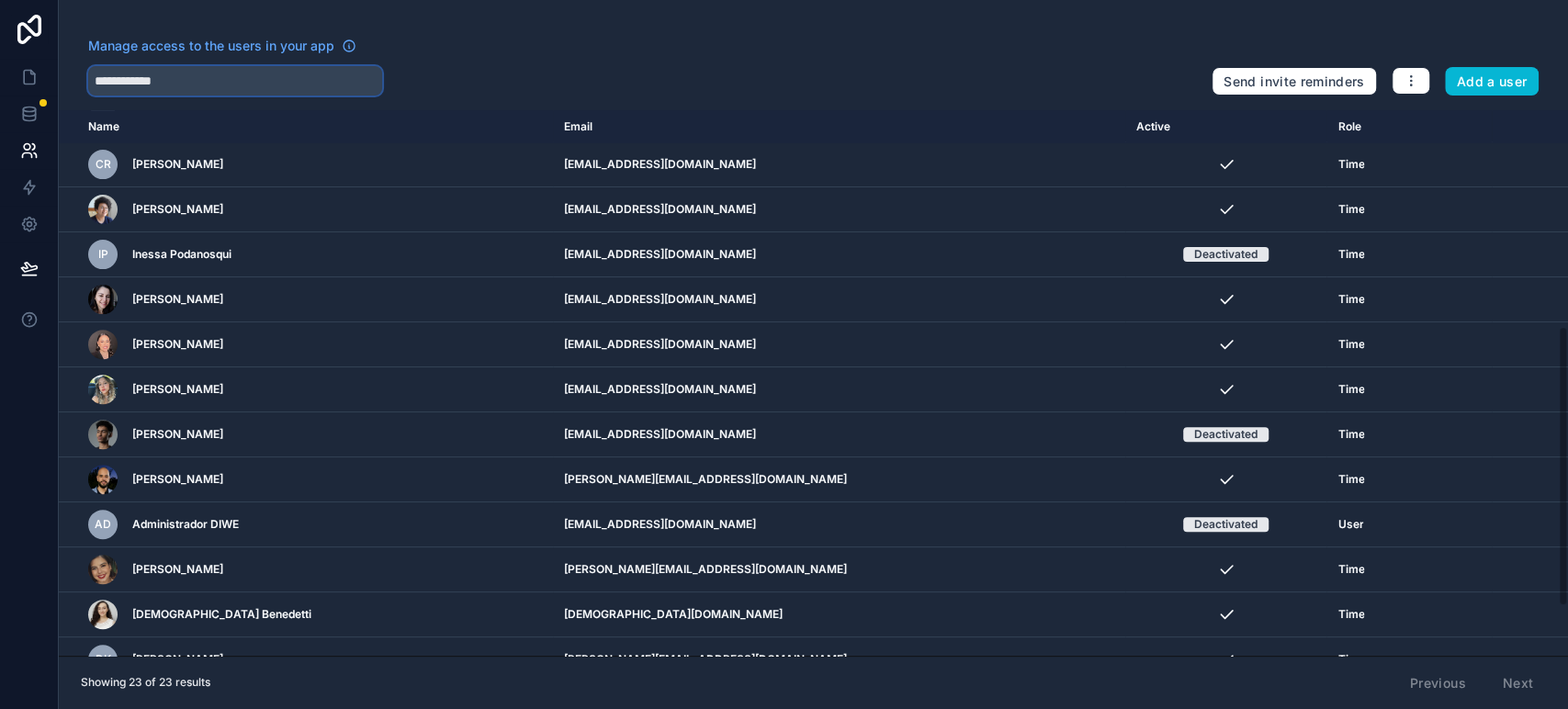
scroll to position [422, 0]
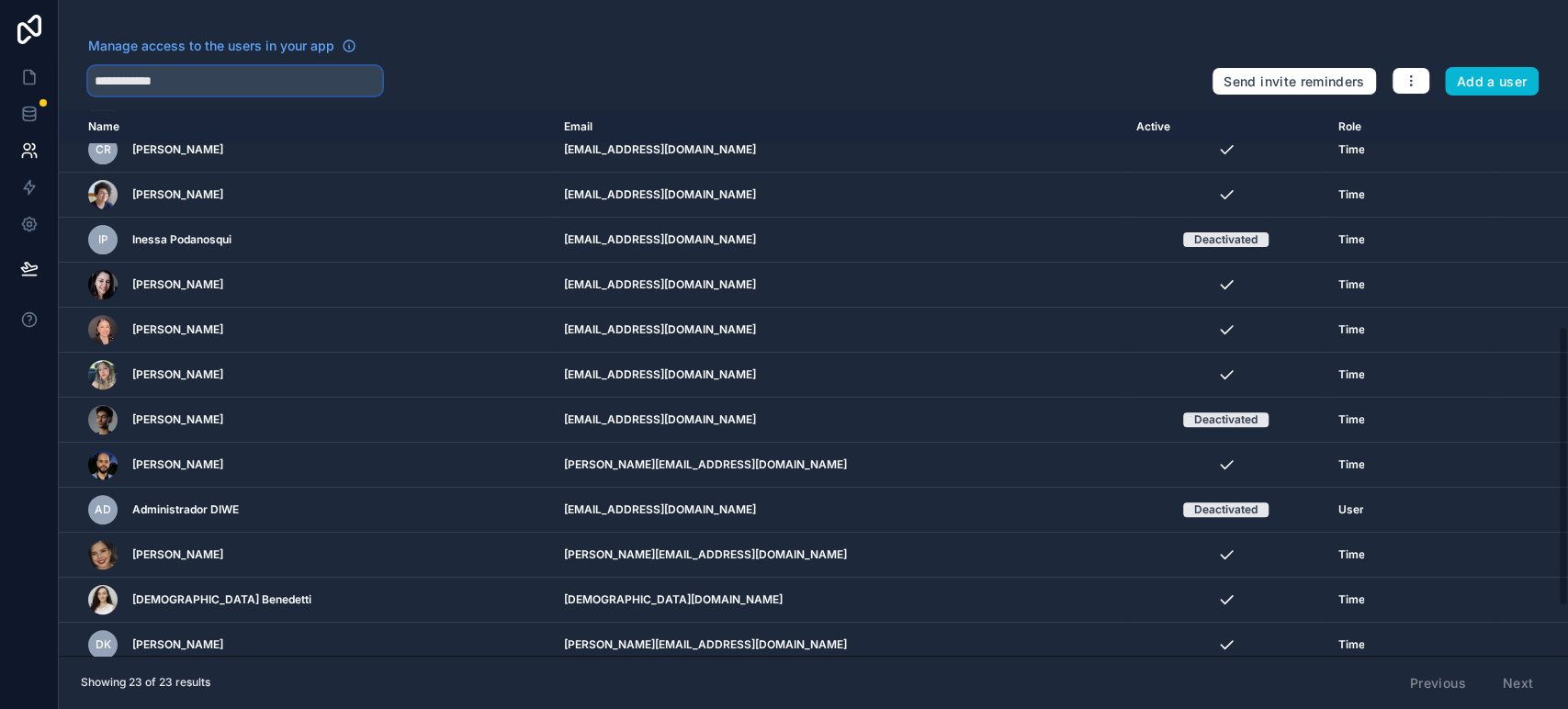
drag, startPoint x: 1565, startPoint y: 326, endPoint x: 1566, endPoint y: 533, distance: 207.0
click at [1566, 533] on div "Name Email Active Role [DOMAIN_NAME] TF [PERSON_NAME] [EMAIL_ADDRESS][DOMAIN_NA…" at bounding box center [813, 382] width 1509 height 546
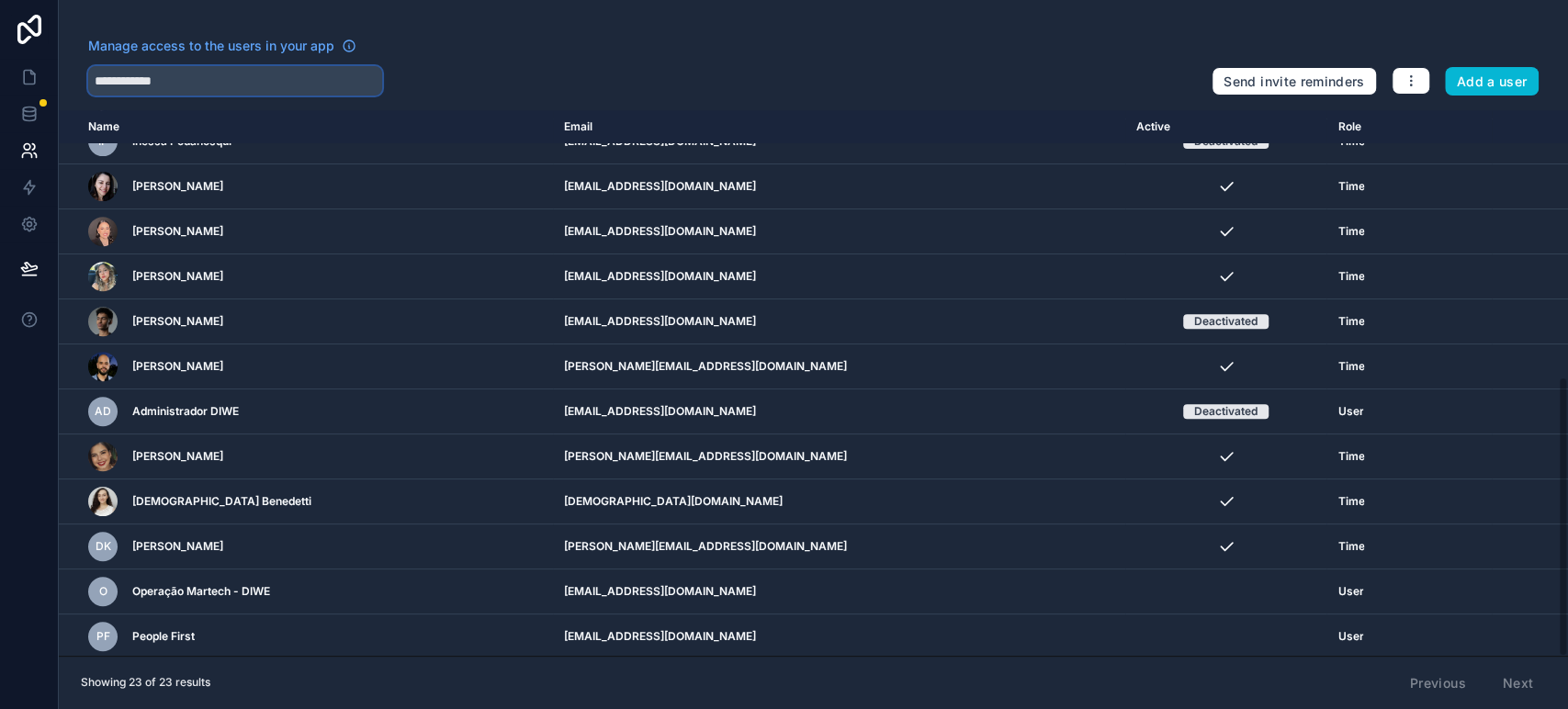
scroll to position [0, 0]
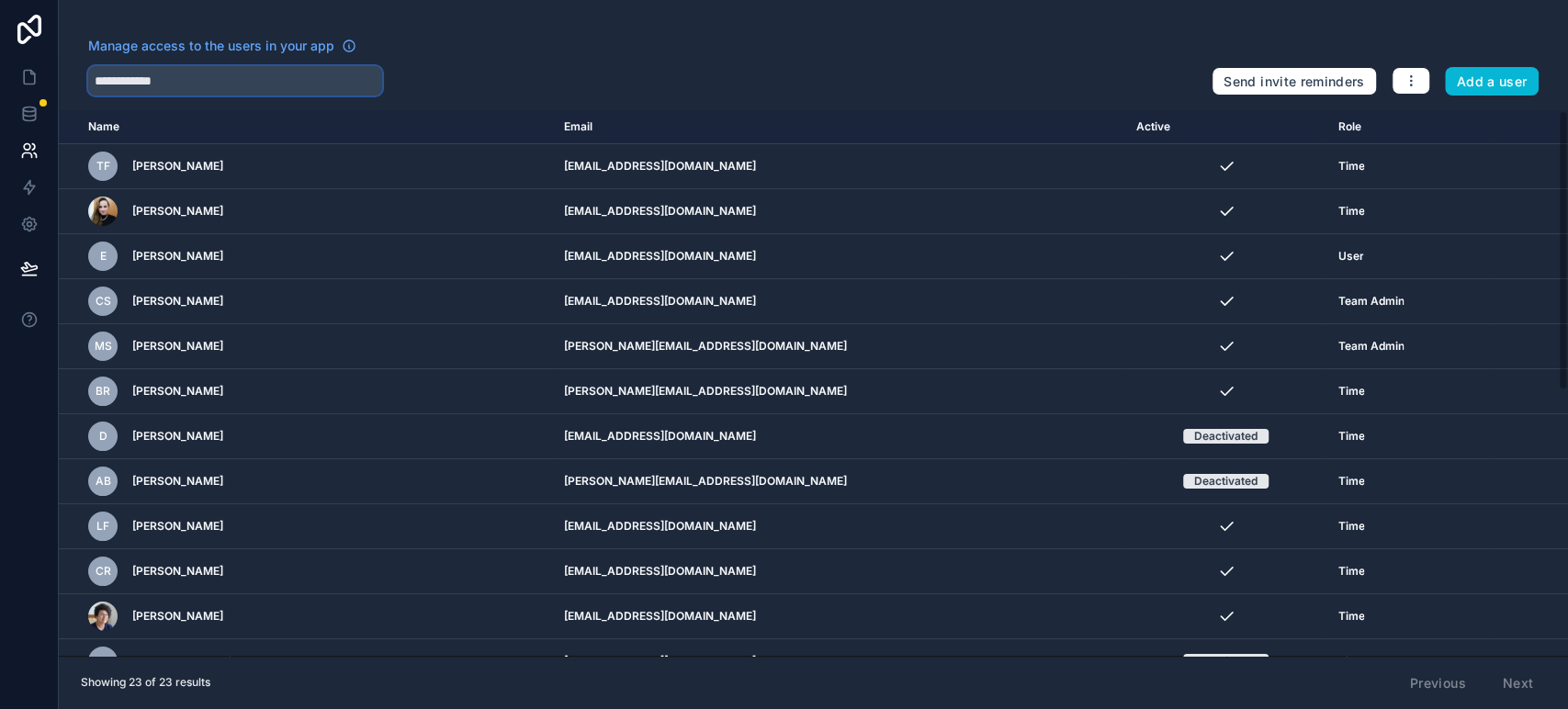
drag, startPoint x: 1565, startPoint y: 562, endPoint x: 1479, endPoint y: 34, distance: 535.0
click at [1565, 64] on div "**********" at bounding box center [813, 354] width 1509 height 709
type input "**********"
drag, startPoint x: 241, startPoint y: 70, endPoint x: 90, endPoint y: 54, distance: 151.8
click at [90, 54] on div "**********" at bounding box center [642, 66] width 1109 height 59
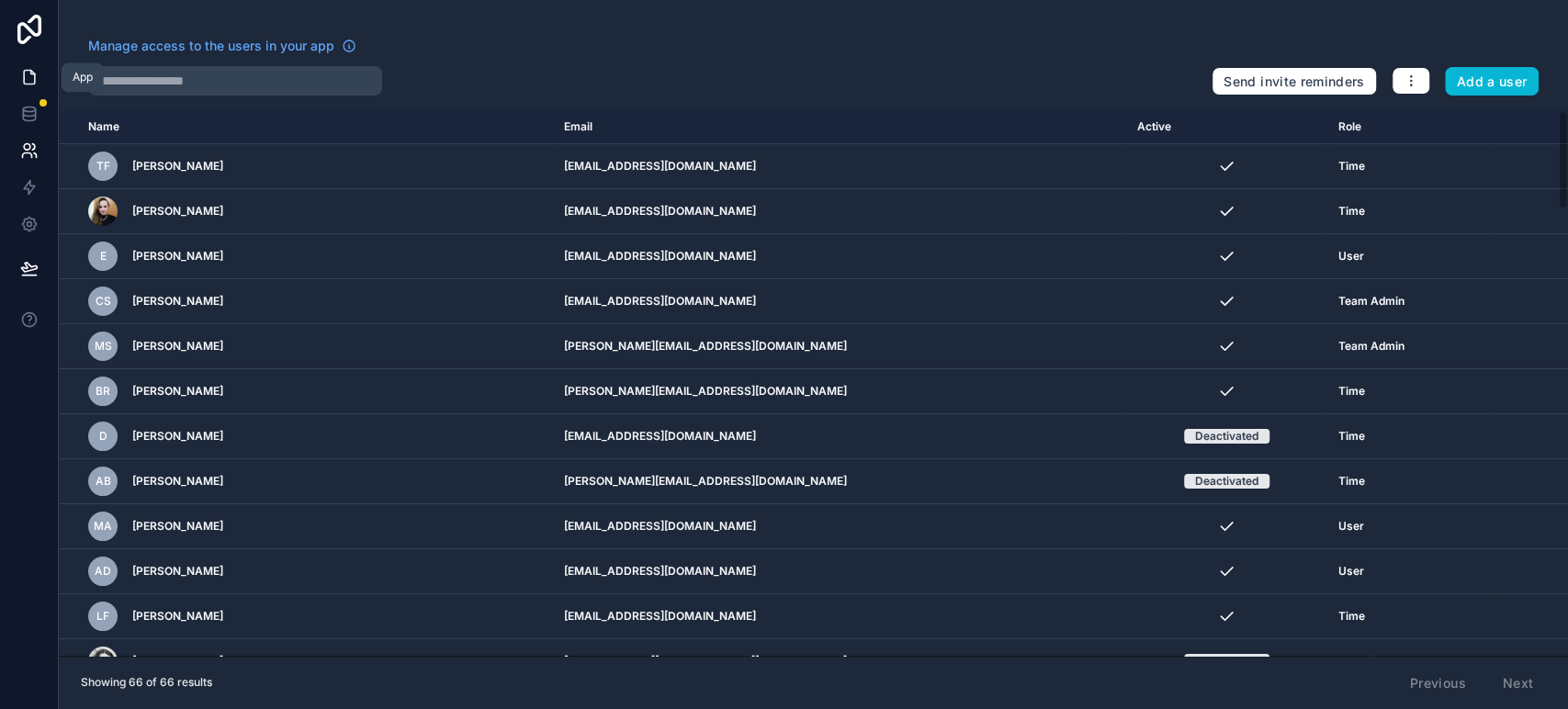
click at [13, 75] on link at bounding box center [29, 77] width 58 height 37
